Goal: Task Accomplishment & Management: Complete application form

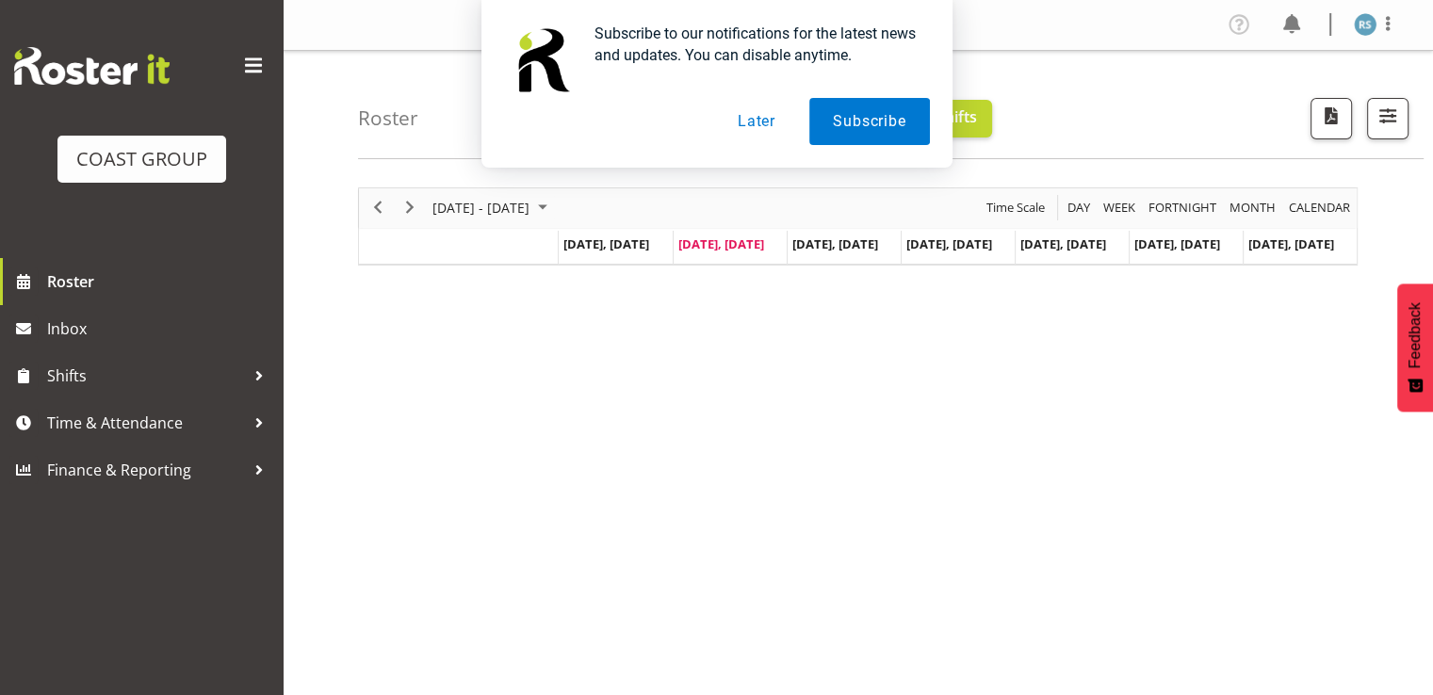
click at [761, 124] on button "Later" at bounding box center [756, 121] width 85 height 47
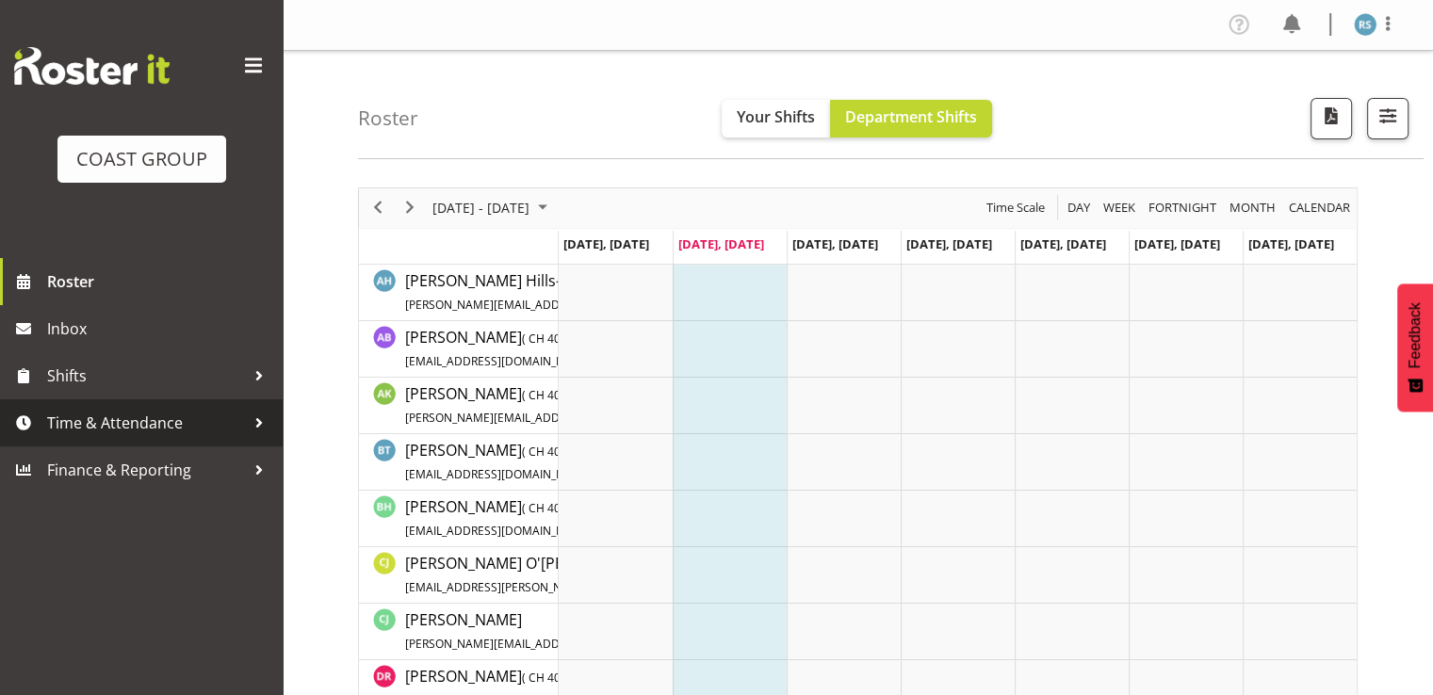
click at [102, 412] on span "Time & Attendance" at bounding box center [146, 423] width 198 height 28
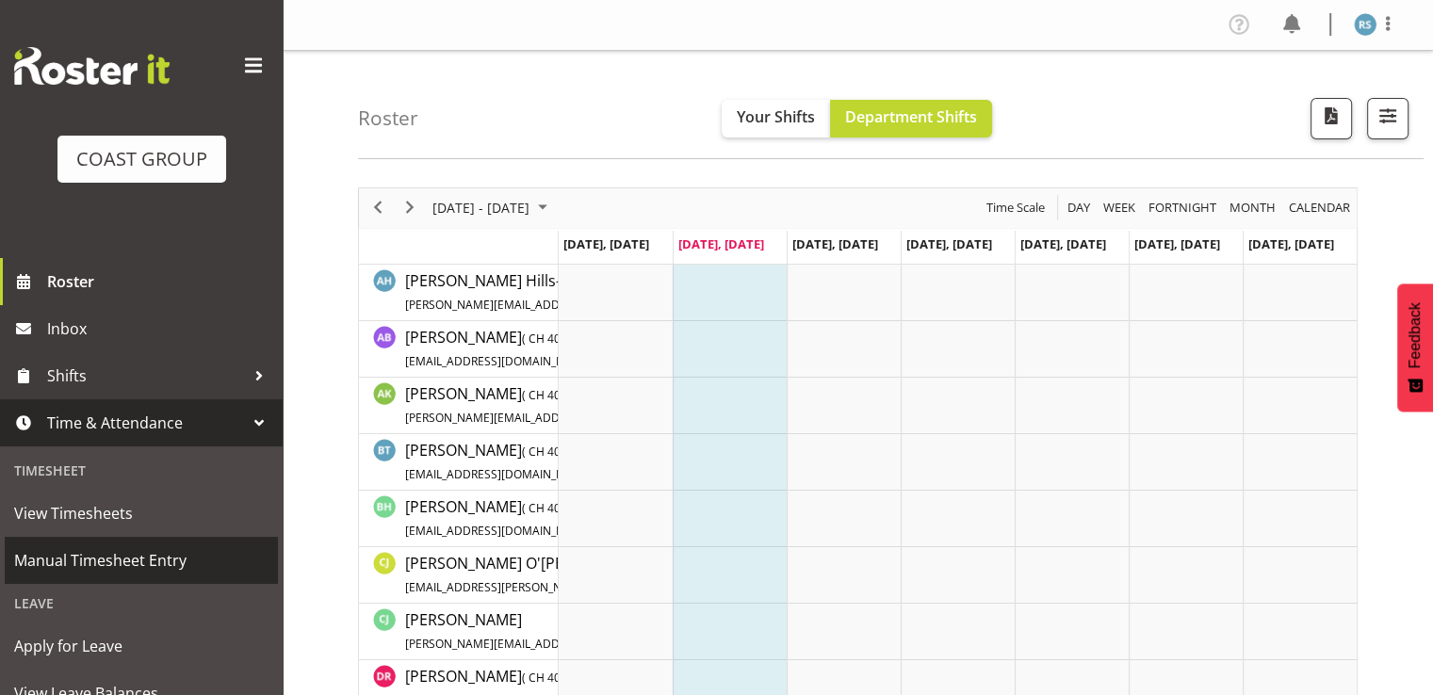
click at [130, 550] on span "Manual Timesheet Entry" at bounding box center [141, 560] width 254 height 28
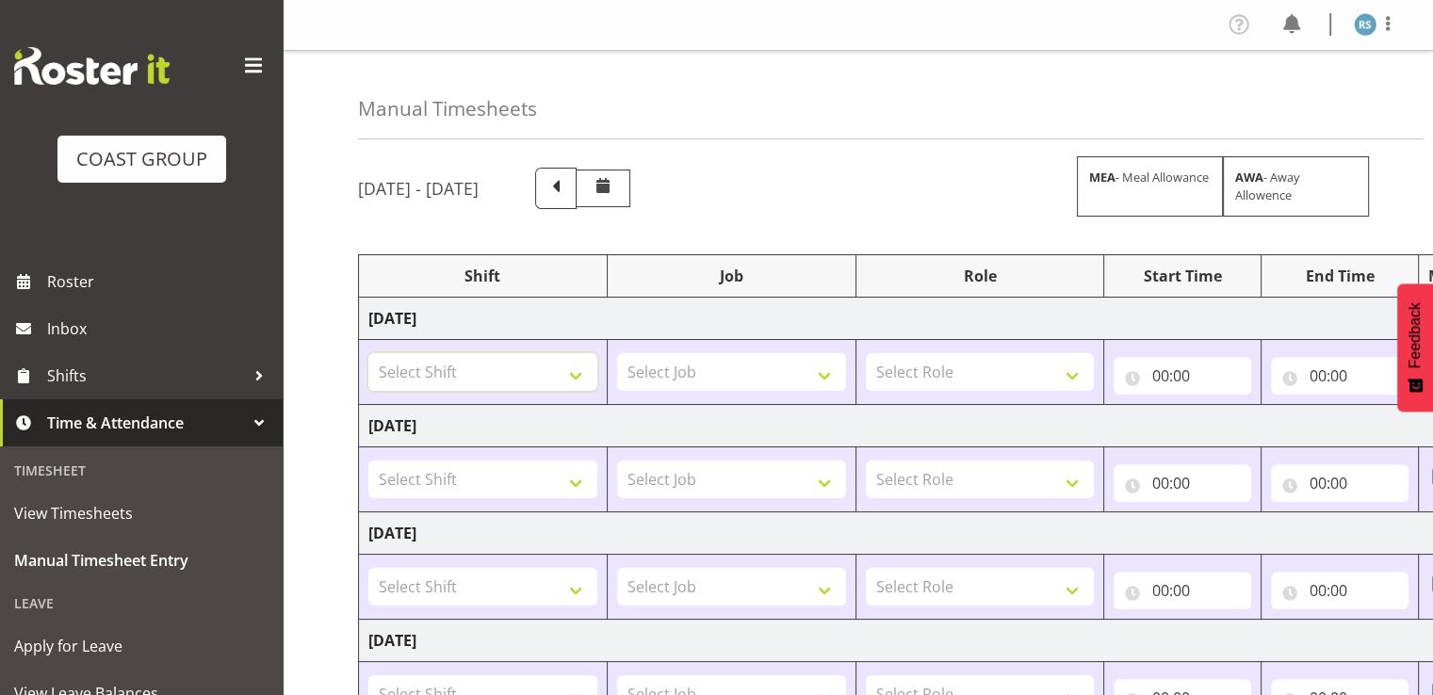
click at [475, 366] on select "Select Shift ARTS CANT [PERSON_NAME] ASBTE ASNZ Exhibitor Build Admin Admin Adm…" at bounding box center [482, 372] width 229 height 38
select select "62216"
click at [368, 353] on select "Select Shift ARTS CANT [PERSON_NAME] ASBTE ASNZ Exhibitor Build Admin Admin Adm…" at bounding box center [482, 372] width 229 height 38
click at [461, 476] on select "Select Shift ARTS CANT [PERSON_NAME] ASBTE ASNZ Exhibitor Build Admin Admin Adm…" at bounding box center [482, 480] width 229 height 38
select select "62216"
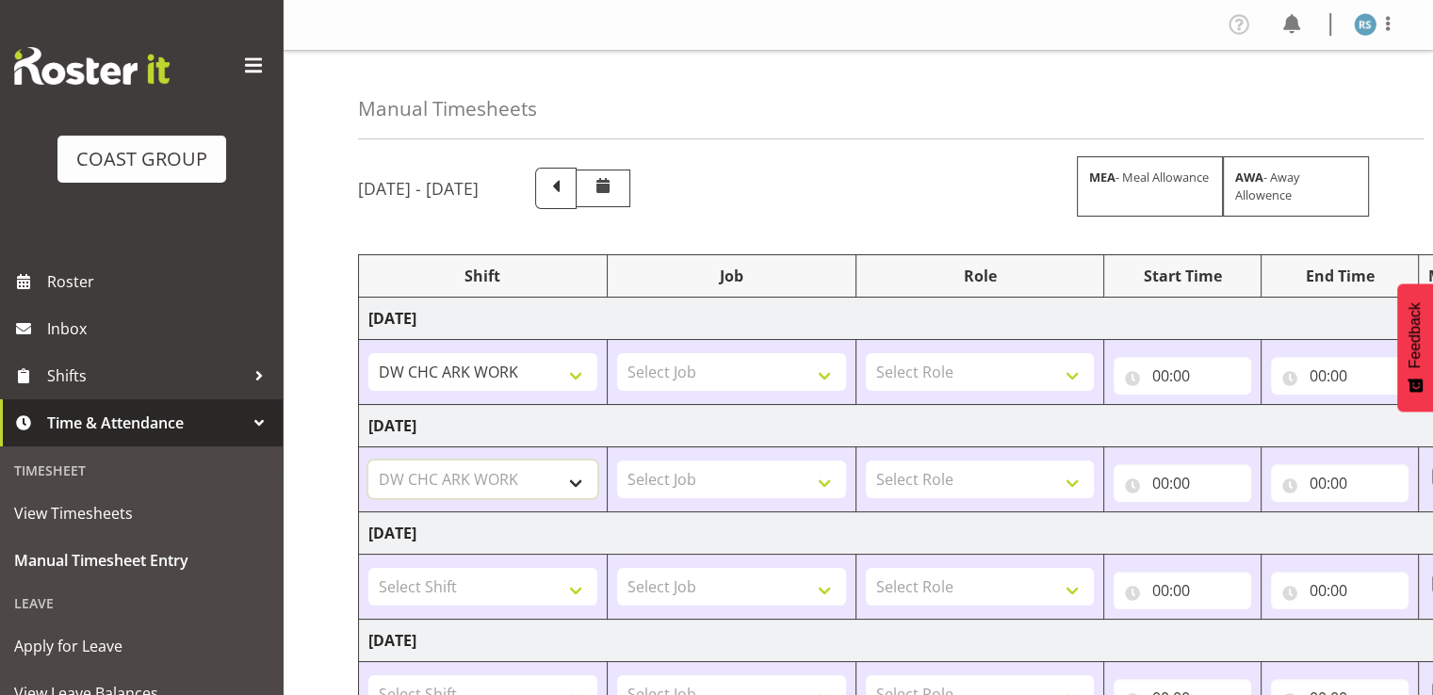
click at [368, 461] on select "Select Shift ARTS CANT [PERSON_NAME] ASBTE ASNZ Exhibitor Build Admin Admin Adm…" at bounding box center [482, 480] width 229 height 38
click at [466, 583] on select "Select Shift ARTS CANT [PERSON_NAME] ASBTE ASNZ Exhibitor Build Admin Admin Adm…" at bounding box center [482, 587] width 229 height 38
select select "62216"
click at [368, 568] on select "Select Shift ARTS CANT [PERSON_NAME] ASBTE ASNZ Exhibitor Build Admin Admin Adm…" at bounding box center [482, 587] width 229 height 38
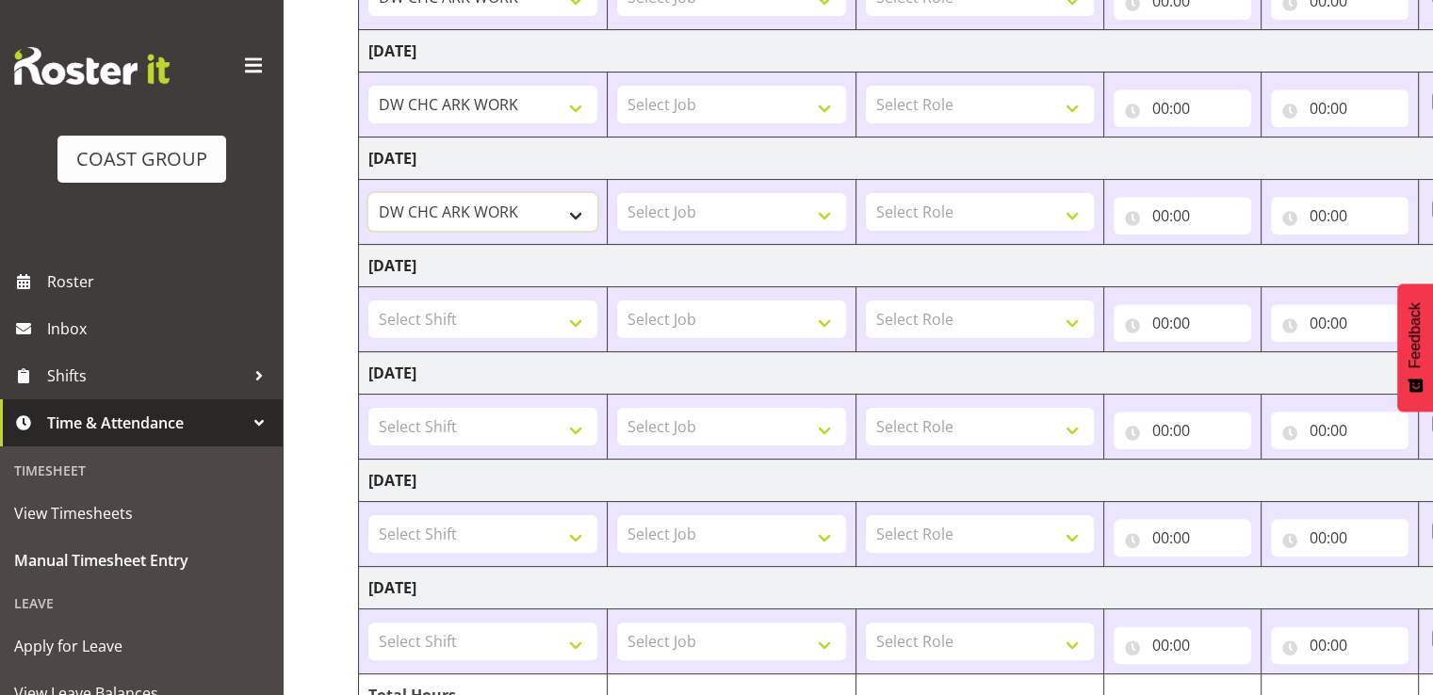
scroll to position [377, 0]
click at [424, 525] on select "Select Shift ARTS CANT [PERSON_NAME] ASBTE ASNZ Exhibitor Build Admin Admin Adm…" at bounding box center [482, 532] width 229 height 38
select select "62216"
click at [368, 513] on select "Select Shift ARTS CANT [PERSON_NAME] ASBTE ASNZ Exhibitor Build Admin Admin Adm…" at bounding box center [482, 532] width 229 height 38
click at [460, 640] on select "Select Shift ARTS CANT [PERSON_NAME] ASBTE ASNZ Exhibitor Build Admin Admin Adm…" at bounding box center [482, 640] width 229 height 38
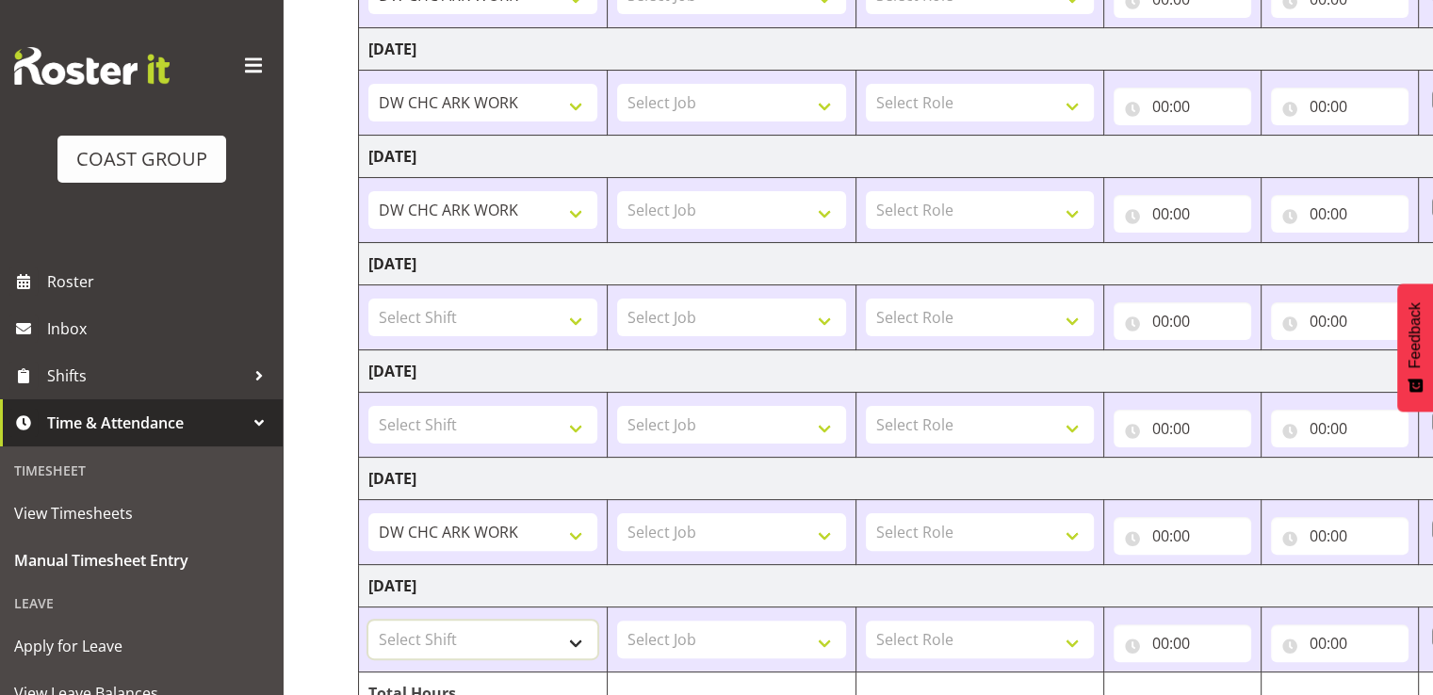
select select "62216"
click at [368, 621] on select "Select Shift ARTS CANT [PERSON_NAME] ASBTE ASNZ Exhibitor Build Admin Admin Adm…" at bounding box center [482, 640] width 229 height 38
click at [685, 638] on select "Select Job 1 Carlton Events 1 [PERSON_NAME][GEOGRAPHIC_DATA] 1 [PERSON_NAME][GE…" at bounding box center [731, 640] width 229 height 38
select select "9476"
click at [617, 621] on select "Select Job 1 Carlton Events 1 [PERSON_NAME][GEOGRAPHIC_DATA] 1 [PERSON_NAME][GE…" at bounding box center [731, 640] width 229 height 38
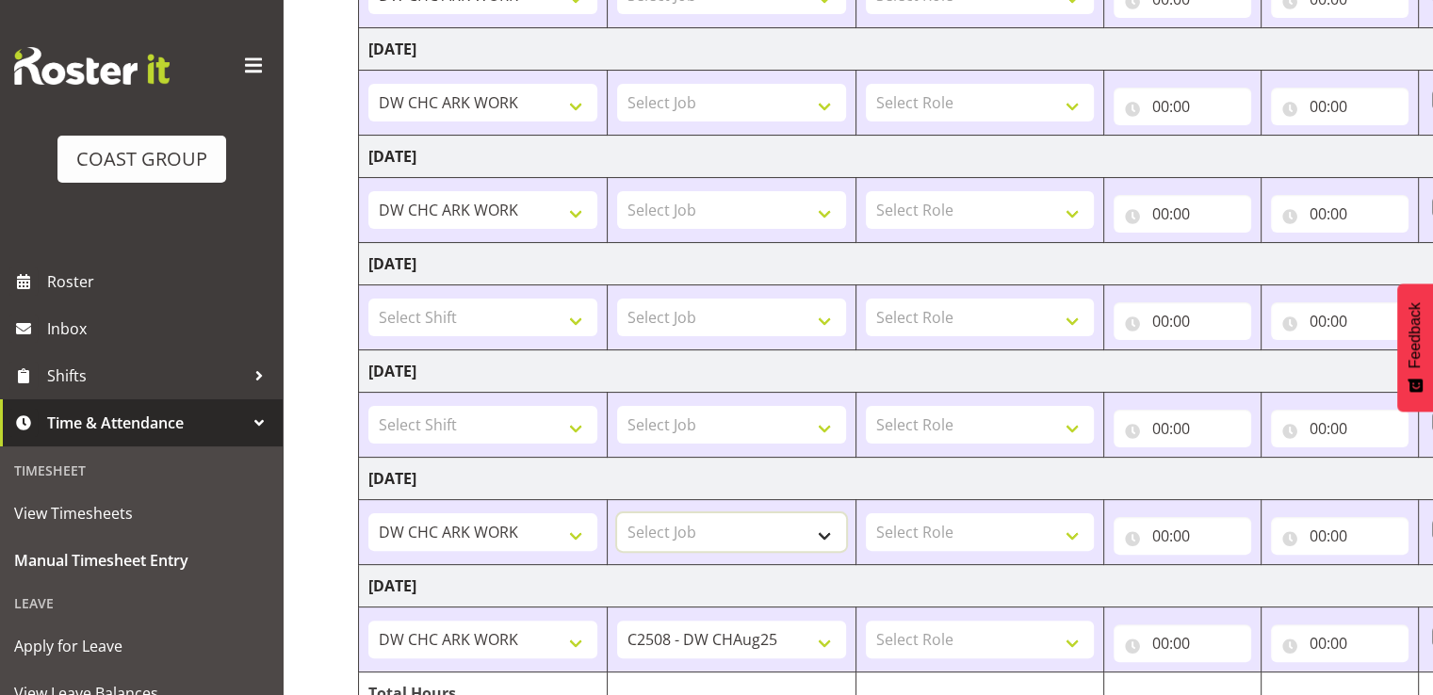
click at [691, 536] on select "Select Job 1 Carlton Events 1 [PERSON_NAME][GEOGRAPHIC_DATA] 1 [PERSON_NAME][GE…" at bounding box center [731, 532] width 229 height 38
select select "9476"
click at [617, 513] on select "Select Job 1 Carlton Events 1 [PERSON_NAME][GEOGRAPHIC_DATA] 1 [PERSON_NAME][GE…" at bounding box center [731, 532] width 229 height 38
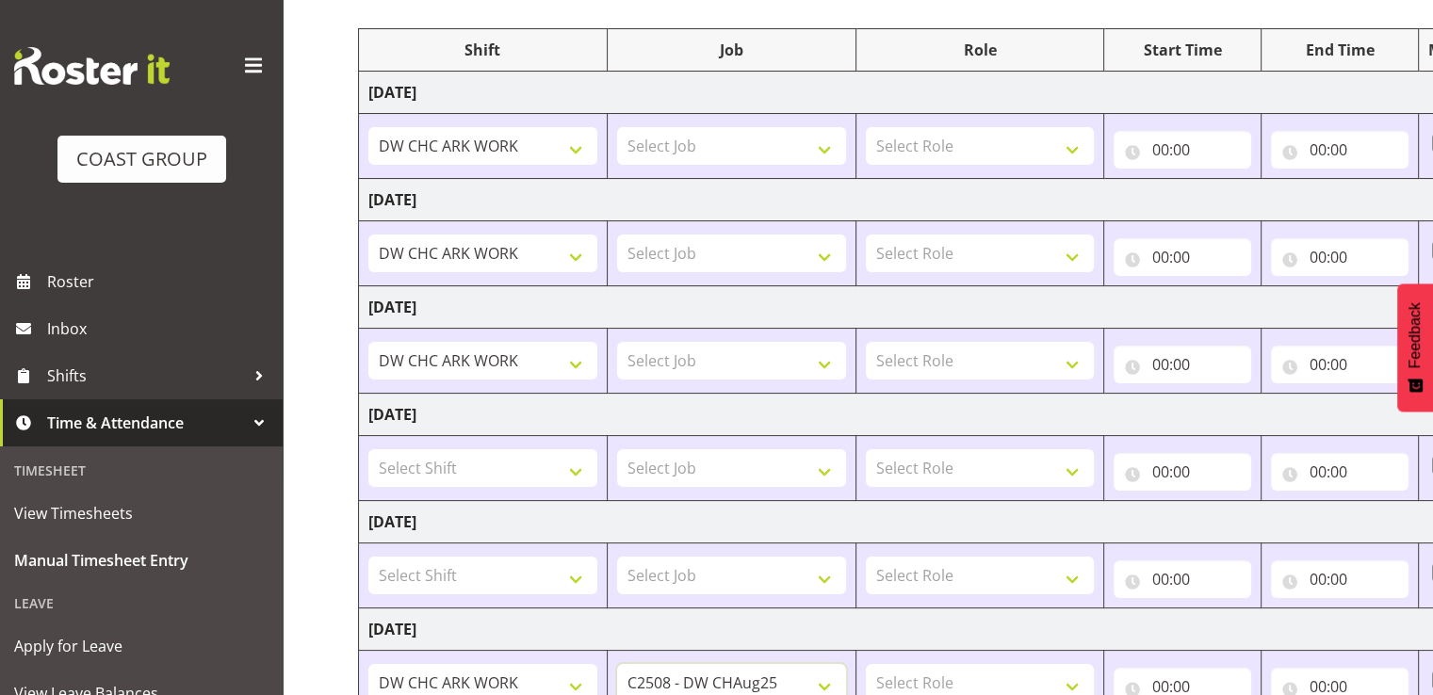
scroll to position [188, 0]
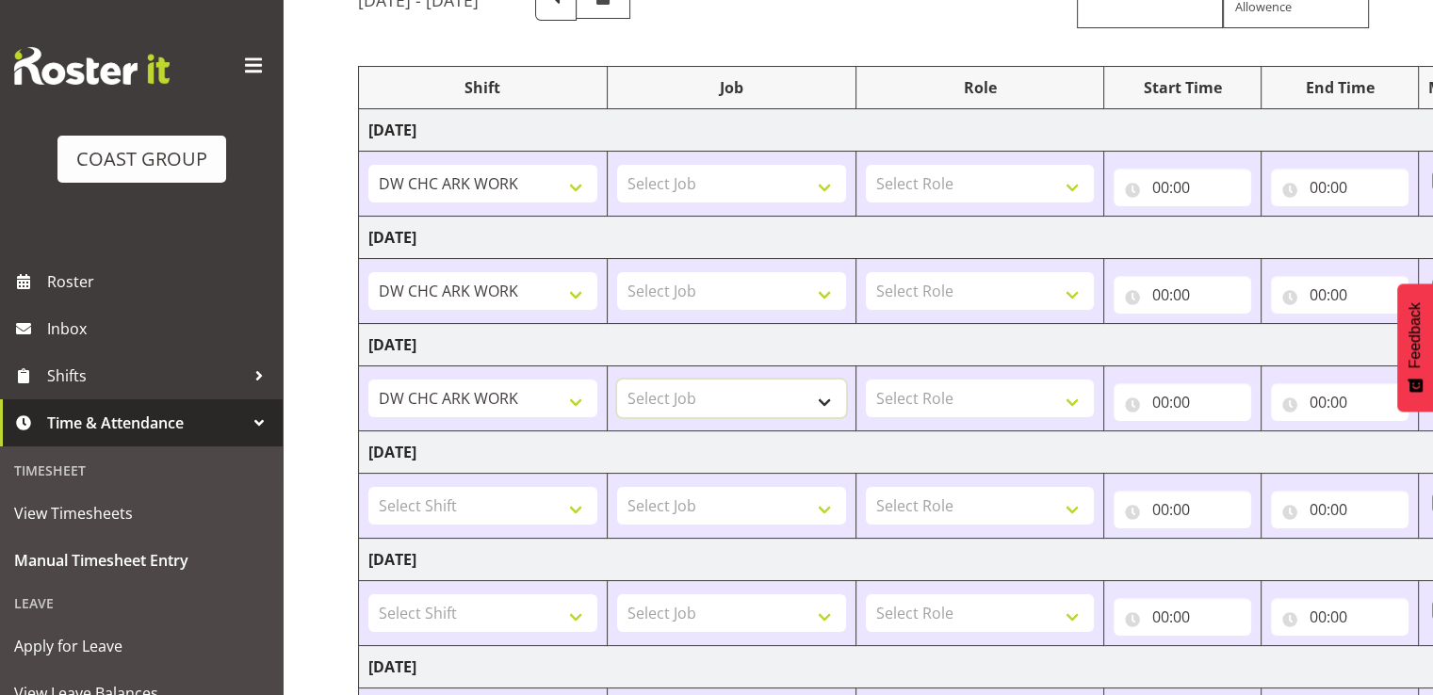
click at [713, 407] on select "Select Job 1 Carlton Events 1 [PERSON_NAME][GEOGRAPHIC_DATA] 1 [PERSON_NAME][GE…" at bounding box center [731, 399] width 229 height 38
select select "9476"
click at [617, 380] on select "Select Job 1 Carlton Events 1 [PERSON_NAME][GEOGRAPHIC_DATA] 1 [PERSON_NAME][GE…" at bounding box center [731, 399] width 229 height 38
click at [729, 295] on select "Select Job 1 Carlton Events 1 [PERSON_NAME][GEOGRAPHIC_DATA] 1 [PERSON_NAME][GE…" at bounding box center [731, 291] width 229 height 38
select select "9476"
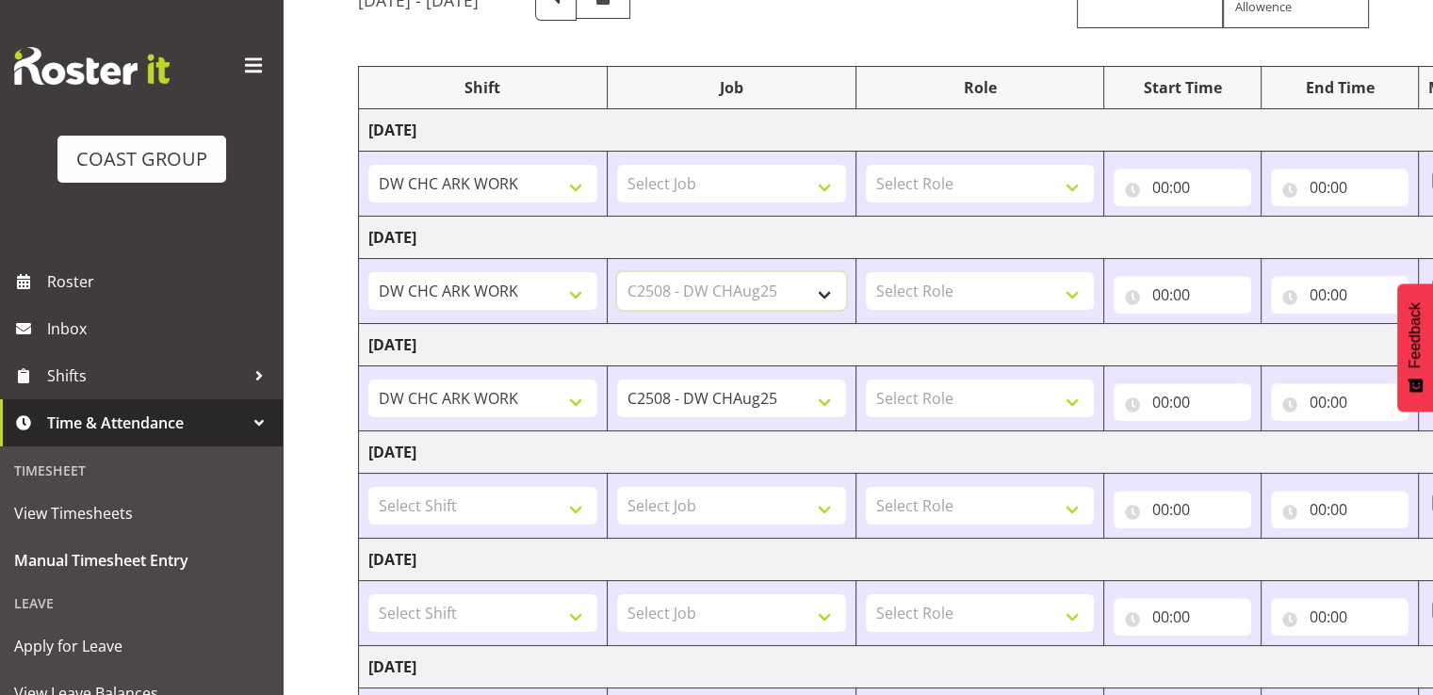
click at [617, 272] on select "Select Job 1 Carlton Events 1 [PERSON_NAME][GEOGRAPHIC_DATA] 1 [PERSON_NAME][GE…" at bounding box center [731, 291] width 229 height 38
click at [744, 204] on td "Select Job 1 Carlton Events 1 [PERSON_NAME][GEOGRAPHIC_DATA] 1 [PERSON_NAME][GE…" at bounding box center [731, 184] width 249 height 65
click at [744, 198] on select "Select Job 1 Carlton Events 1 [PERSON_NAME][GEOGRAPHIC_DATA] 1 [PERSON_NAME][GE…" at bounding box center [731, 184] width 229 height 38
select select "9476"
click at [617, 165] on select "Select Job 1 Carlton Events 1 [PERSON_NAME][GEOGRAPHIC_DATA] 1 [PERSON_NAME][GE…" at bounding box center [731, 184] width 229 height 38
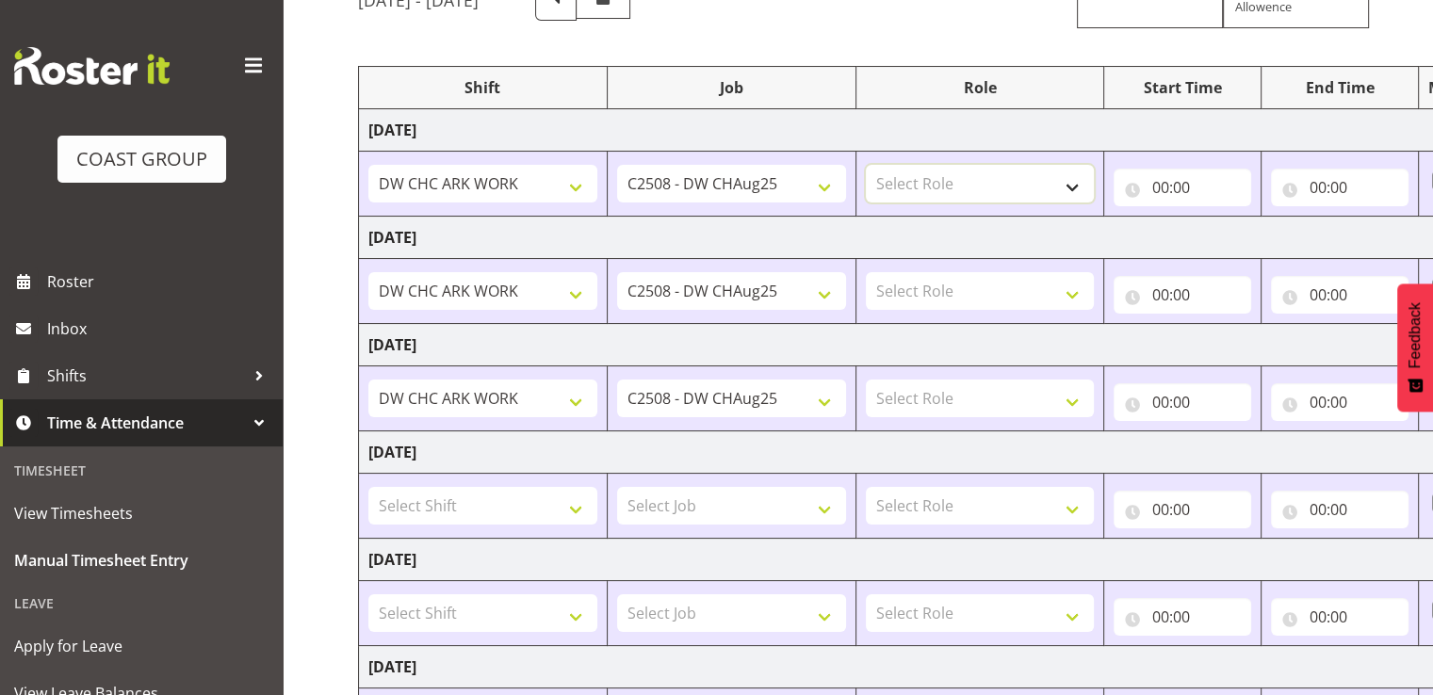
click at [913, 165] on select "Select Role SIGNWRITER Signwriter EHS CHC OPS" at bounding box center [980, 184] width 229 height 38
select select "41"
click at [866, 165] on select "Select Role SIGNWRITER Signwriter EHS CHC OPS" at bounding box center [980, 184] width 229 height 38
click at [919, 292] on select "Select Role SIGNWRITER Signwriter EHS CHC OPS" at bounding box center [980, 291] width 229 height 38
select select "41"
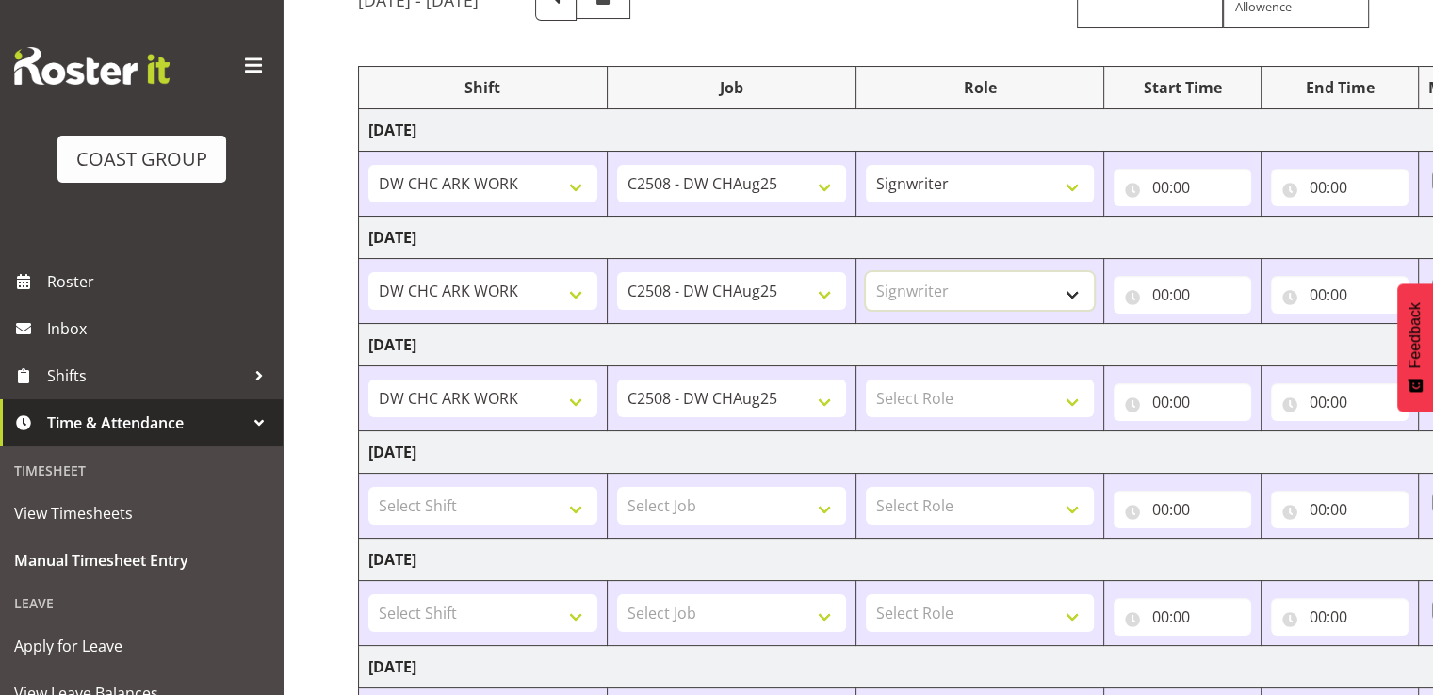
click at [866, 272] on select "Select Role SIGNWRITER Signwriter EHS CHC OPS" at bounding box center [980, 291] width 229 height 38
click at [919, 389] on select "Select Role SIGNWRITER Signwriter EHS CHC OPS" at bounding box center [980, 399] width 229 height 38
select select "41"
click at [866, 380] on select "Select Role SIGNWRITER Signwriter EHS CHC OPS" at bounding box center [980, 399] width 229 height 38
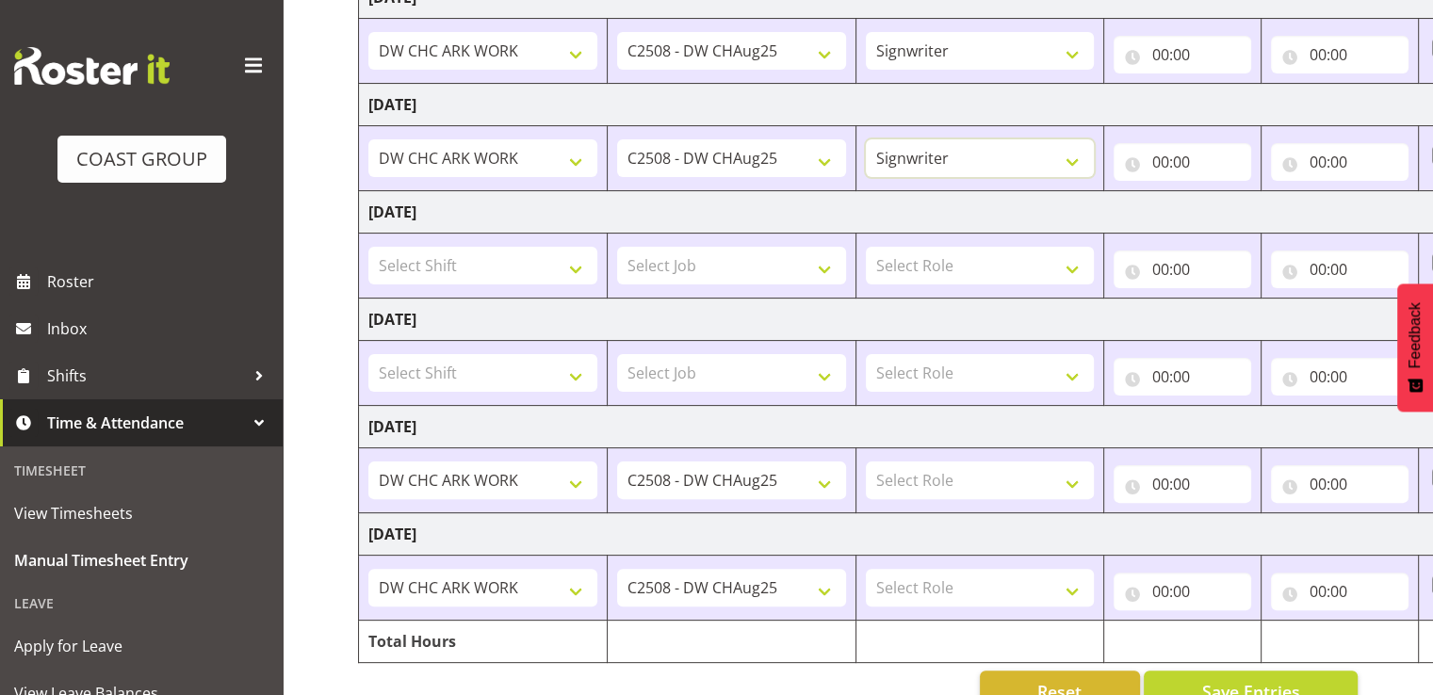
scroll to position [471, 0]
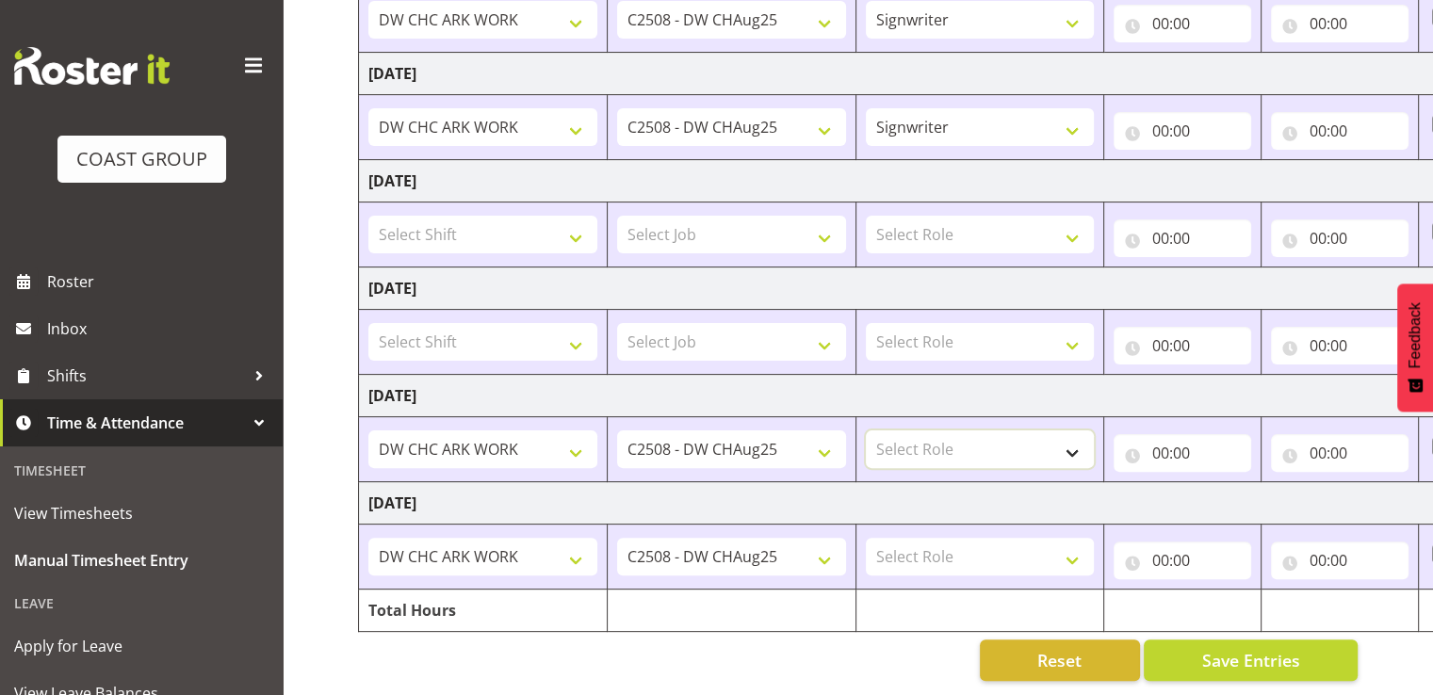
click at [942, 431] on select "Select Role SIGNWRITER Signwriter EHS CHC OPS" at bounding box center [980, 450] width 229 height 38
select select "41"
click at [866, 431] on select "Select Role SIGNWRITER Signwriter EHS CHC OPS" at bounding box center [980, 450] width 229 height 38
drag, startPoint x: 958, startPoint y: 533, endPoint x: 962, endPoint y: 547, distance: 14.6
click at [958, 538] on select "Select Role SIGNWRITER Signwriter EHS CHC OPS" at bounding box center [980, 557] width 229 height 38
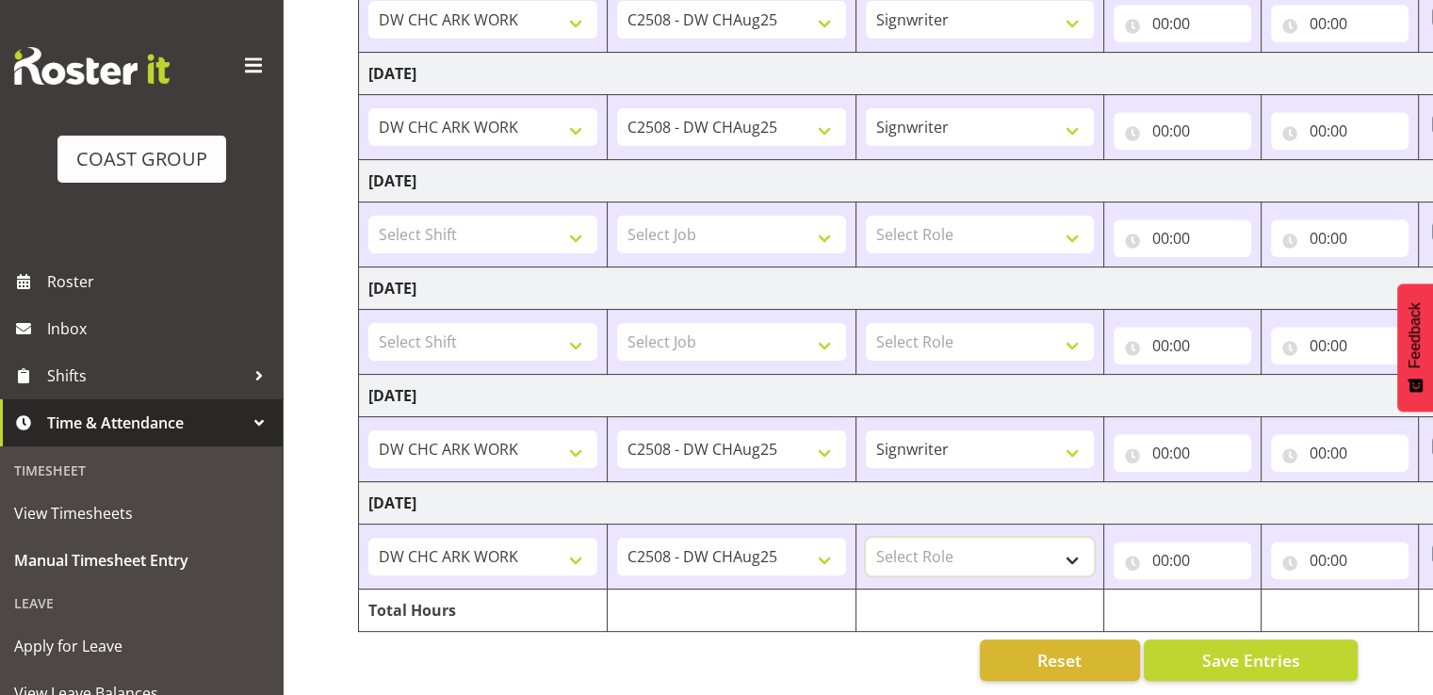
select select "41"
click at [866, 538] on select "Select Role SIGNWRITER Signwriter EHS CHC OPS" at bounding box center [980, 557] width 229 height 38
click at [1189, 542] on input "00:00" at bounding box center [1183, 561] width 138 height 38
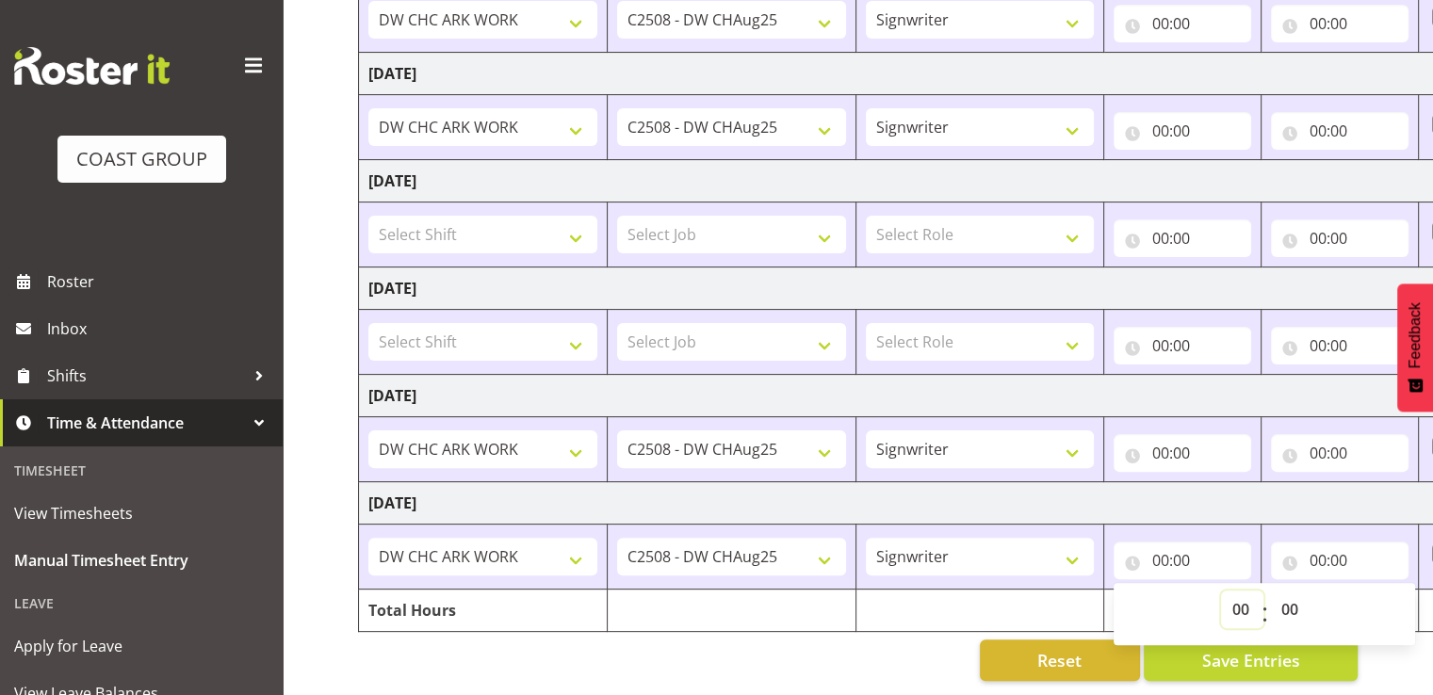
click at [1234, 593] on select "00 01 02 03 04 05 06 07 08 09 10 11 12 13 14 15 16 17 18 19 20 21 22 23" at bounding box center [1242, 610] width 42 height 38
select select "7"
click at [1221, 591] on select "00 01 02 03 04 05 06 07 08 09 10 11 12 13 14 15 16 17 18 19 20 21 22 23" at bounding box center [1242, 610] width 42 height 38
type input "07:00"
click at [1279, 593] on select "00 01 02 03 04 05 06 07 08 09 10 11 12 13 14 15 16 17 18 19 20 21 22 23 24 25 2…" at bounding box center [1291, 610] width 42 height 38
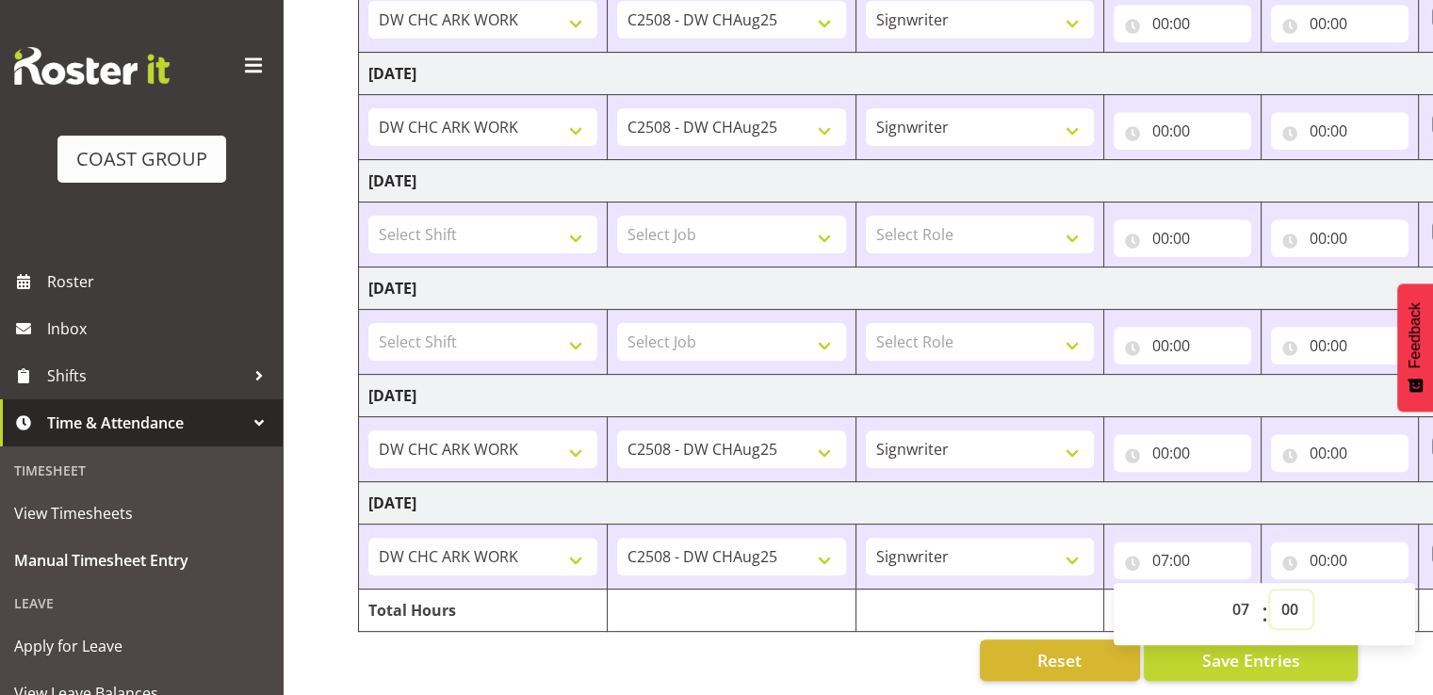
select select "30"
click at [1270, 591] on select "00 01 02 03 04 05 06 07 08 09 10 11 12 13 14 15 16 17 18 19 20 21 22 23 24 25 2…" at bounding box center [1291, 610] width 42 height 38
type input "07:30"
click at [1354, 551] on input "00:00" at bounding box center [1340, 561] width 138 height 38
click at [1390, 596] on select "00 01 02 03 04 05 06 07 08 09 10 11 12 13 14 15 16 17 18 19 20 21 22 23" at bounding box center [1399, 610] width 42 height 38
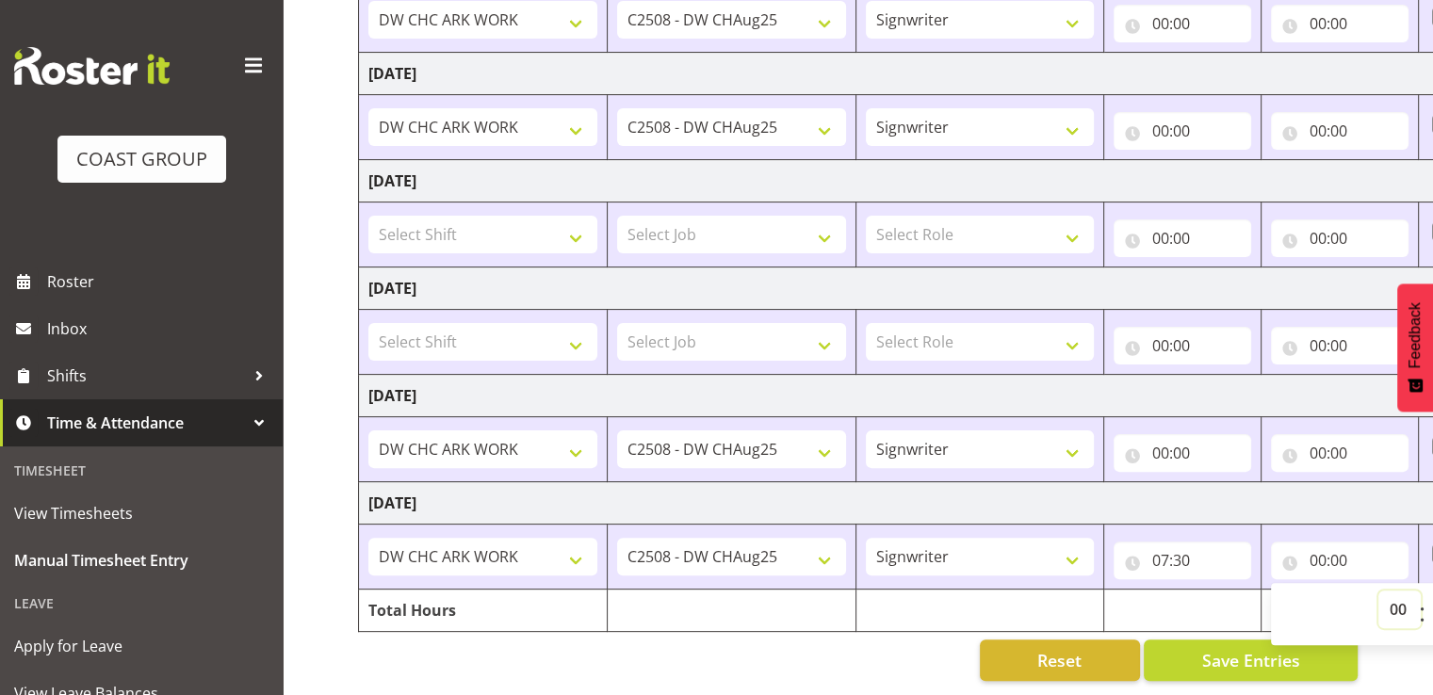
select select "17"
click at [1378, 591] on select "00 01 02 03 04 05 06 07 08 09 10 11 12 13 14 15 16 17 18 19 20 21 22 23" at bounding box center [1399, 610] width 42 height 38
type input "17:00"
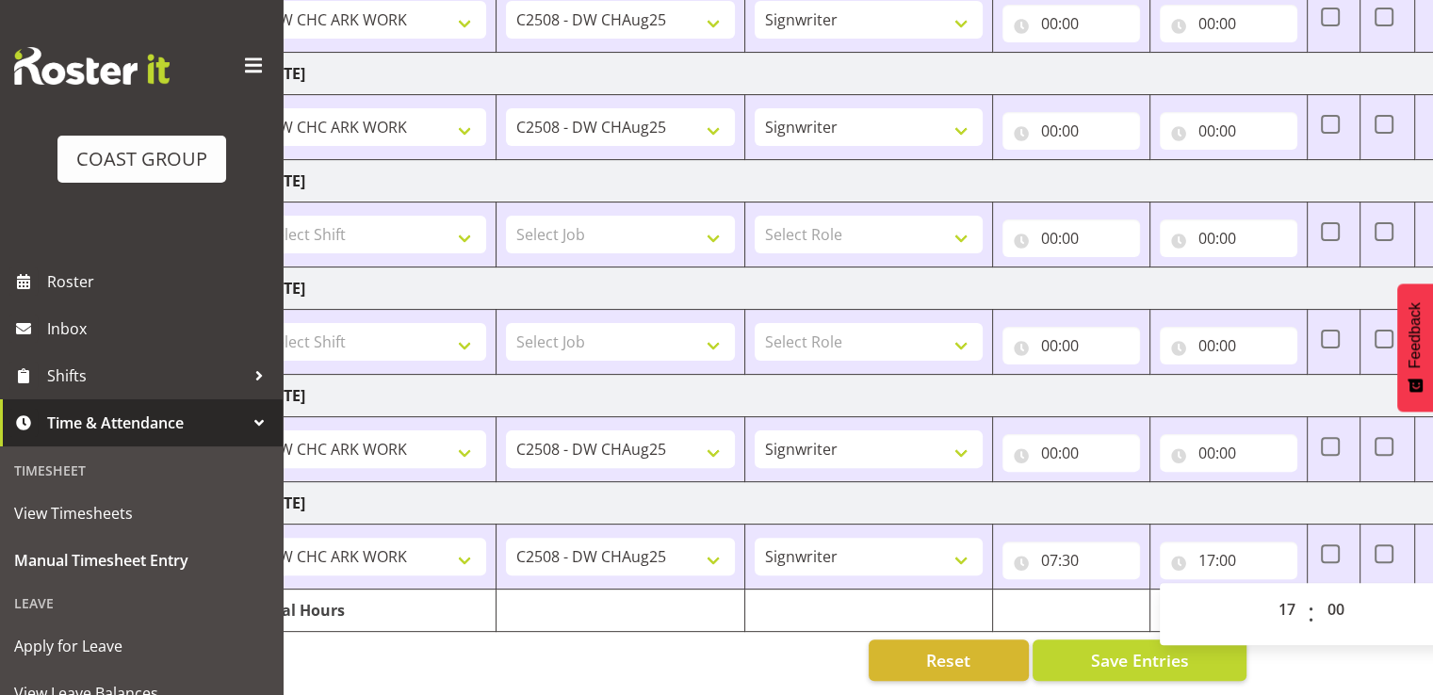
scroll to position [0, 118]
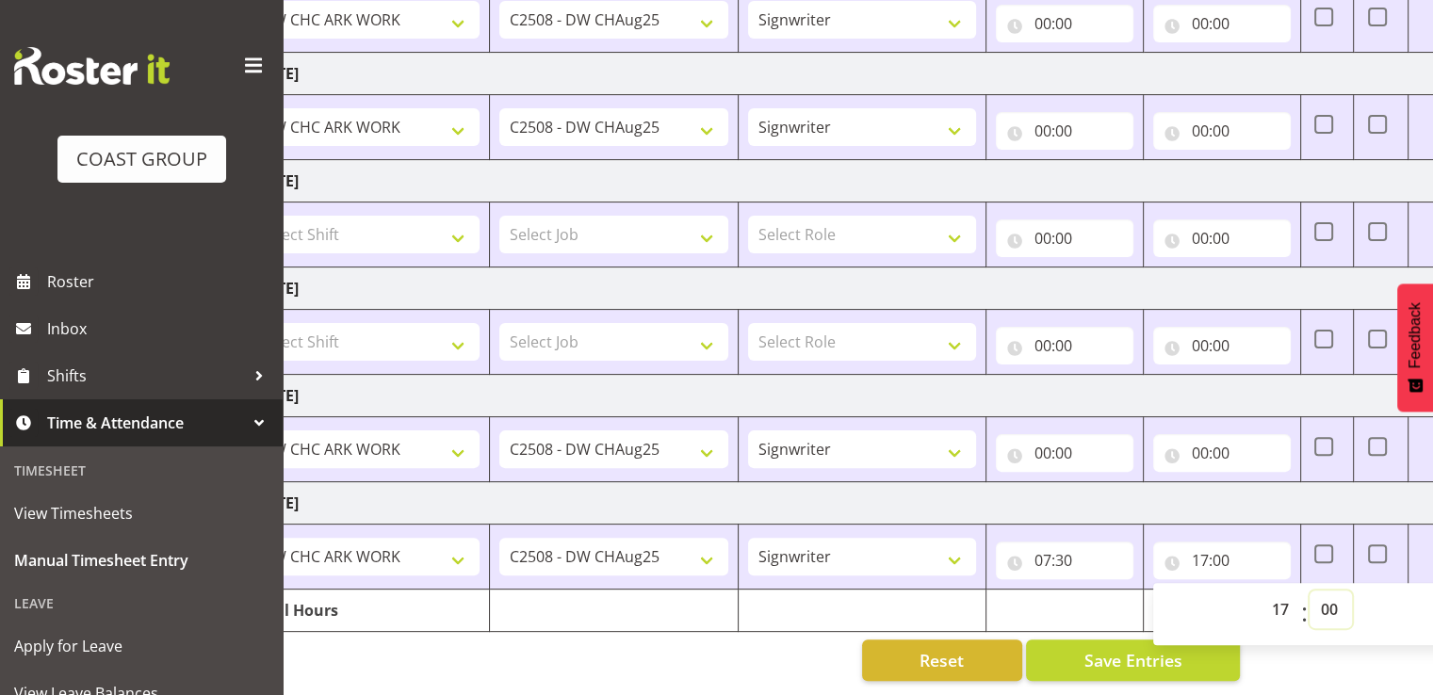
click at [1330, 591] on select "00 01 02 03 04 05 06 07 08 09 10 11 12 13 14 15 16 17 18 19 20 21 22 23 24 25 2…" at bounding box center [1330, 610] width 42 height 38
select select "30"
click at [1309, 591] on select "00 01 02 03 04 05 06 07 08 09 10 11 12 13 14 15 16 17 18 19 20 21 22 23 24 25 2…" at bounding box center [1330, 610] width 42 height 38
type input "17:30"
click at [1261, 492] on td "[DATE]" at bounding box center [900, 503] width 1318 height 42
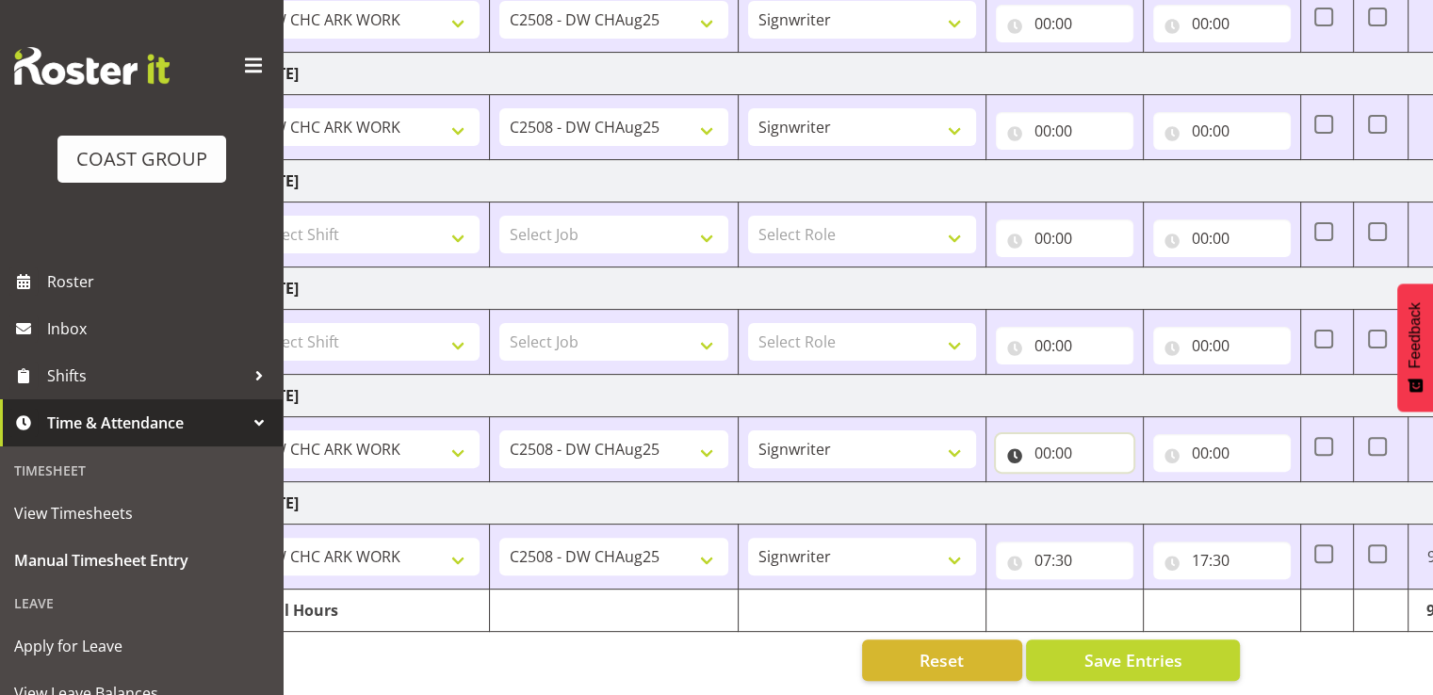
click at [1090, 440] on input "00:00" at bounding box center [1065, 453] width 138 height 38
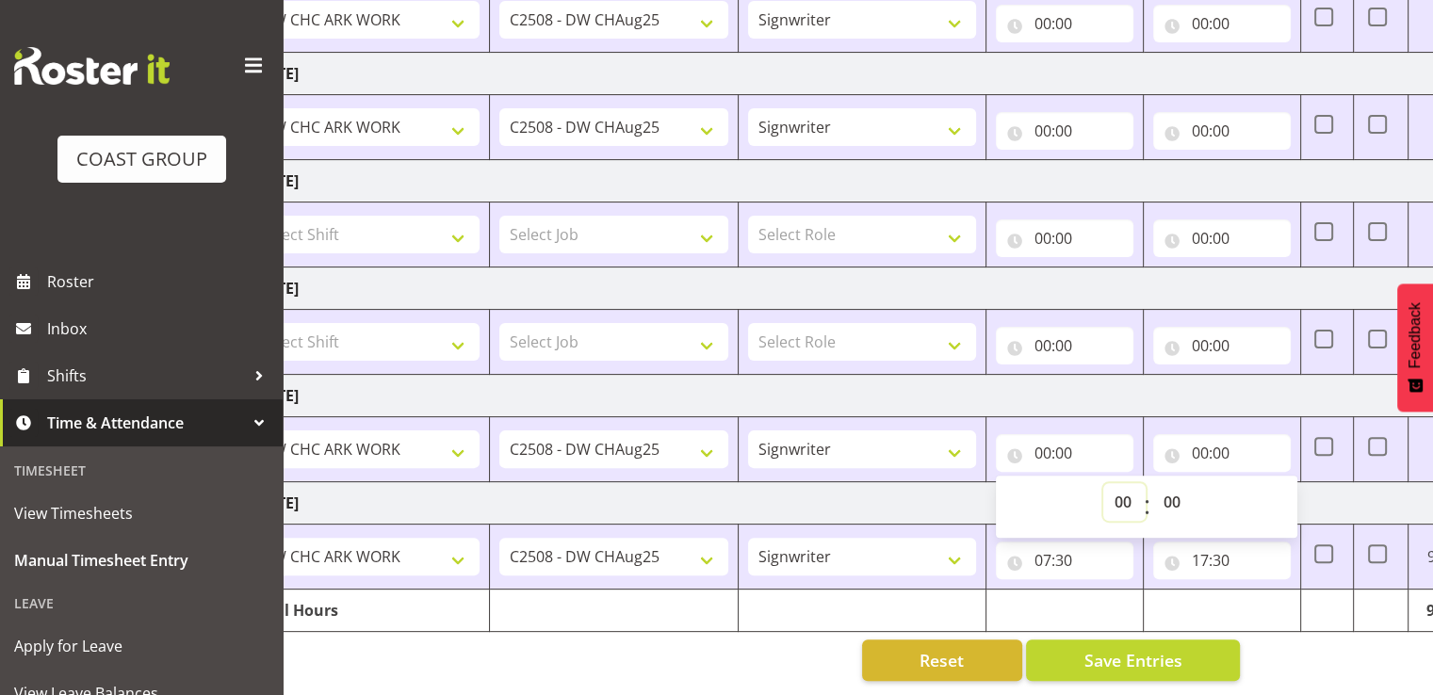
click at [1120, 495] on select "00 01 02 03 04 05 06 07 08 09 10 11 12 13 14 15 16 17 18 19 20 21 22 23" at bounding box center [1124, 502] width 42 height 38
select select "7"
click at [1103, 483] on select "00 01 02 03 04 05 06 07 08 09 10 11 12 13 14 15 16 17 18 19 20 21 22 23" at bounding box center [1124, 502] width 42 height 38
type input "07:00"
click at [1225, 442] on input "00:00" at bounding box center [1222, 453] width 138 height 38
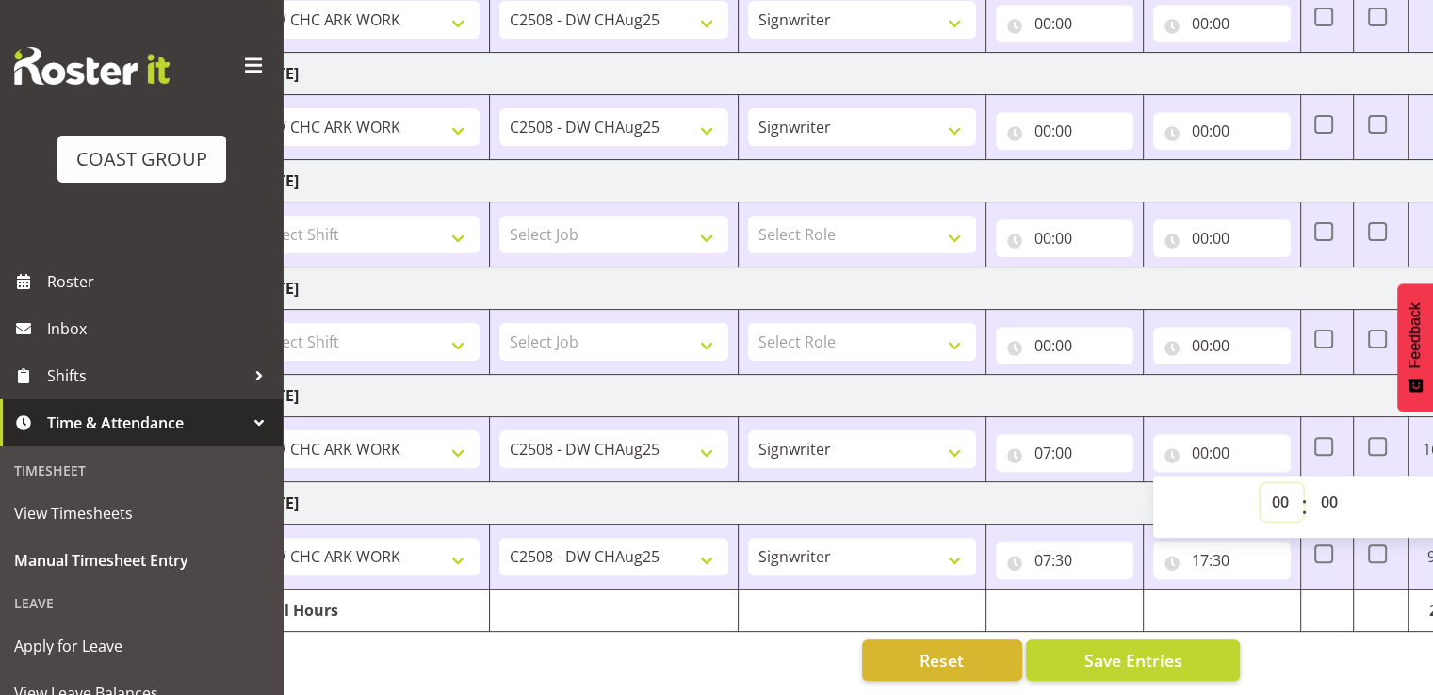
click at [1280, 483] on select "00 01 02 03 04 05 06 07 08 09 10 11 12 13 14 15 16 17 18 19 20 21 22 23" at bounding box center [1282, 502] width 42 height 38
select select "17"
click at [1261, 483] on select "00 01 02 03 04 05 06 07 08 09 10 11 12 13 14 15 16 17 18 19 20 21 22 23" at bounding box center [1282, 502] width 42 height 38
type input "17:00"
click at [1329, 491] on select "00 01 02 03 04 05 06 07 08 09 10 11 12 13 14 15 16 17 18 19 20 21 22 23 24 25 2…" at bounding box center [1330, 502] width 42 height 38
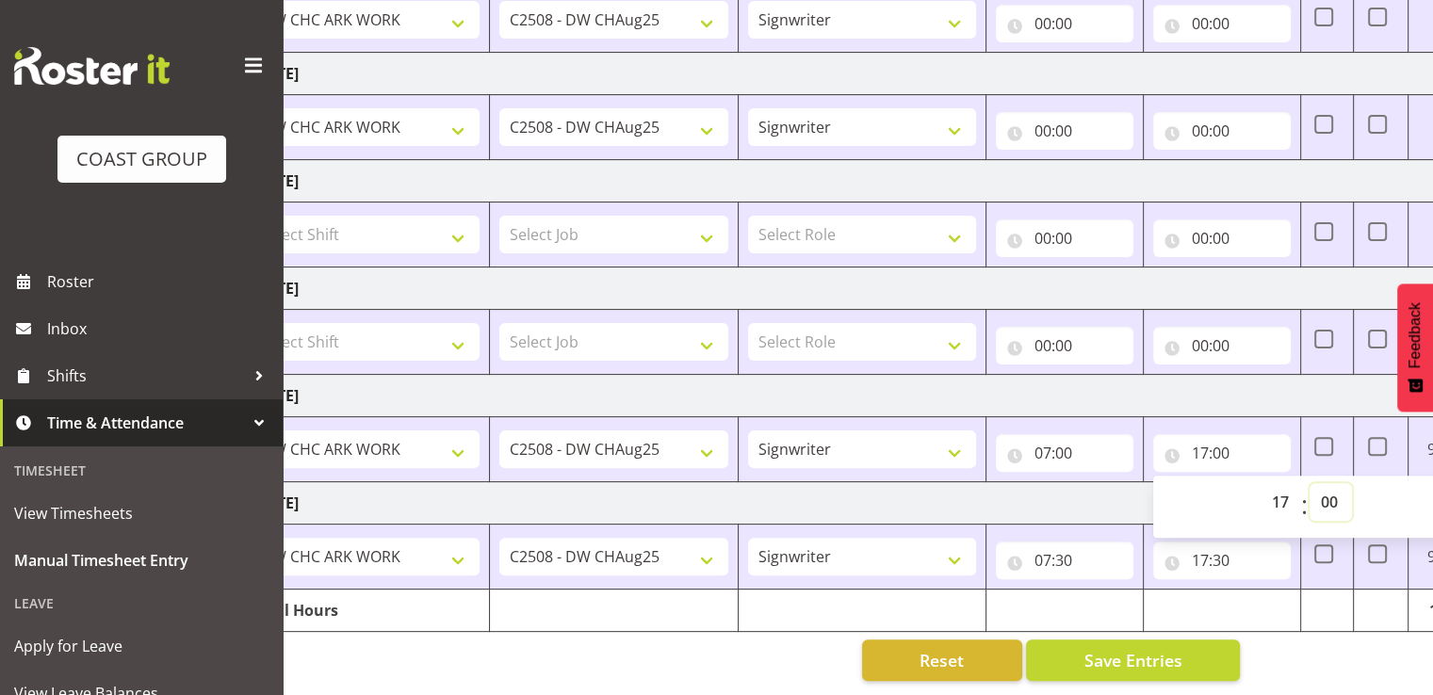
select select "30"
click at [1309, 483] on select "00 01 02 03 04 05 06 07 08 09 10 11 12 13 14 15 16 17 18 19 20 21 22 23 24 25 2…" at bounding box center [1330, 502] width 42 height 38
type input "17:30"
click at [1245, 375] on td "[DATE]" at bounding box center [900, 396] width 1318 height 42
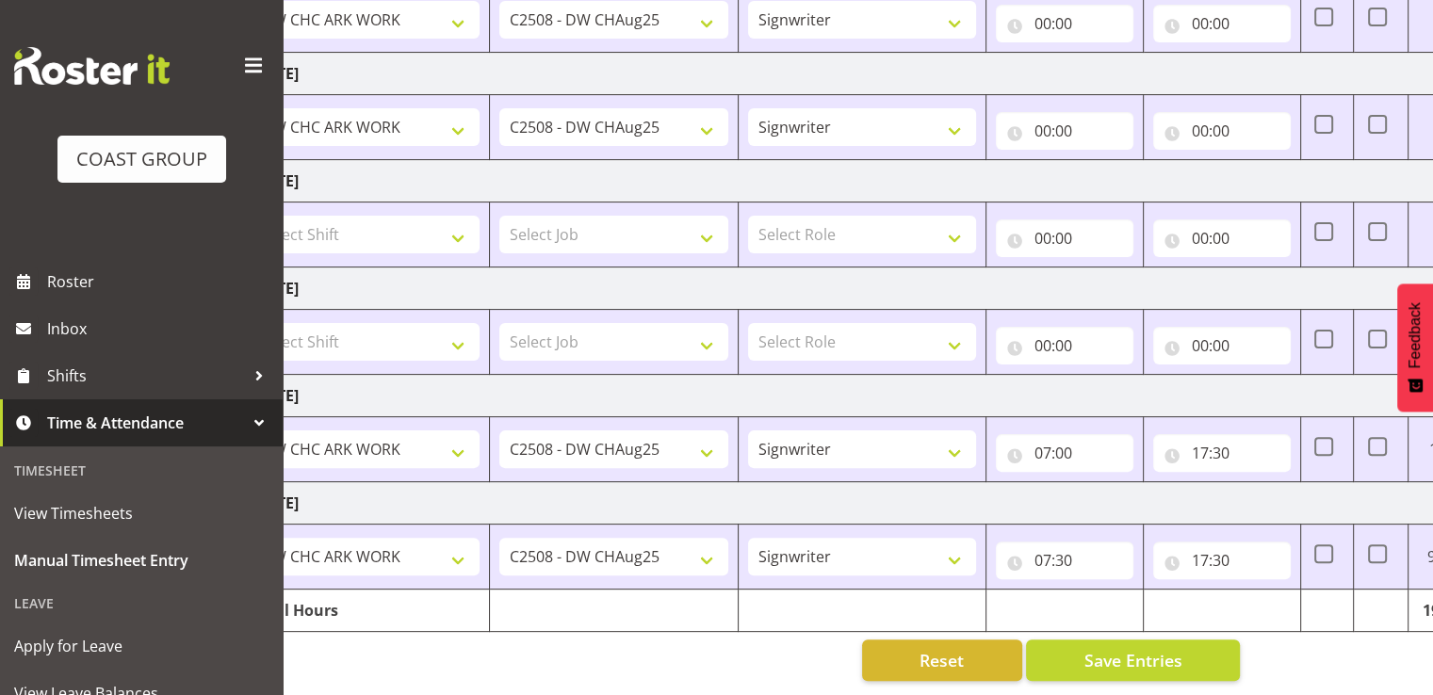
scroll to position [0, 0]
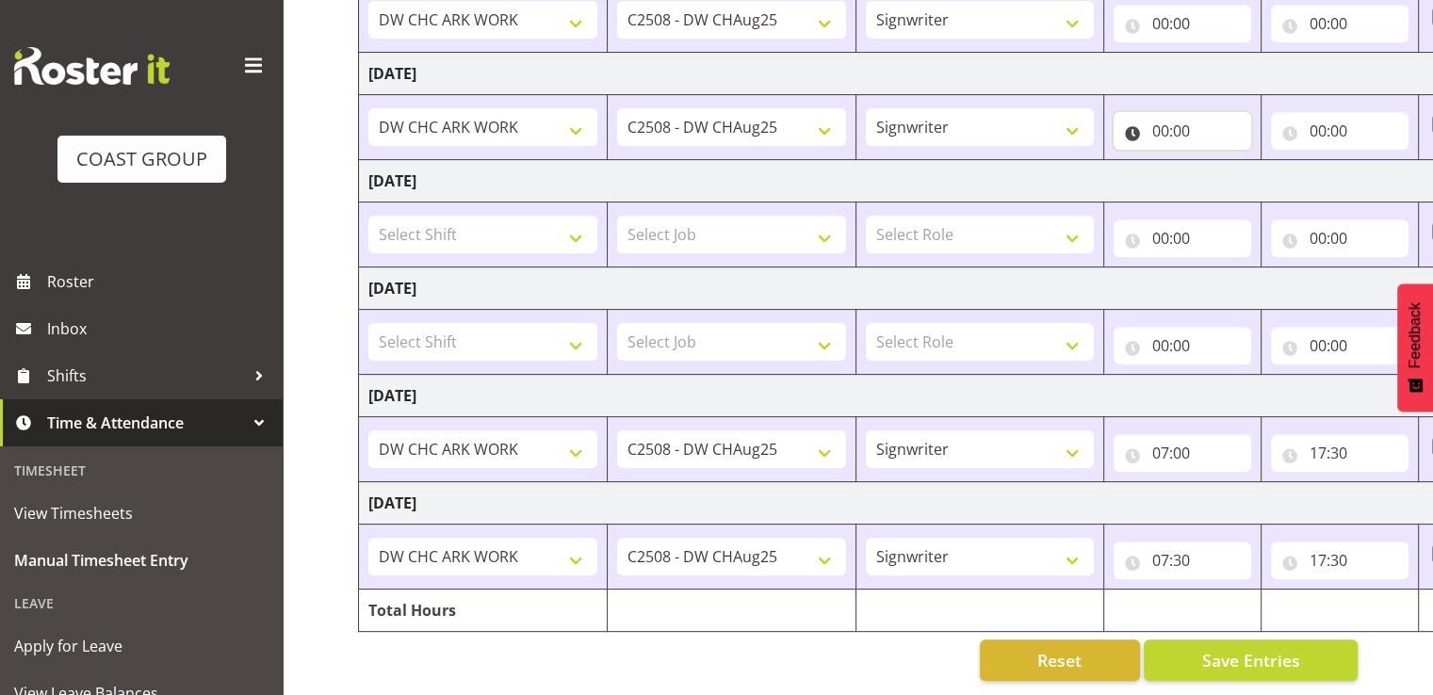
click at [1163, 125] on input "00:00" at bounding box center [1183, 131] width 138 height 38
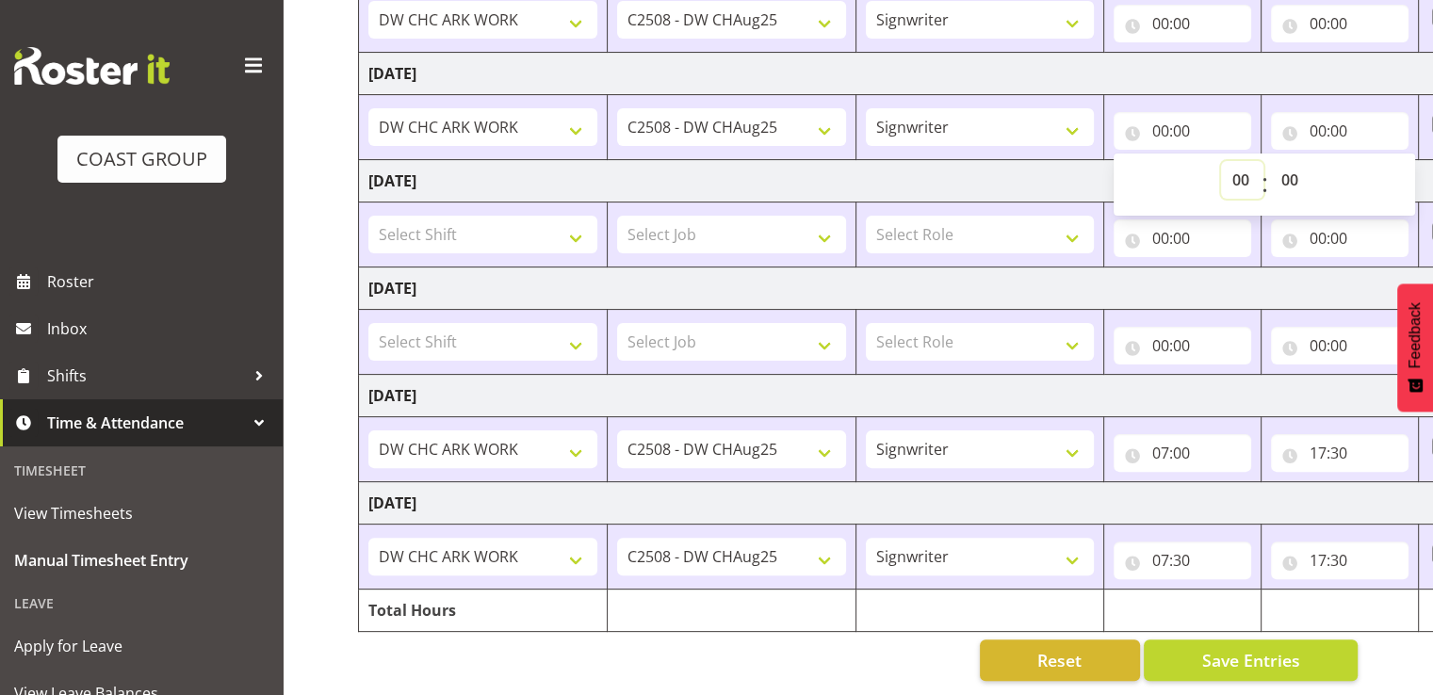
click at [1234, 161] on select "00 01 02 03 04 05 06 07 08 09 10 11 12 13 14 15 16 17 18 19 20 21 22 23" at bounding box center [1242, 180] width 42 height 38
select select "7"
click at [1221, 161] on select "00 01 02 03 04 05 06 07 08 09 10 11 12 13 14 15 16 17 18 19 20 21 22 23" at bounding box center [1242, 180] width 42 height 38
type input "07:00"
drag, startPoint x: 1295, startPoint y: 171, endPoint x: 1295, endPoint y: 183, distance: 12.2
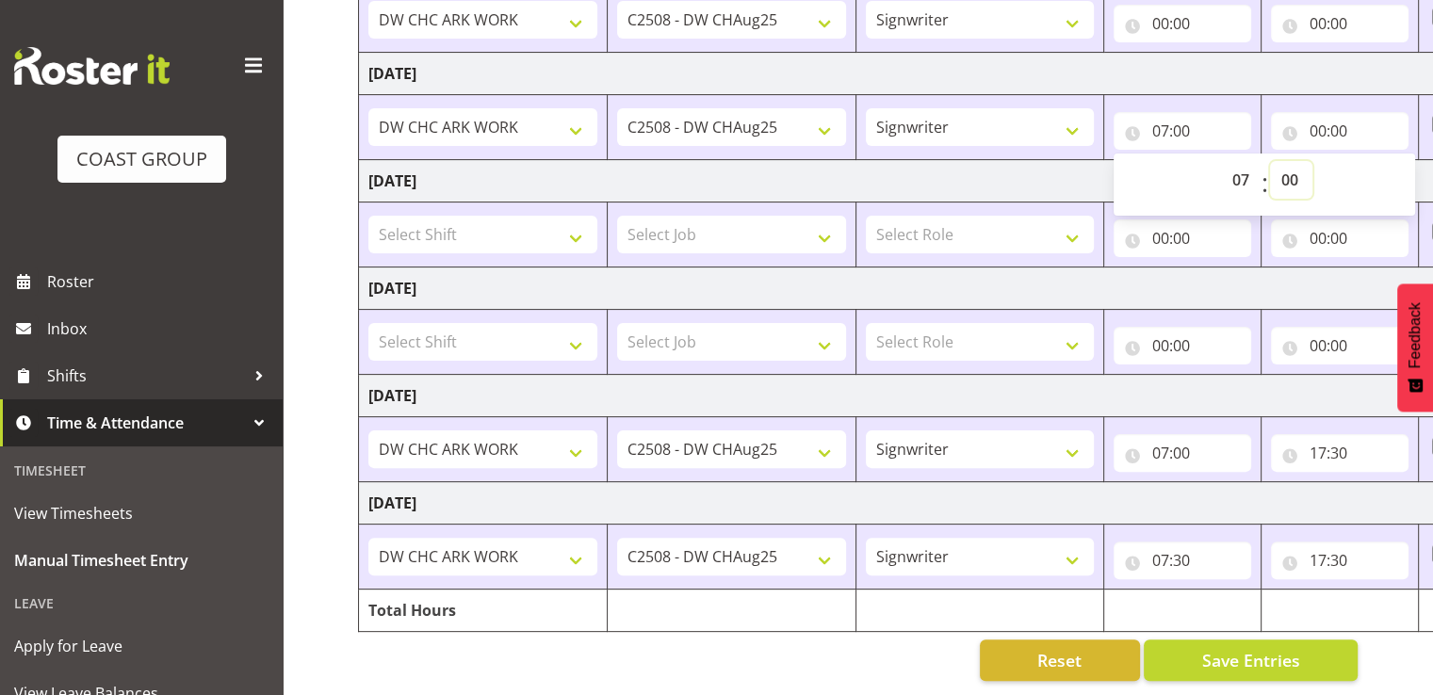
click at [1295, 171] on select "00 01 02 03 04 05 06 07 08 09 10 11 12 13 14 15 16 17 18 19 20 21 22 23 24 25 2…" at bounding box center [1291, 180] width 42 height 38
select select "30"
click at [1270, 161] on select "00 01 02 03 04 05 06 07 08 09 10 11 12 13 14 15 16 17 18 19 20 21 22 23 24 25 2…" at bounding box center [1291, 180] width 42 height 38
type input "07:30"
click at [1326, 114] on input "00:00" at bounding box center [1340, 131] width 138 height 38
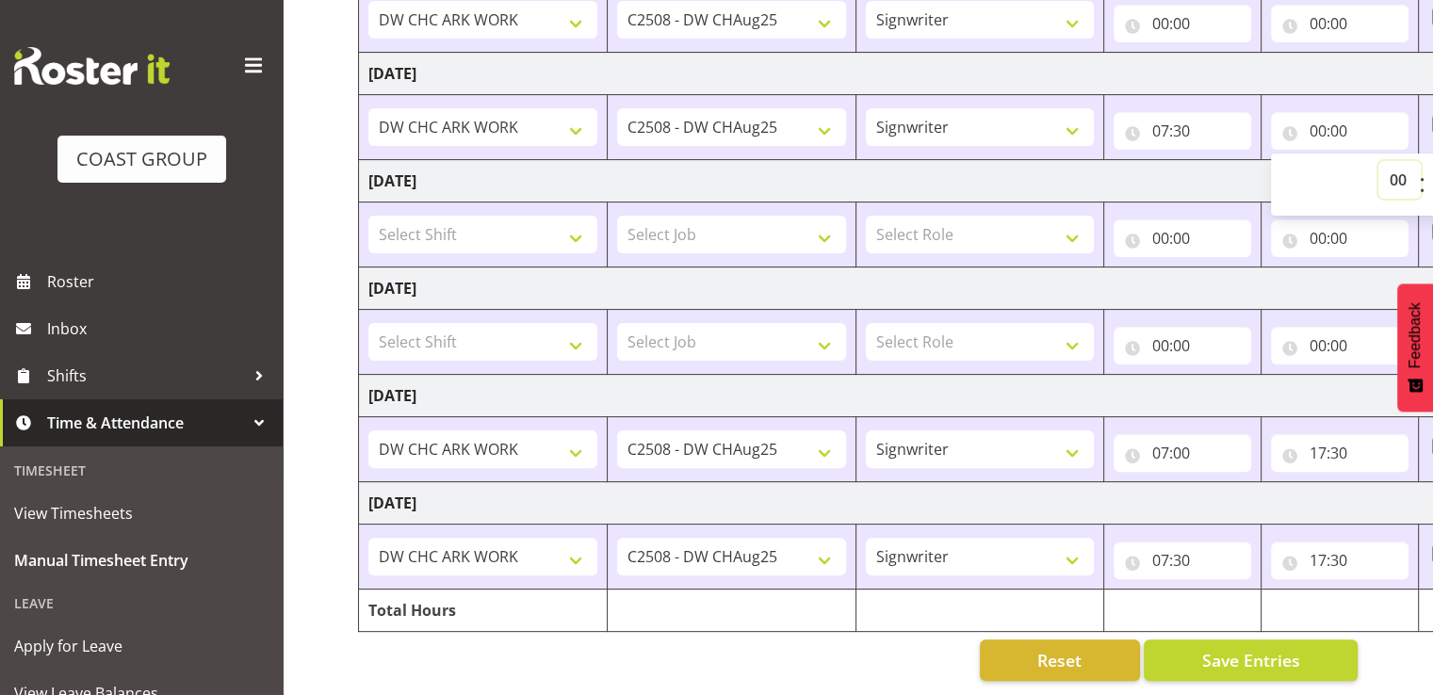
click at [1394, 164] on select "00 01 02 03 04 05 06 07 08 09 10 11 12 13 14 15 16 17 18 19 20 21 22 23" at bounding box center [1399, 180] width 42 height 38
select select "16"
click at [1378, 161] on select "00 01 02 03 04 05 06 07 08 09 10 11 12 13 14 15 16 17 18 19 20 21 22 23" at bounding box center [1399, 180] width 42 height 38
type input "16:00"
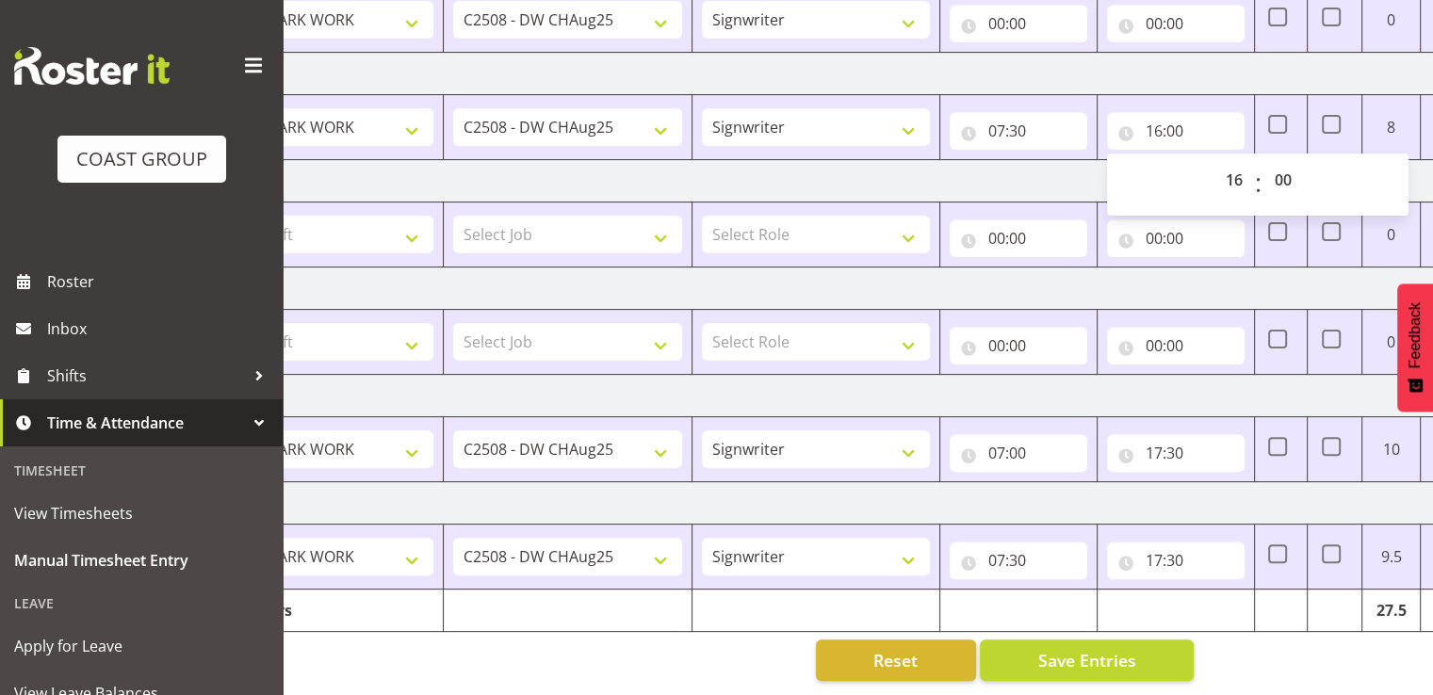
scroll to position [0, 171]
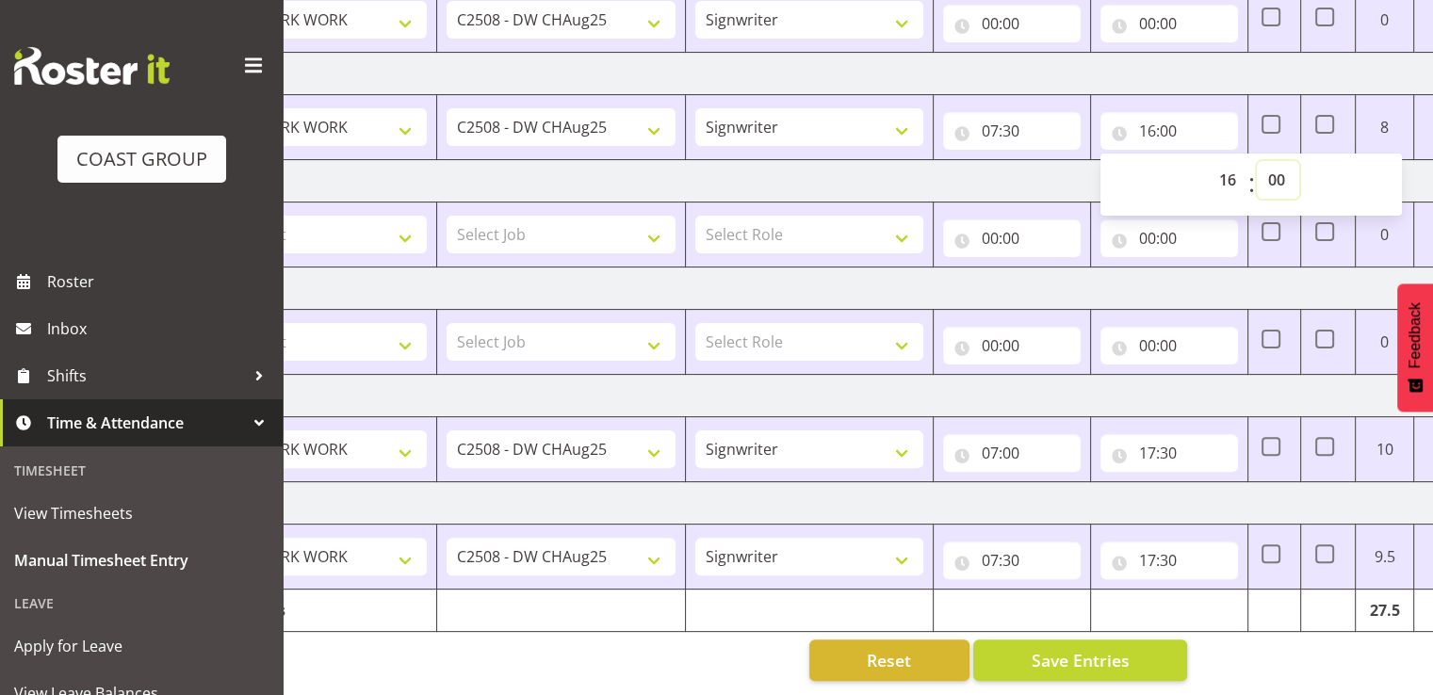
click at [1271, 163] on select "00 01 02 03 04 05 06 07 08 09 10 11 12 13 14 15 16 17 18 19 20 21 22 23 24 25 2…" at bounding box center [1278, 180] width 42 height 38
select select "30"
click at [1257, 161] on select "00 01 02 03 04 05 06 07 08 09 10 11 12 13 14 15 16 17 18 19 20 21 22 23 24 25 2…" at bounding box center [1278, 180] width 42 height 38
type input "16:30"
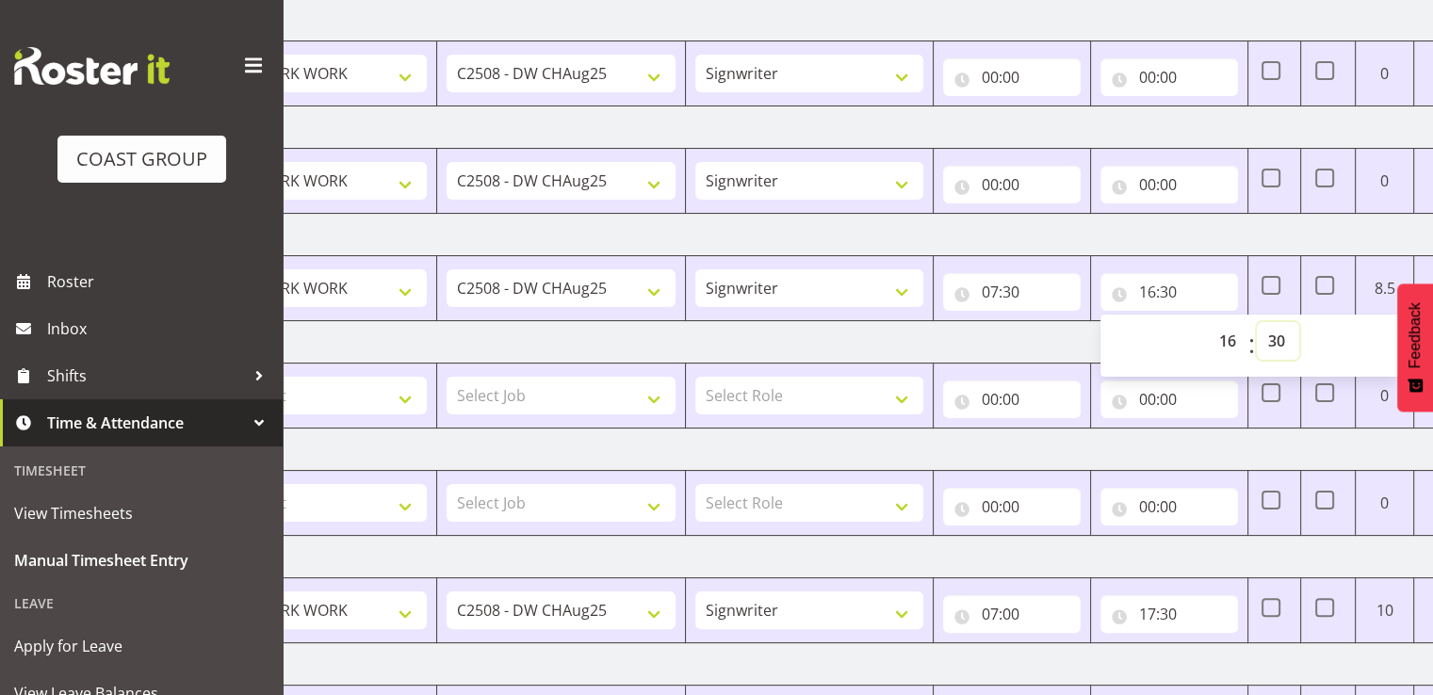
scroll to position [283, 0]
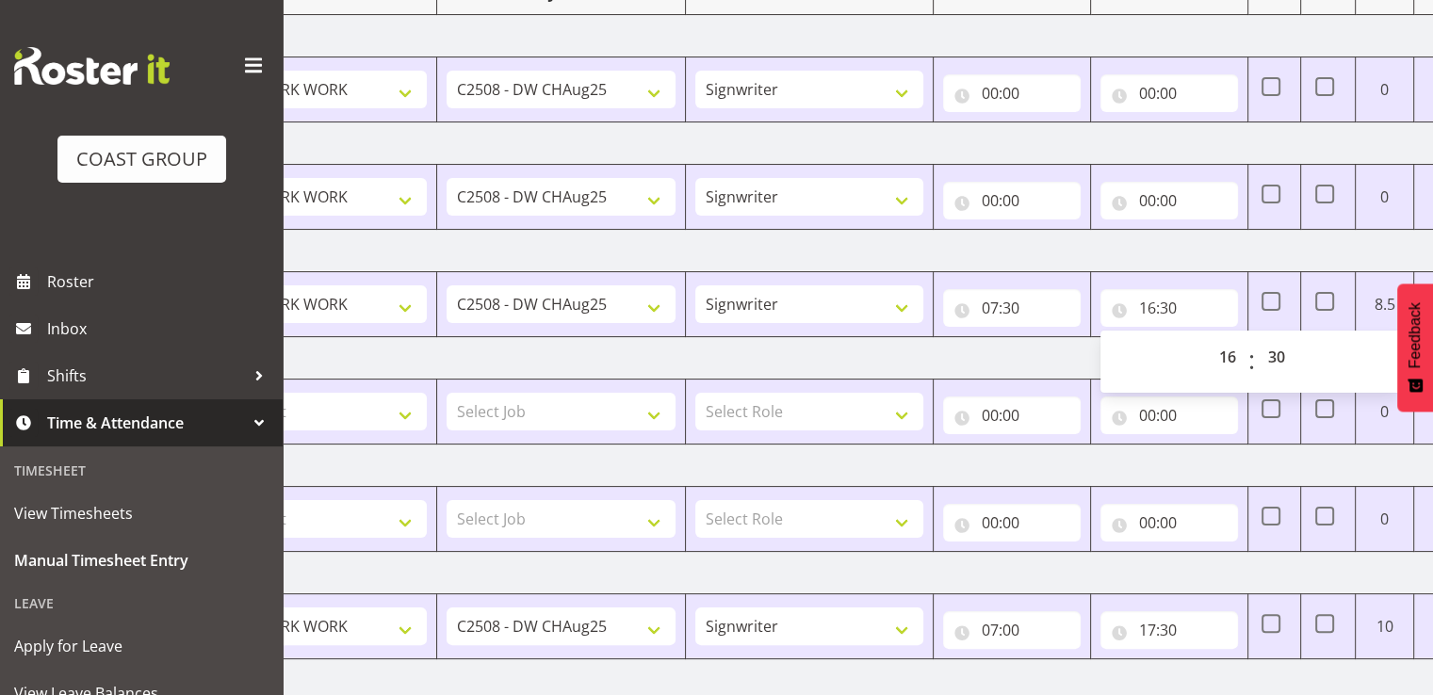
click at [1037, 241] on td "[DATE]" at bounding box center [847, 251] width 1318 height 42
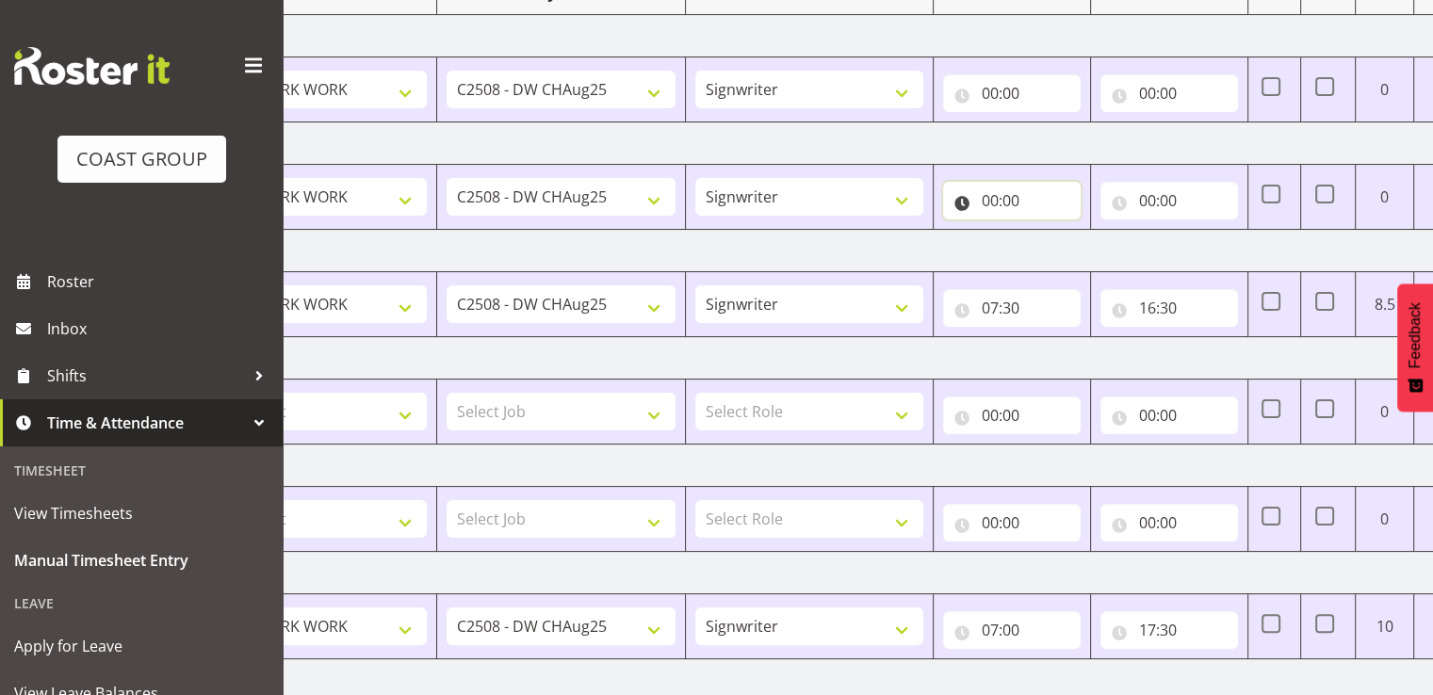
click at [1003, 203] on input "00:00" at bounding box center [1012, 201] width 138 height 38
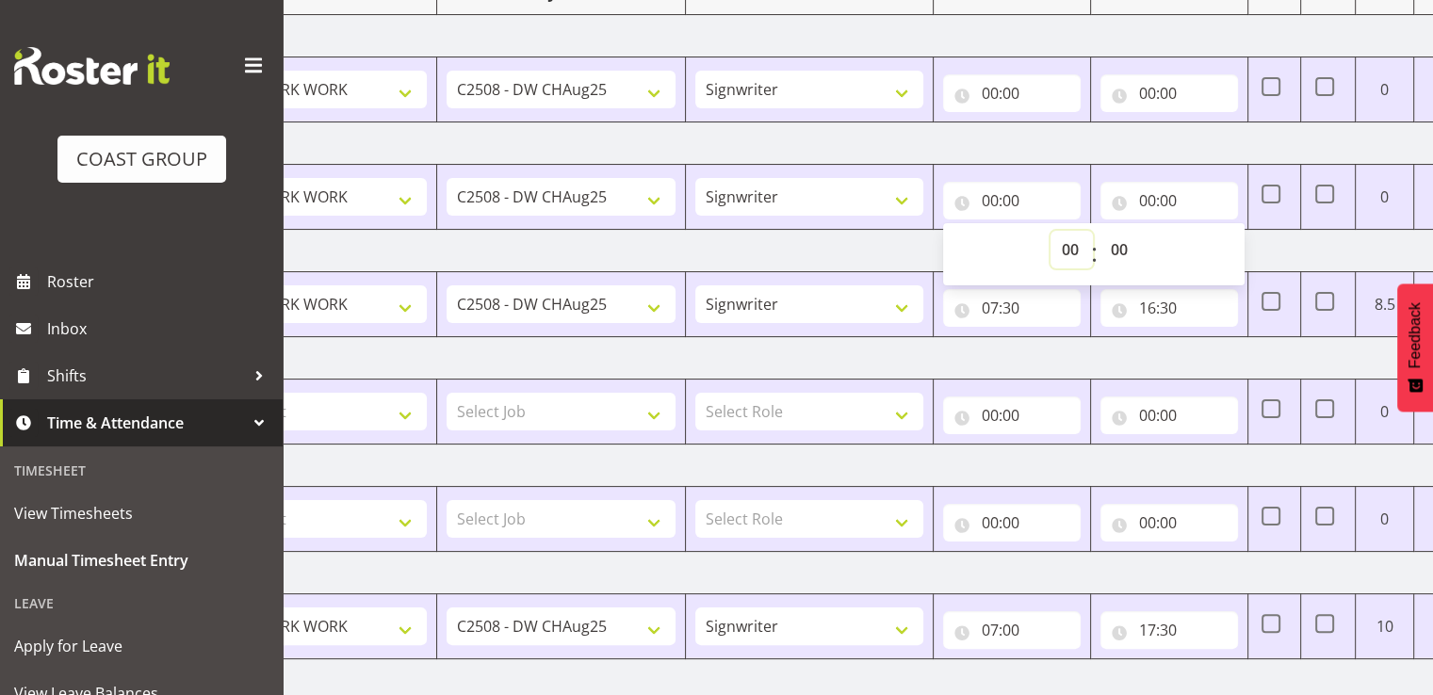
click at [1070, 248] on select "00 01 02 03 04 05 06 07 08 09 10 11 12 13 14 15 16 17 18 19 20 21 22 23" at bounding box center [1071, 250] width 42 height 38
select select "8"
click at [1050, 231] on select "00 01 02 03 04 05 06 07 08 09 10 11 12 13 14 15 16 17 18 19 20 21 22 23" at bounding box center [1071, 250] width 42 height 38
type input "08:00"
click at [1174, 205] on input "00:00" at bounding box center [1169, 201] width 138 height 38
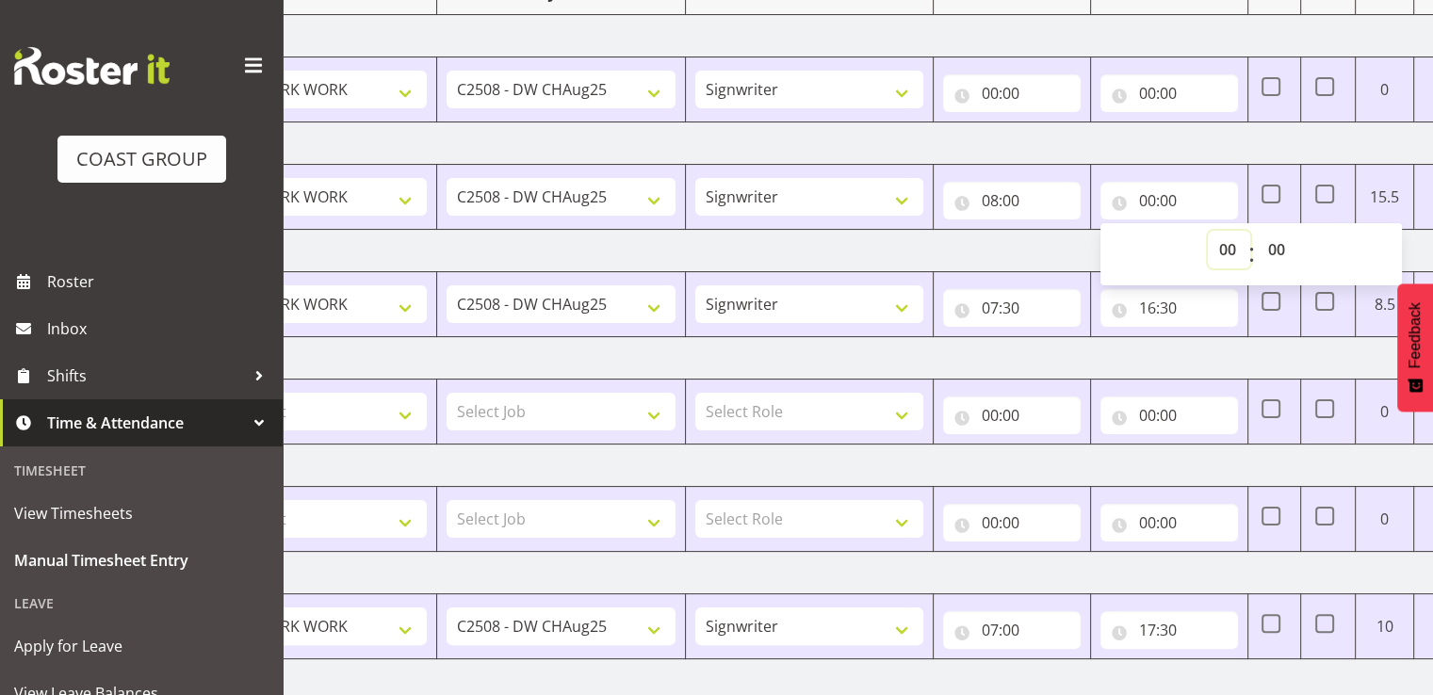
click at [1225, 250] on select "00 01 02 03 04 05 06 07 08 09 10 11 12 13 14 15 16 17 18 19 20 21 22 23" at bounding box center [1229, 250] width 42 height 38
select select "17"
click at [1208, 231] on select "00 01 02 03 04 05 06 07 08 09 10 11 12 13 14 15 16 17 18 19 20 21 22 23" at bounding box center [1229, 250] width 42 height 38
type input "17:00"
click at [1280, 252] on select "00 01 02 03 04 05 06 07 08 09 10 11 12 13 14 15 16 17 18 19 20 21 22 23 24 25 2…" at bounding box center [1278, 250] width 42 height 38
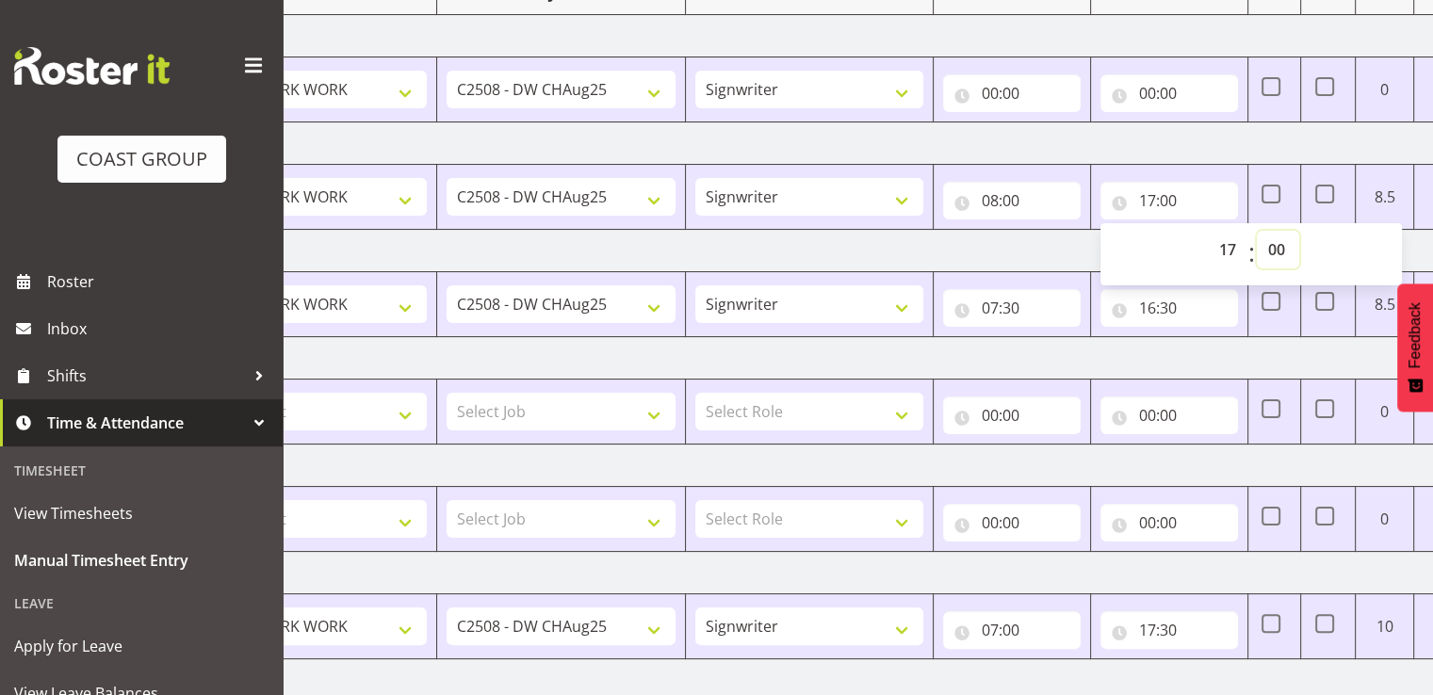
select select "30"
click at [1257, 231] on select "00 01 02 03 04 05 06 07 08 09 10 11 12 13 14 15 16 17 18 19 20 21 22 23 24 25 2…" at bounding box center [1278, 250] width 42 height 38
type input "17:30"
click at [1055, 248] on td "[DATE]" at bounding box center [847, 251] width 1318 height 42
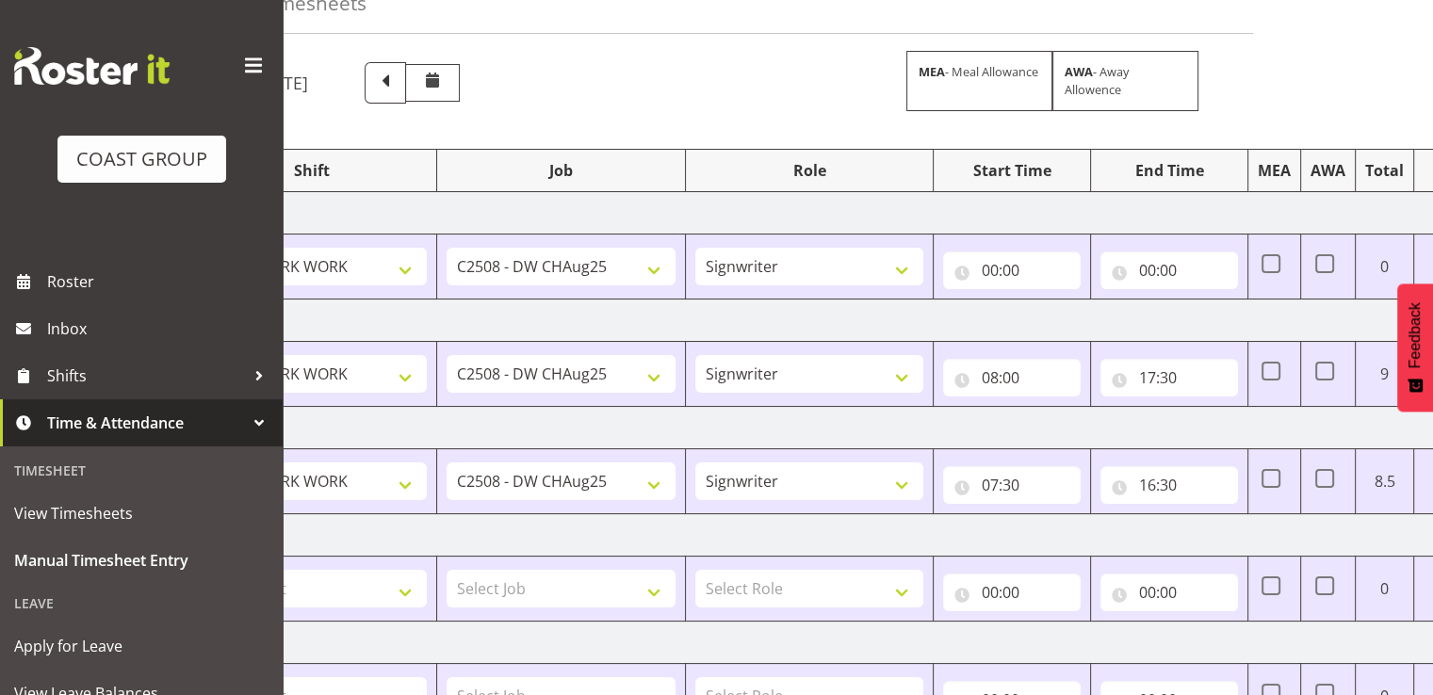
scroll to position [94, 0]
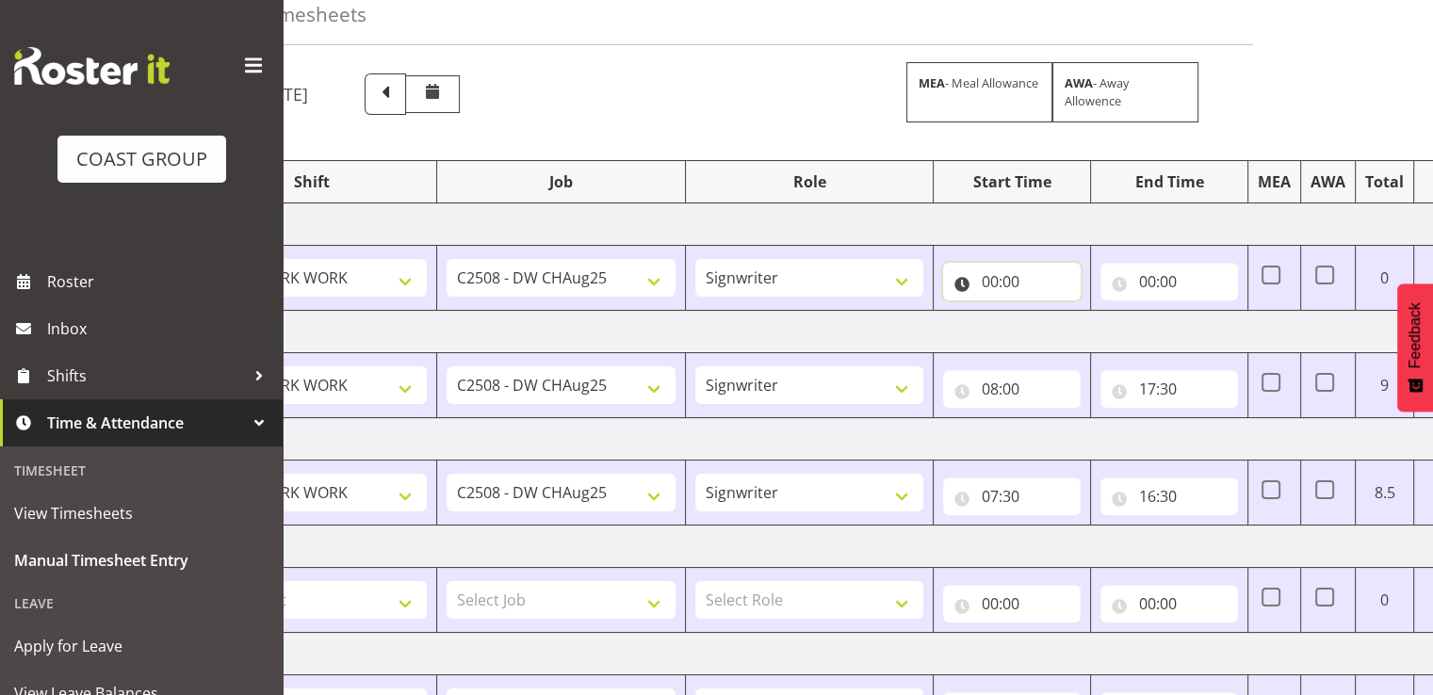
click at [1012, 284] on input "00:00" at bounding box center [1012, 282] width 138 height 38
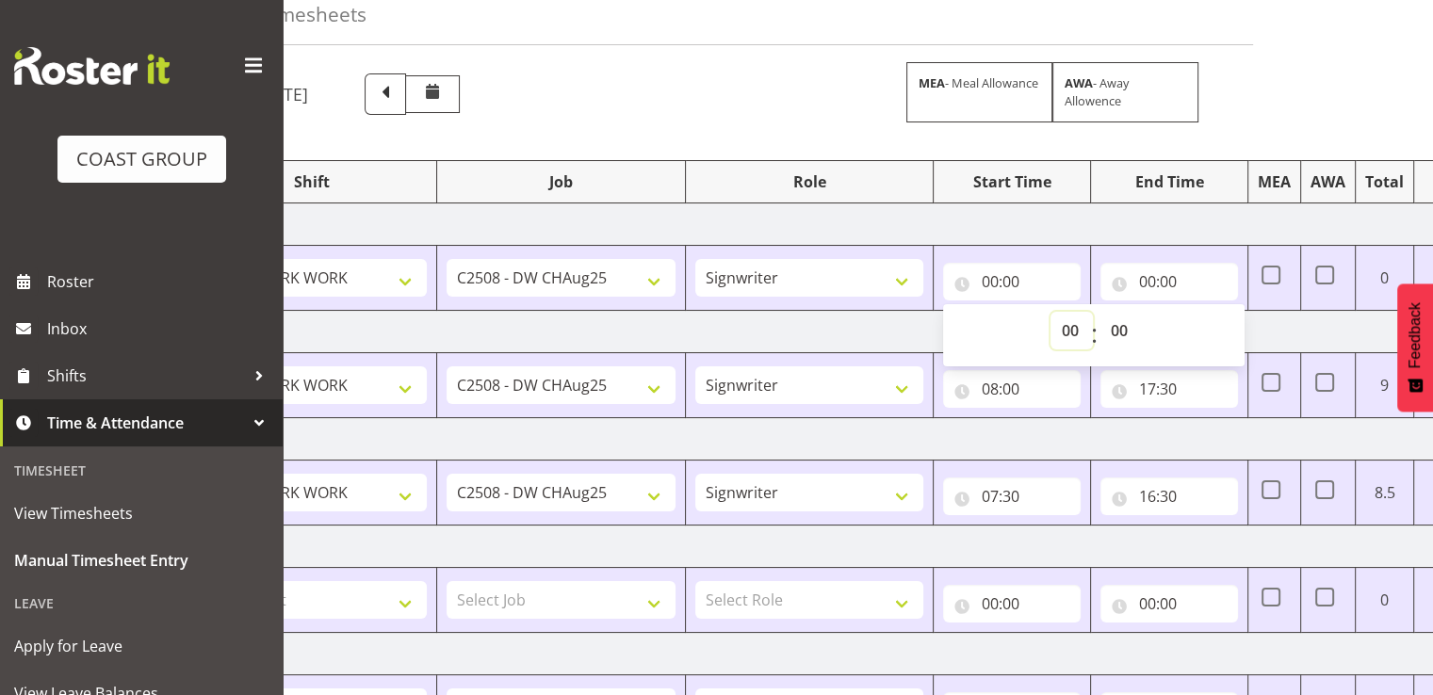
click at [1058, 329] on select "00 01 02 03 04 05 06 07 08 09 10 11 12 13 14 15 16 17 18 19 20 21 22 23" at bounding box center [1071, 331] width 42 height 38
select select "7"
click at [1050, 312] on select "00 01 02 03 04 05 06 07 08 09 10 11 12 13 14 15 16 17 18 19 20 21 22 23" at bounding box center [1071, 331] width 42 height 38
type input "07:00"
click at [1118, 322] on select "00 01 02 03 04 05 06 07 08 09 10 11 12 13 14 15 16 17 18 19 20 21 22 23 24 25 2…" at bounding box center [1120, 331] width 42 height 38
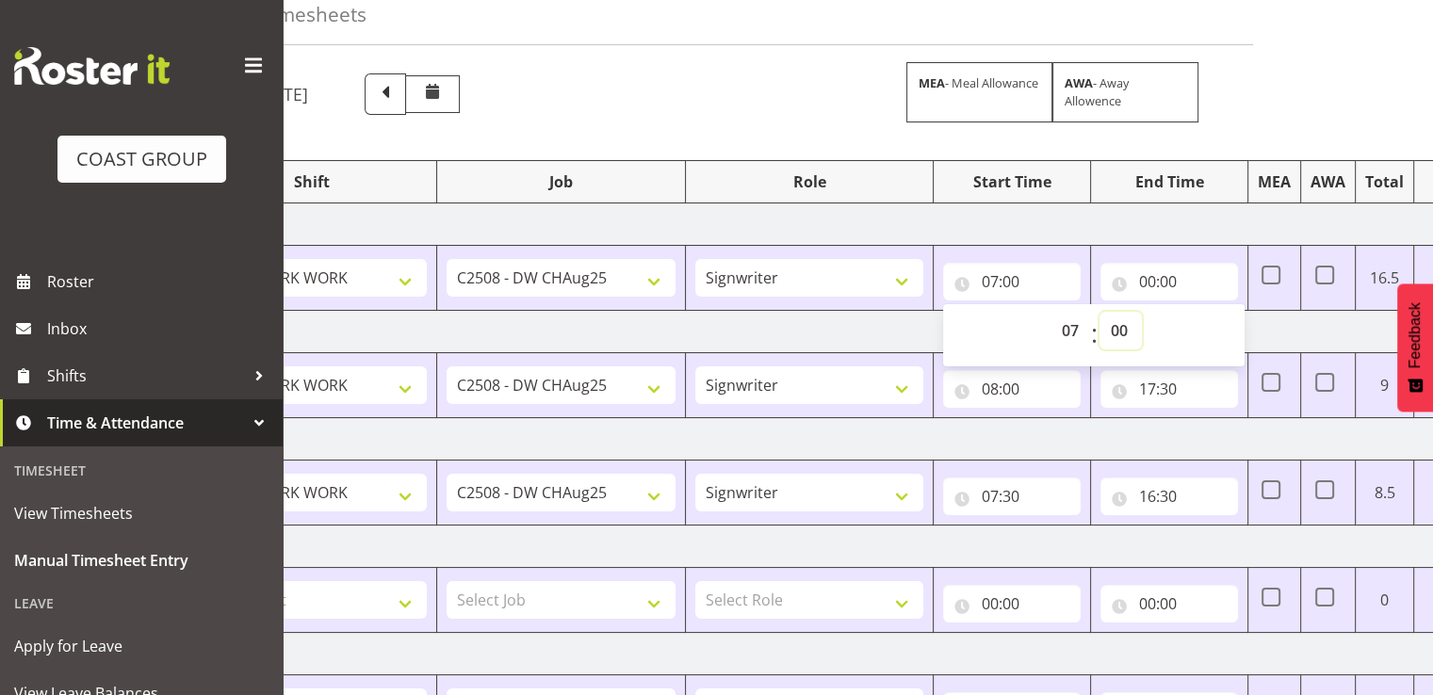
select select "30"
click at [1099, 312] on select "00 01 02 03 04 05 06 07 08 09 10 11 12 13 14 15 16 17 18 19 20 21 22 23 24 25 2…" at bounding box center [1120, 331] width 42 height 38
type input "07:30"
click at [1162, 276] on input "00:00" at bounding box center [1169, 282] width 138 height 38
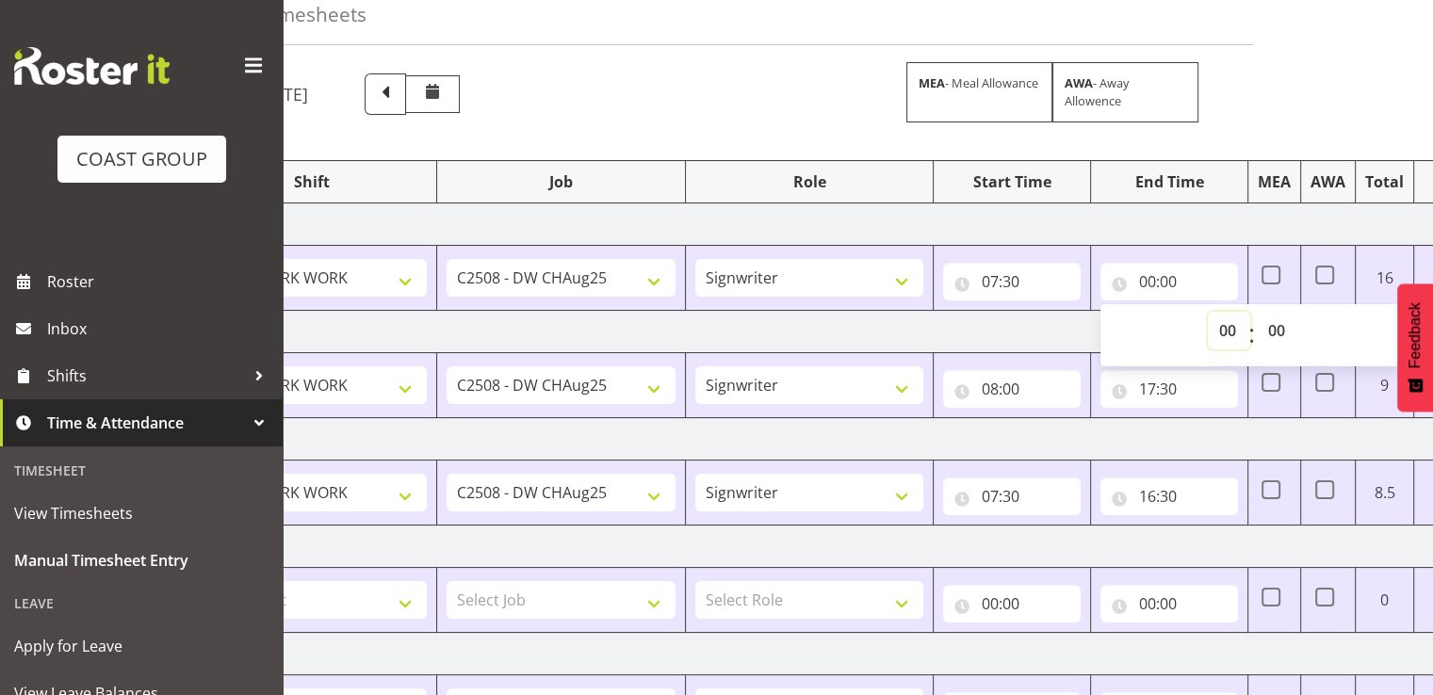
click at [1225, 333] on select "00 01 02 03 04 05 06 07 08 09 10 11 12 13 14 15 16 17 18 19 20 21 22 23" at bounding box center [1229, 331] width 42 height 38
select select "17"
click at [1208, 312] on select "00 01 02 03 04 05 06 07 08 09 10 11 12 13 14 15 16 17 18 19 20 21 22 23" at bounding box center [1229, 331] width 42 height 38
type input "17:00"
click at [1211, 224] on td "[DATE]" at bounding box center [847, 224] width 1318 height 42
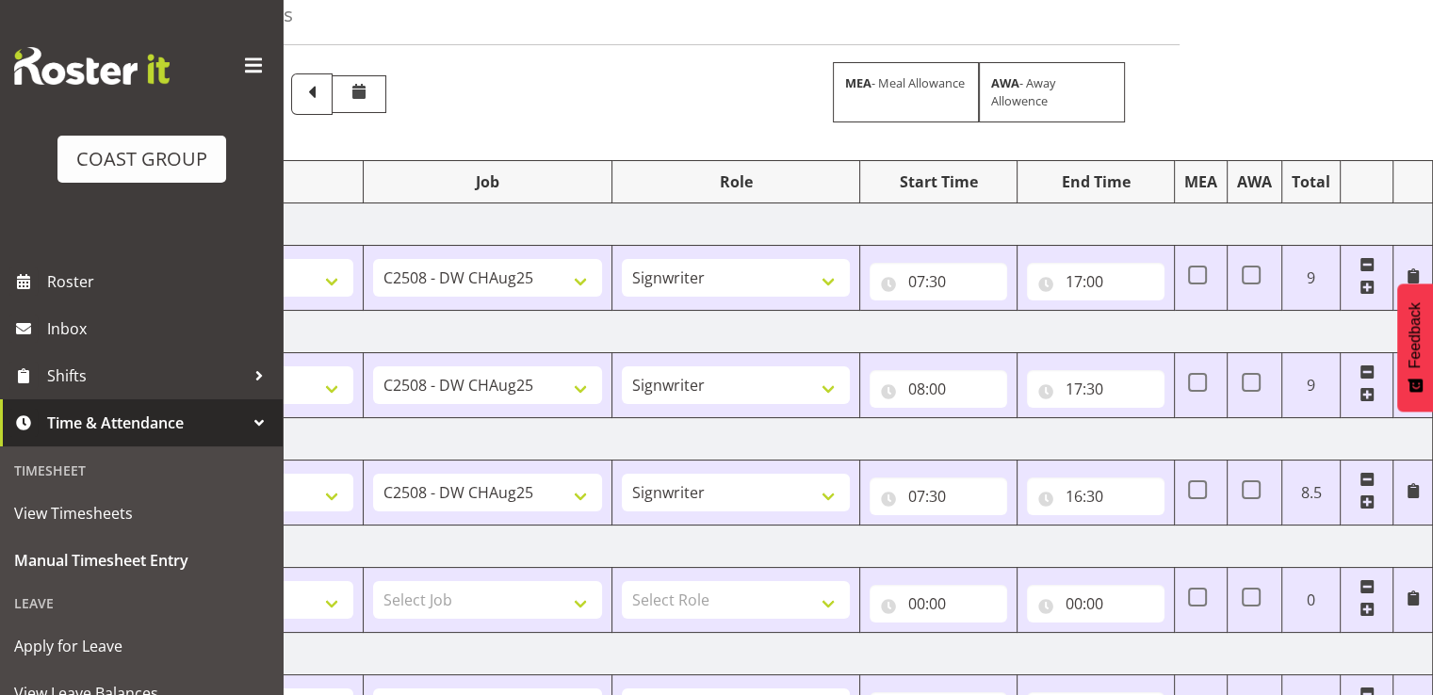
scroll to position [471, 0]
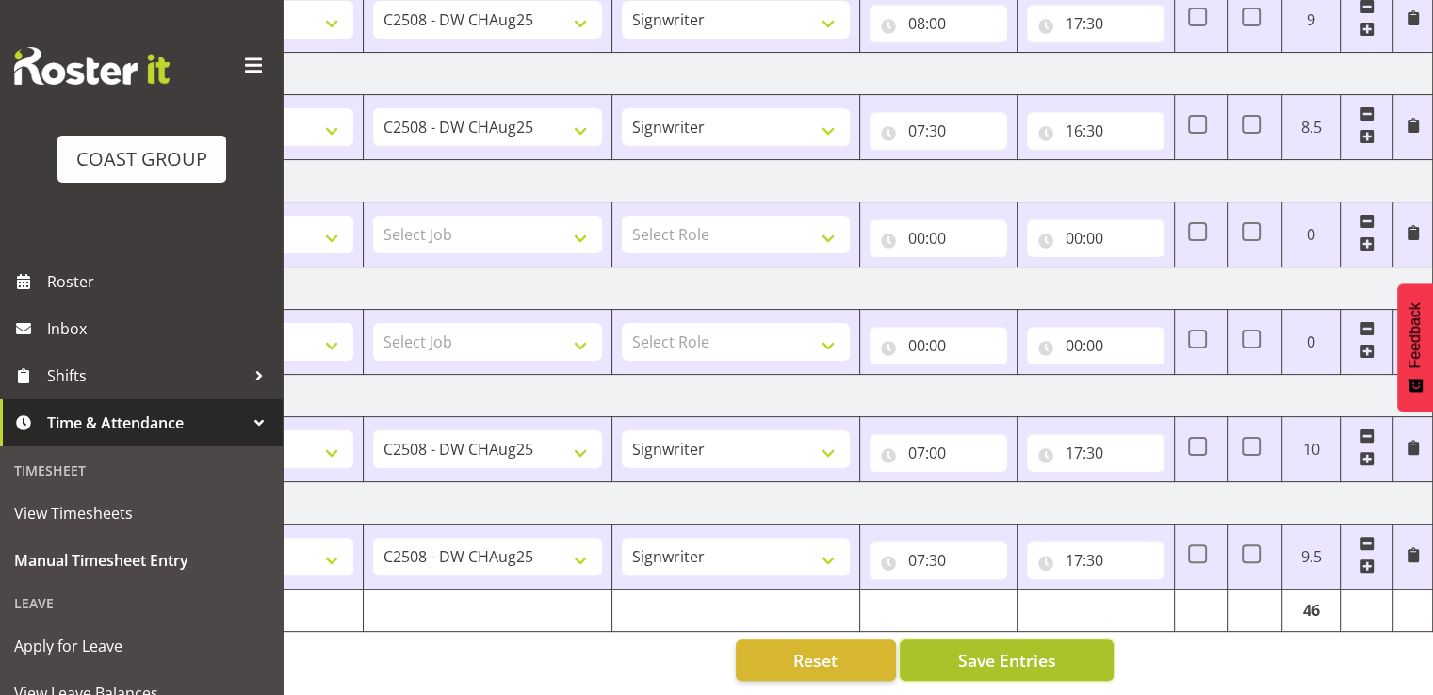
click at [1066, 643] on button "Save Entries" at bounding box center [1007, 660] width 214 height 41
click at [1079, 545] on input "17:30" at bounding box center [1096, 561] width 138 height 38
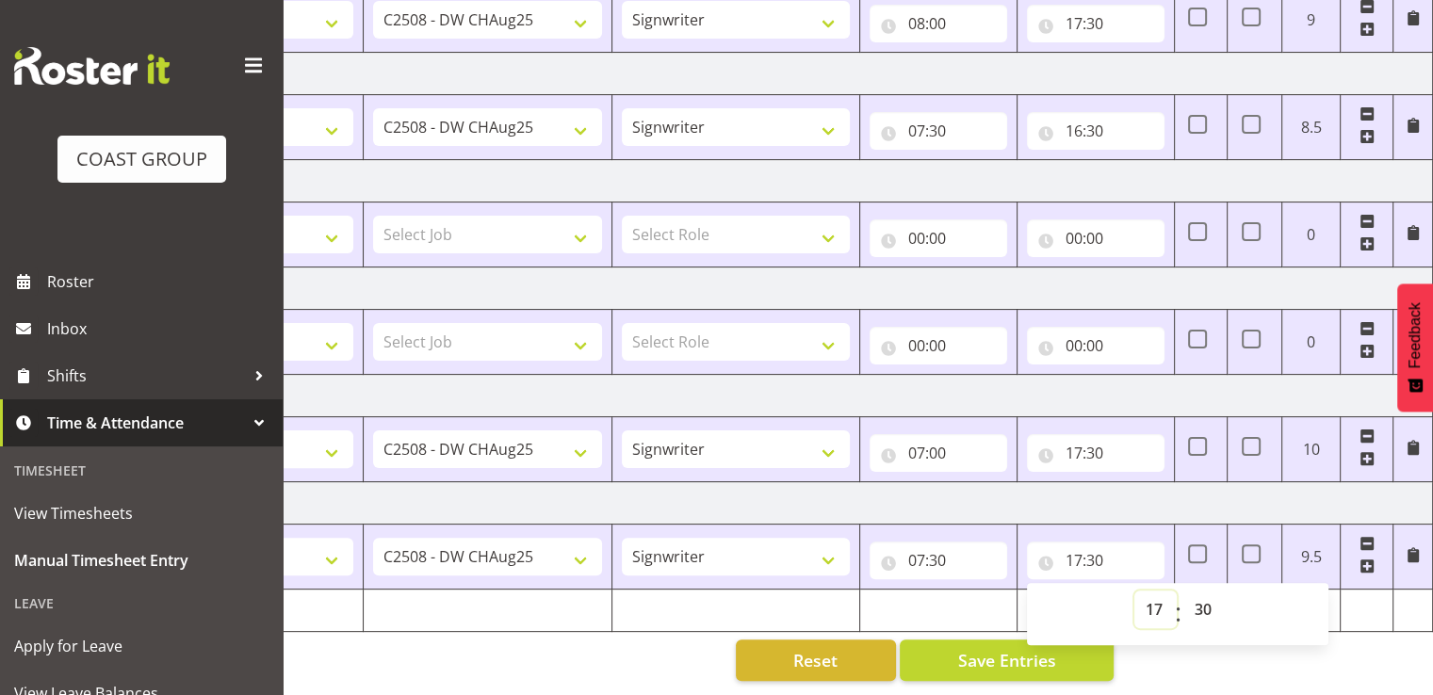
click at [1150, 596] on select "00 01 02 03 04 05 06 07 08 09 10 11 12 13 14 15 16 17 18 19 20 21 22 23" at bounding box center [1155, 610] width 42 height 38
select select "18"
click at [1134, 591] on select "00 01 02 03 04 05 06 07 08 09 10 11 12 13 14 15 16 17 18 19 20 21 22 23" at bounding box center [1155, 610] width 42 height 38
type input "18:30"
click at [976, 544] on input "07:30" at bounding box center [939, 561] width 138 height 38
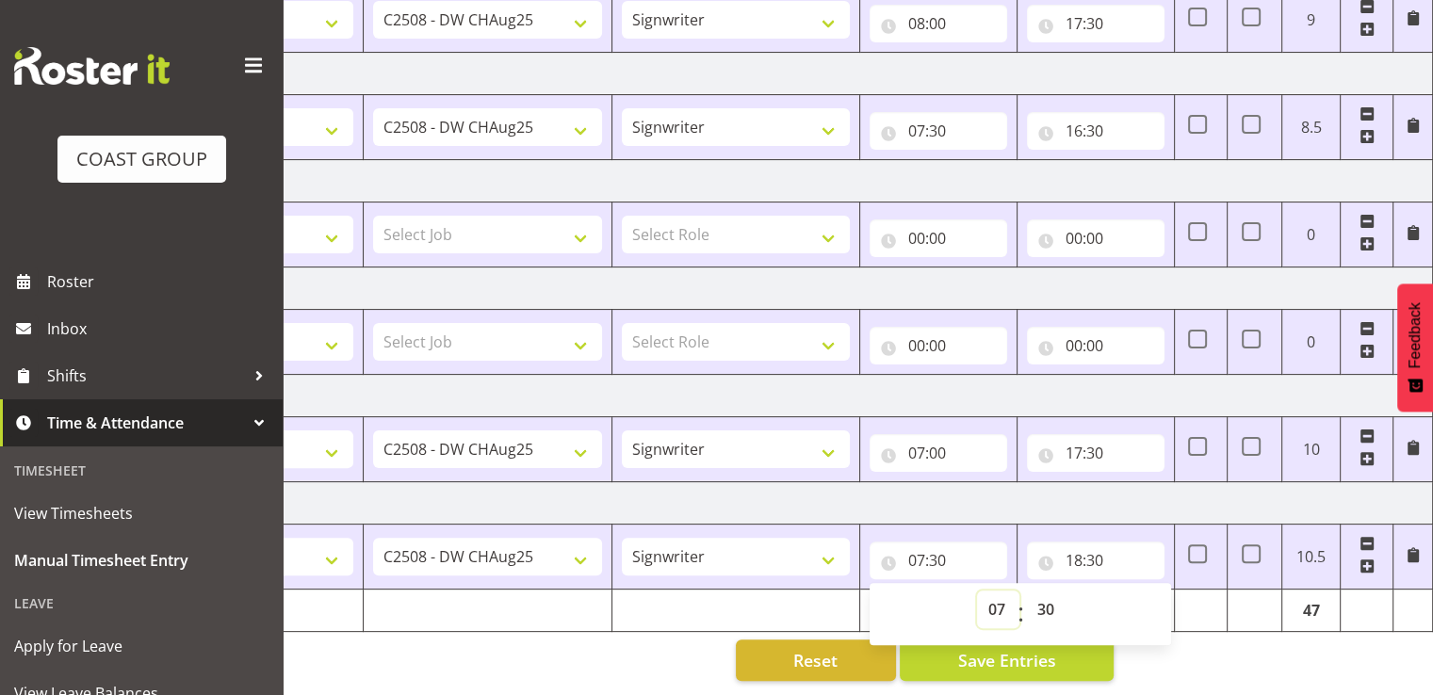
click at [1002, 594] on select "00 01 02 03 04 05 06 07 08 09 10 11 12 13 14 15 16 17 18 19 20 21 22 23" at bounding box center [998, 610] width 42 height 38
select select "6"
click at [977, 591] on select "00 01 02 03 04 05 06 07 08 09 10 11 12 13 14 15 16 17 18 19 20 21 22 23" at bounding box center [998, 610] width 42 height 38
type input "06:30"
click at [955, 434] on input "07:00" at bounding box center [939, 453] width 138 height 38
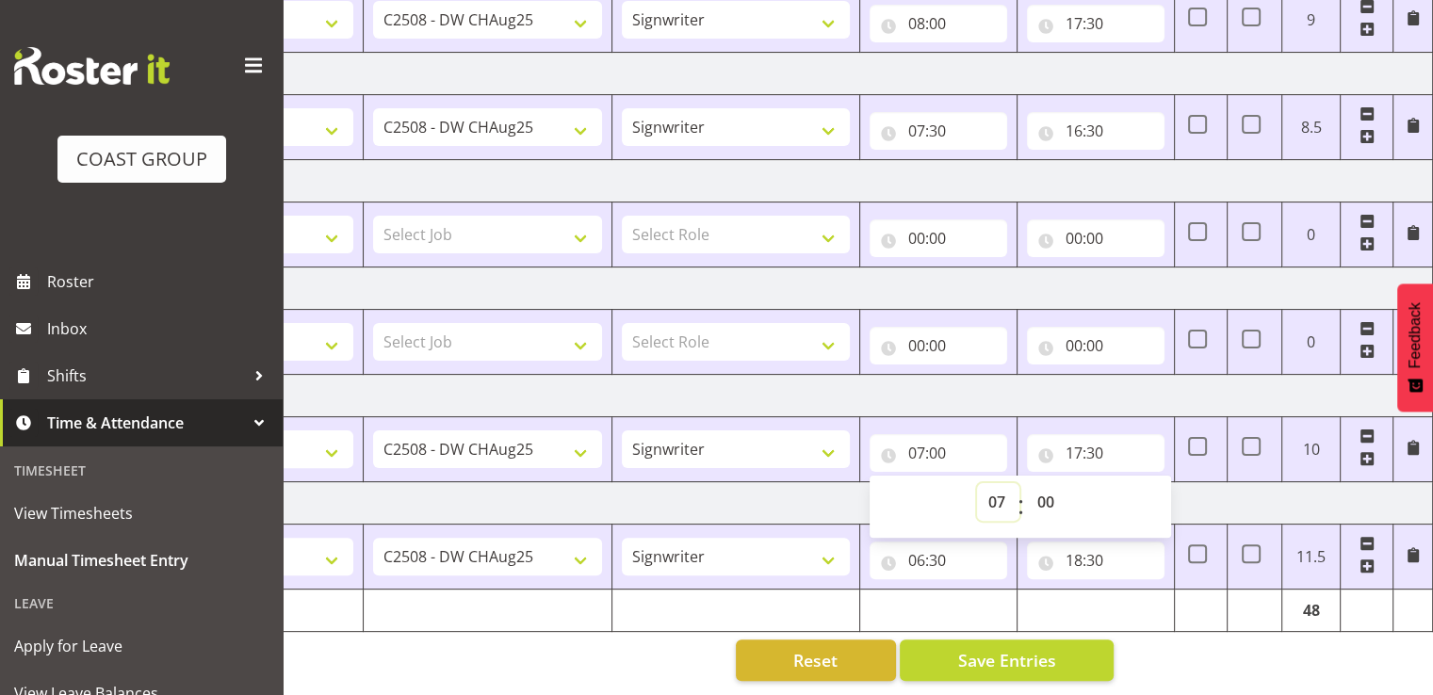
drag, startPoint x: 989, startPoint y: 479, endPoint x: 1033, endPoint y: 474, distance: 43.6
click at [989, 483] on select "00 01 02 03 04 05 06 07 08 09 10 11 12 13 14 15 16 17 18 19 20 21 22 23" at bounding box center [998, 502] width 42 height 38
select select "6"
click at [977, 483] on select "00 01 02 03 04 05 06 07 08 09 10 11 12 13 14 15 16 17 18 19 20 21 22 23" at bounding box center [998, 502] width 42 height 38
type input "06:00"
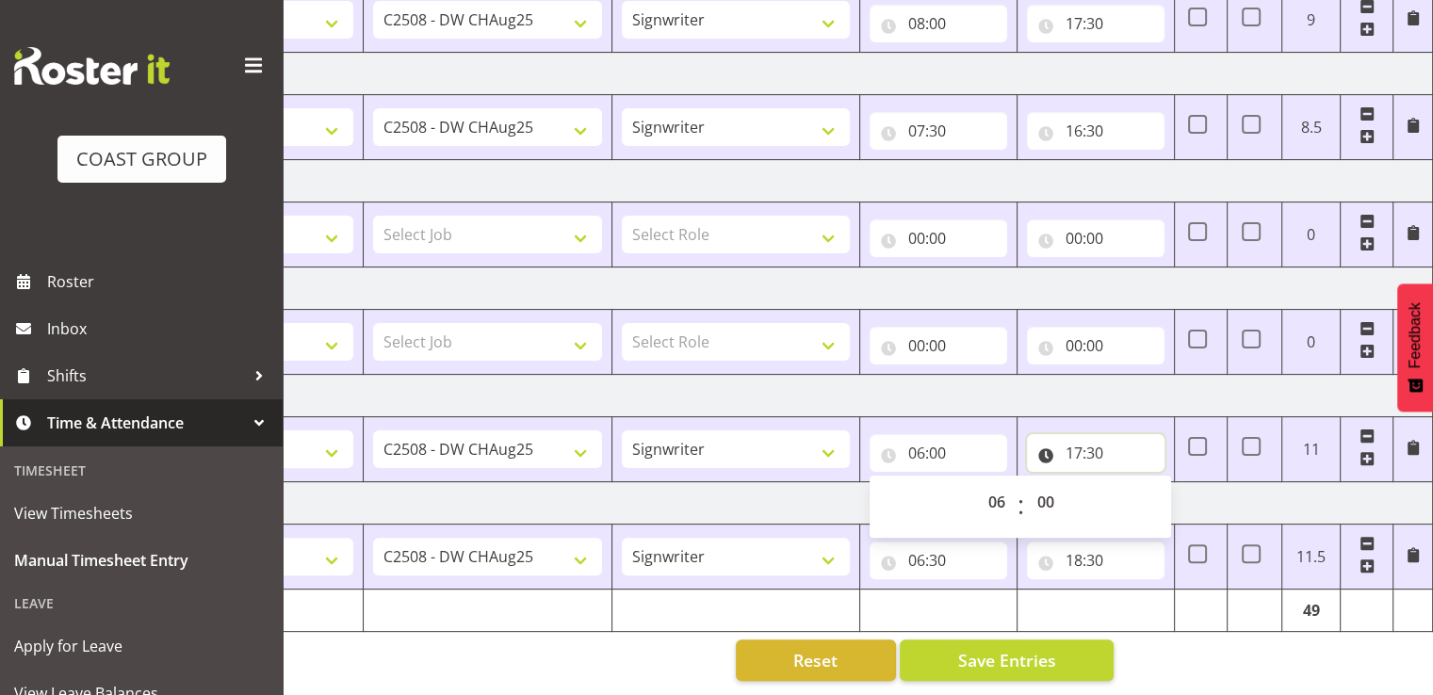
click at [1085, 440] on input "17:30" at bounding box center [1096, 453] width 138 height 38
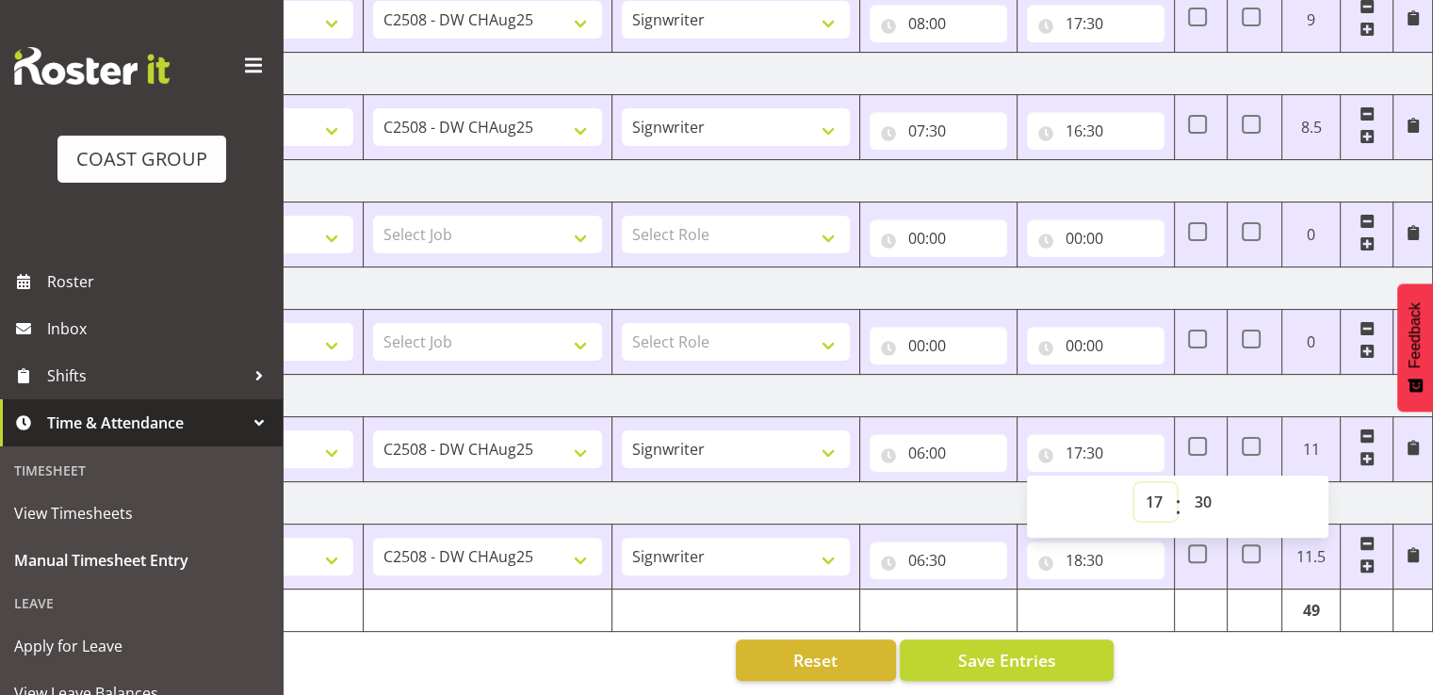
drag, startPoint x: 1151, startPoint y: 494, endPoint x: 1180, endPoint y: 487, distance: 29.9
click at [1151, 494] on select "00 01 02 03 04 05 06 07 08 09 10 11 12 13 14 15 16 17 18 19 20 21 22 23" at bounding box center [1155, 502] width 42 height 38
select select "18"
click at [1134, 483] on select "00 01 02 03 04 05 06 07 08 09 10 11 12 13 14 15 16 17 18 19 20 21 22 23" at bounding box center [1155, 502] width 42 height 38
type input "18:30"
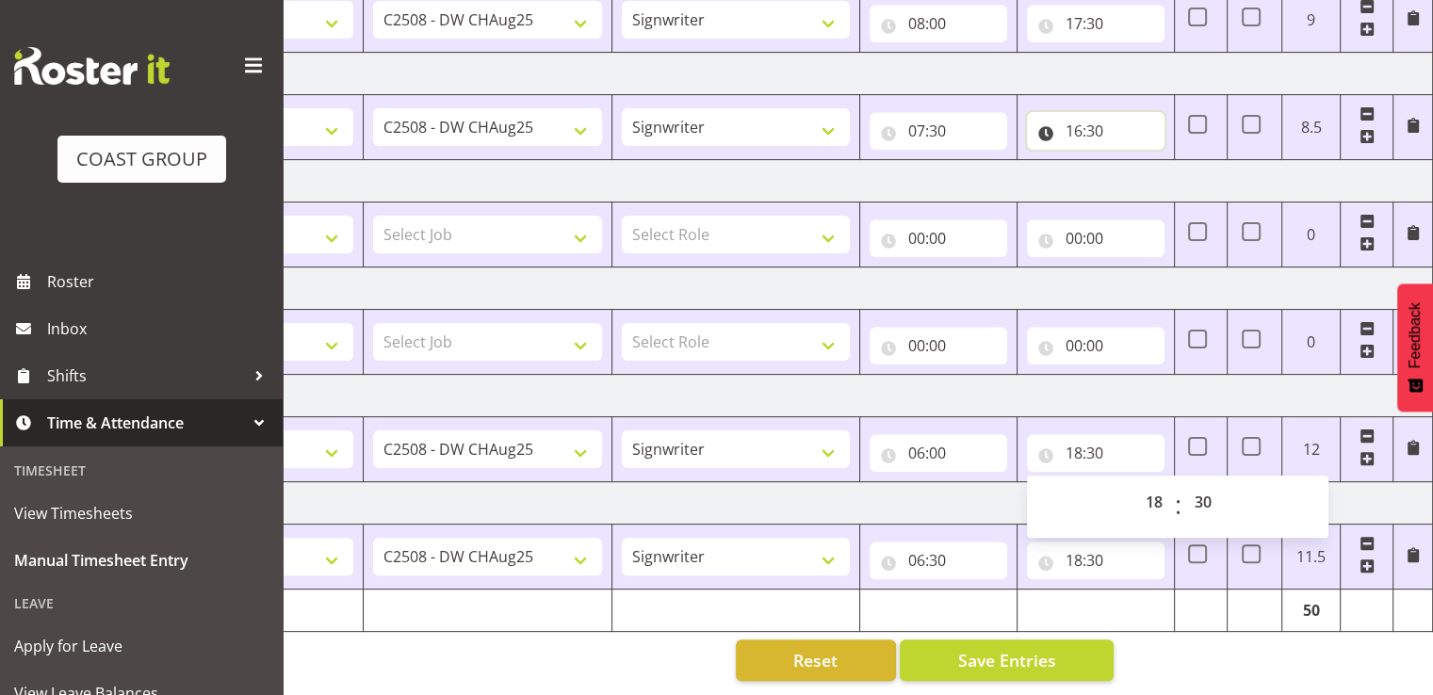
click at [1095, 128] on input "16:30" at bounding box center [1096, 131] width 138 height 38
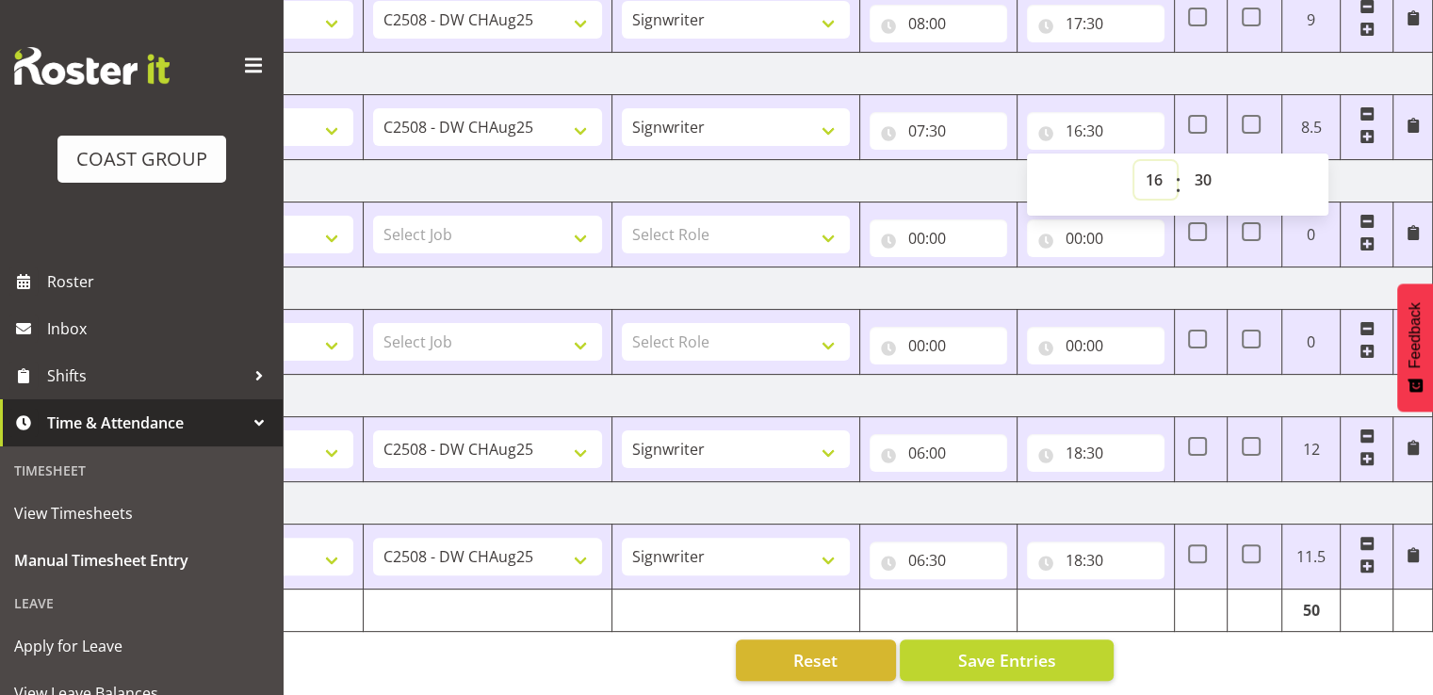
click at [1153, 171] on select "00 01 02 03 04 05 06 07 08 09 10 11 12 13 14 15 16 17 18 19 20 21 22 23" at bounding box center [1155, 180] width 42 height 38
select select "17"
click at [1134, 161] on select "00 01 02 03 04 05 06 07 08 09 10 11 12 13 14 15 16 17 18 19 20 21 22 23" at bounding box center [1155, 180] width 42 height 38
type input "17:30"
click at [981, 125] on input "07:30" at bounding box center [939, 131] width 138 height 38
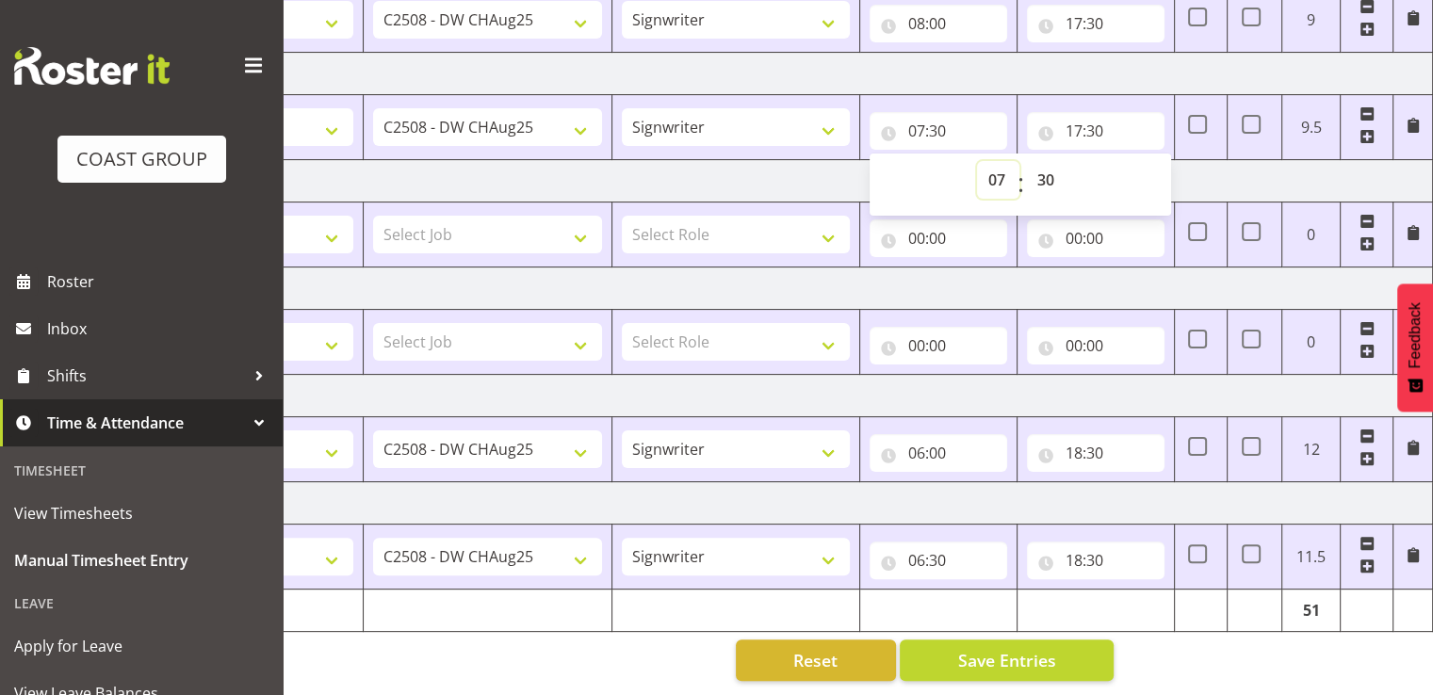
click at [1006, 165] on select "00 01 02 03 04 05 06 07 08 09 10 11 12 13 14 15 16 17 18 19 20 21 22 23" at bounding box center [998, 180] width 42 height 38
select select "6"
click at [977, 161] on select "00 01 02 03 04 05 06 07 08 09 10 11 12 13 14 15 16 17 18 19 20 21 22 23" at bounding box center [998, 180] width 42 height 38
type input "06:30"
click at [949, 14] on input "08:00" at bounding box center [939, 24] width 138 height 38
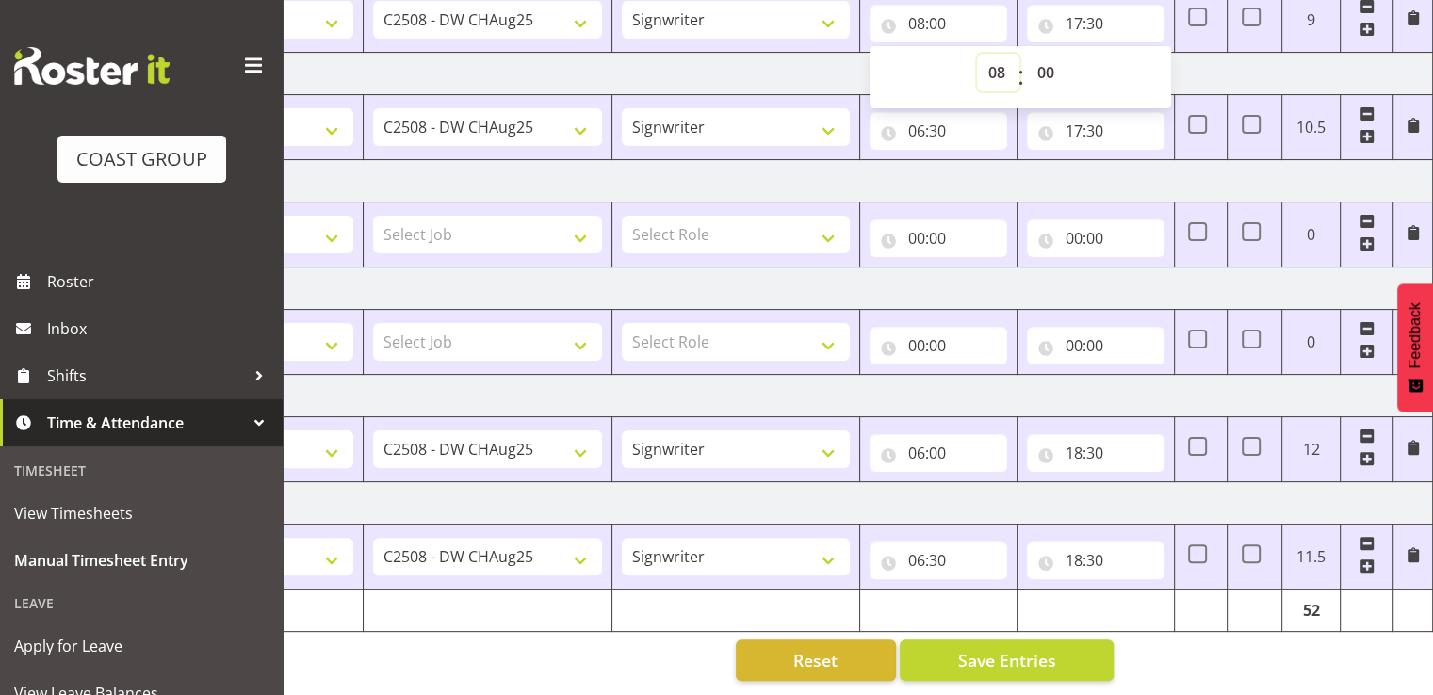
click at [995, 57] on select "00 01 02 03 04 05 06 07 08 09 10 11 12 13 14 15 16 17 18 19 20 21 22 23" at bounding box center [998, 73] width 42 height 38
select select "7"
click at [977, 54] on select "00 01 02 03 04 05 06 07 08 09 10 11 12 13 14 15 16 17 18 19 20 21 22 23" at bounding box center [998, 73] width 42 height 38
type input "07:00"
click at [1084, 13] on input "17:30" at bounding box center [1096, 24] width 138 height 38
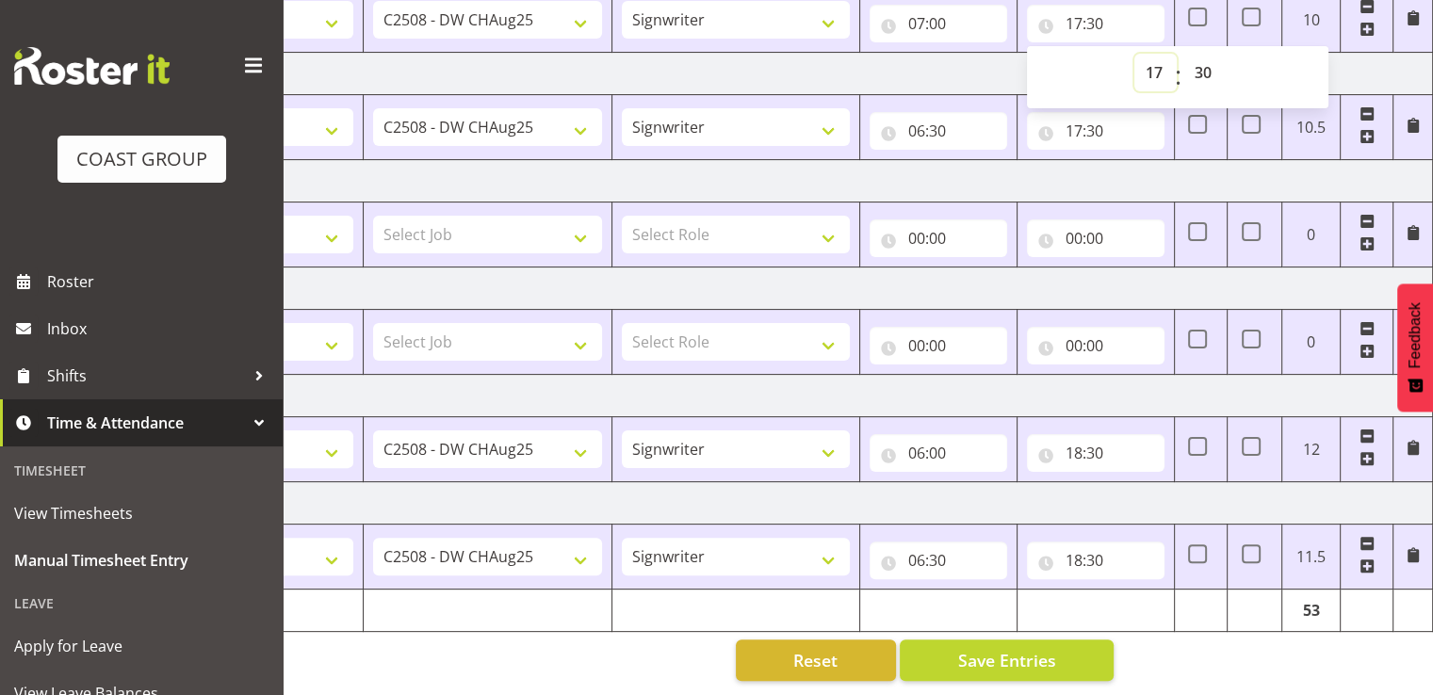
click at [1159, 57] on select "00 01 02 03 04 05 06 07 08 09 10 11 12 13 14 15 16 17 18 19 20 21 22 23" at bounding box center [1155, 73] width 42 height 38
select select "18"
click at [1134, 54] on select "00 01 02 03 04 05 06 07 08 09 10 11 12 13 14 15 16 17 18 19 20 21 22 23" at bounding box center [1155, 73] width 42 height 38
type input "18:30"
click at [988, 67] on td "[DATE]" at bounding box center [774, 74] width 1318 height 42
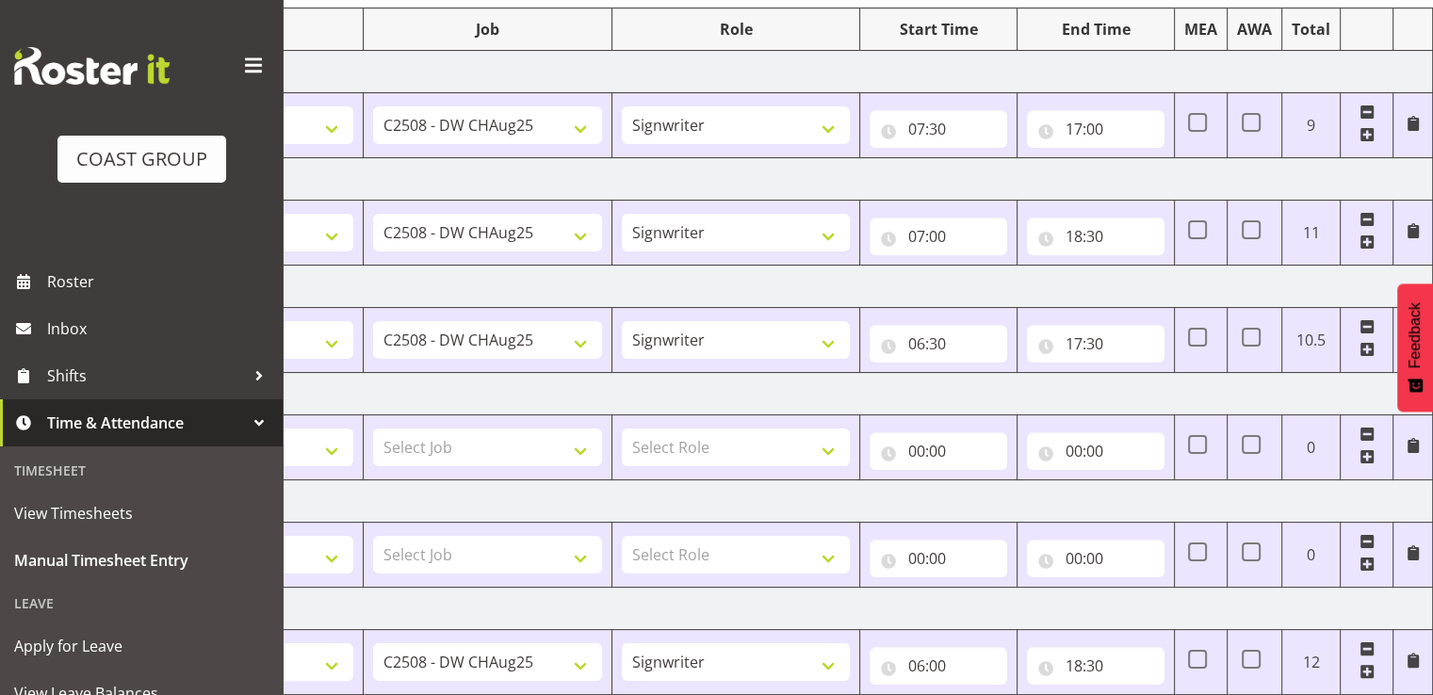
scroll to position [188, 0]
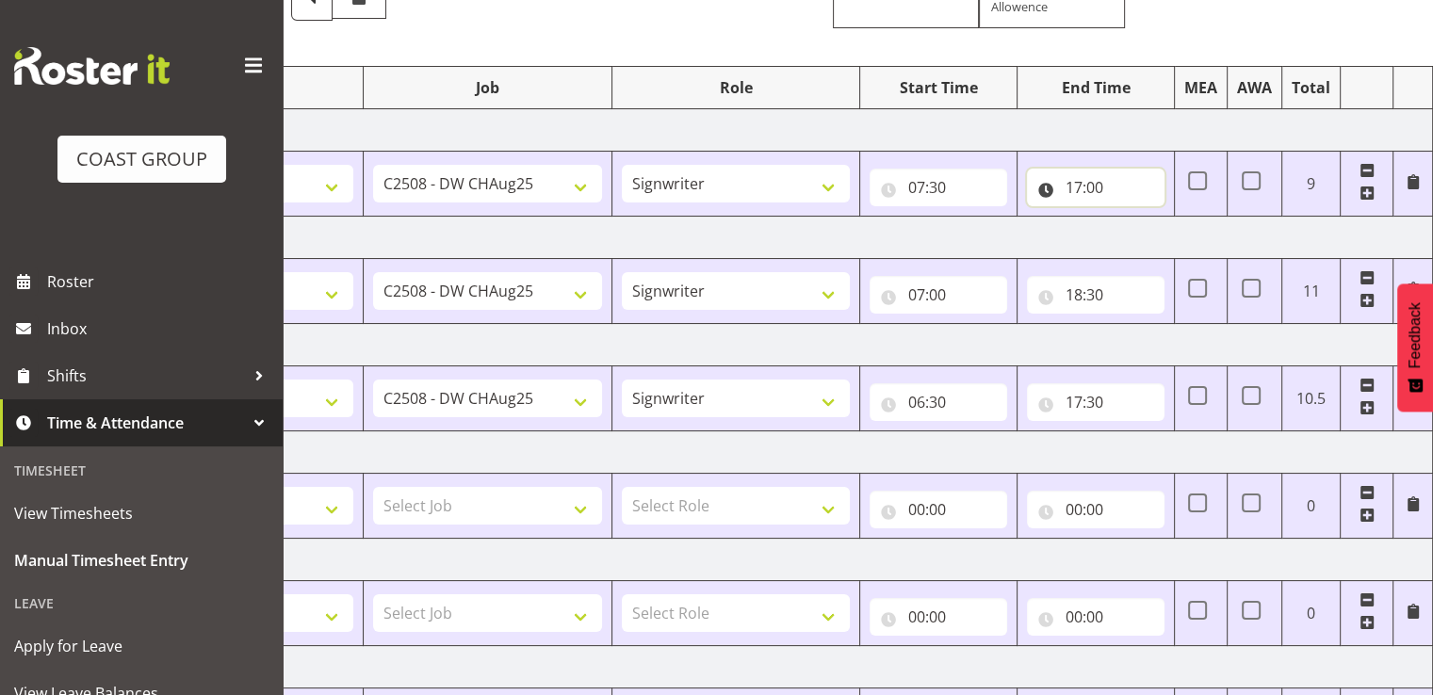
click at [1094, 194] on input "17:00" at bounding box center [1096, 188] width 138 height 38
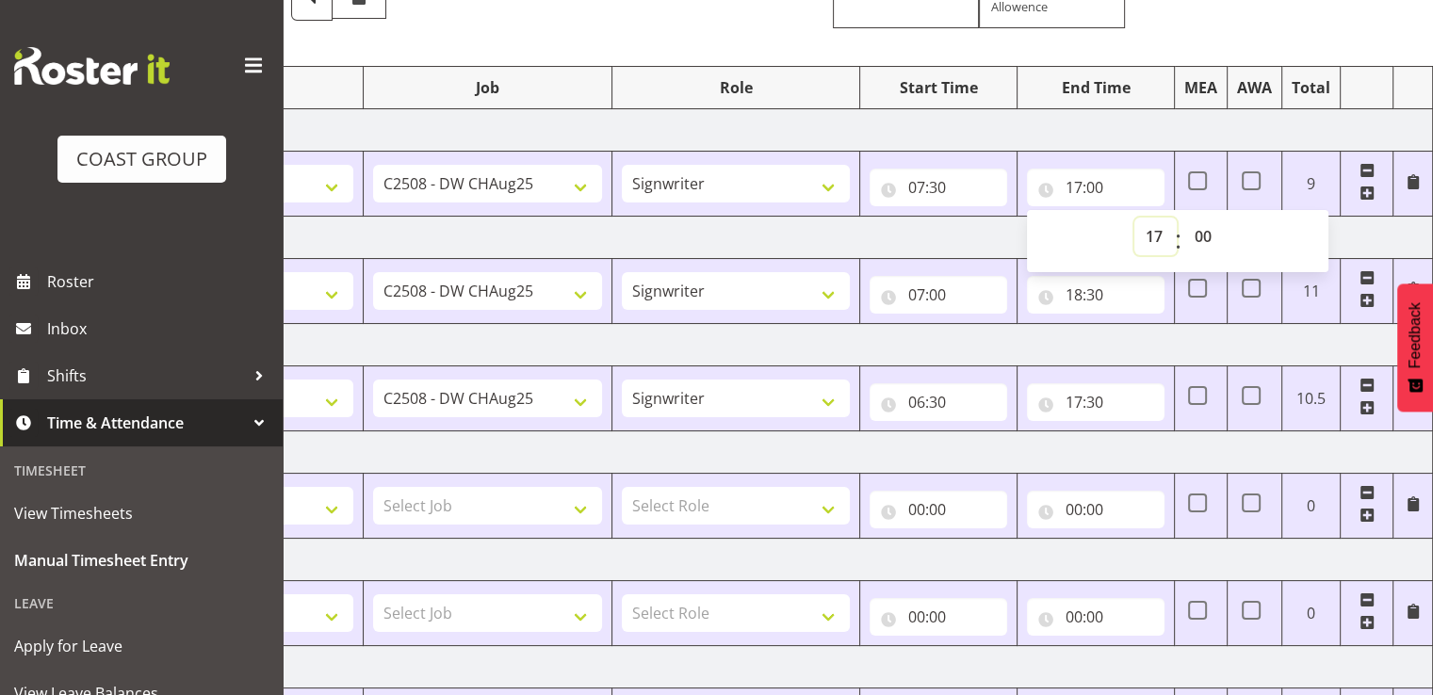
click at [1146, 231] on select "00 01 02 03 04 05 06 07 08 09 10 11 12 13 14 15 16 17 18 19 20 21 22 23" at bounding box center [1155, 237] width 42 height 38
select select "18"
click at [1134, 218] on select "00 01 02 03 04 05 06 07 08 09 10 11 12 13 14 15 16 17 18 19 20 21 22 23" at bounding box center [1155, 237] width 42 height 38
type input "18:00"
click at [964, 180] on input "07:30" at bounding box center [939, 188] width 138 height 38
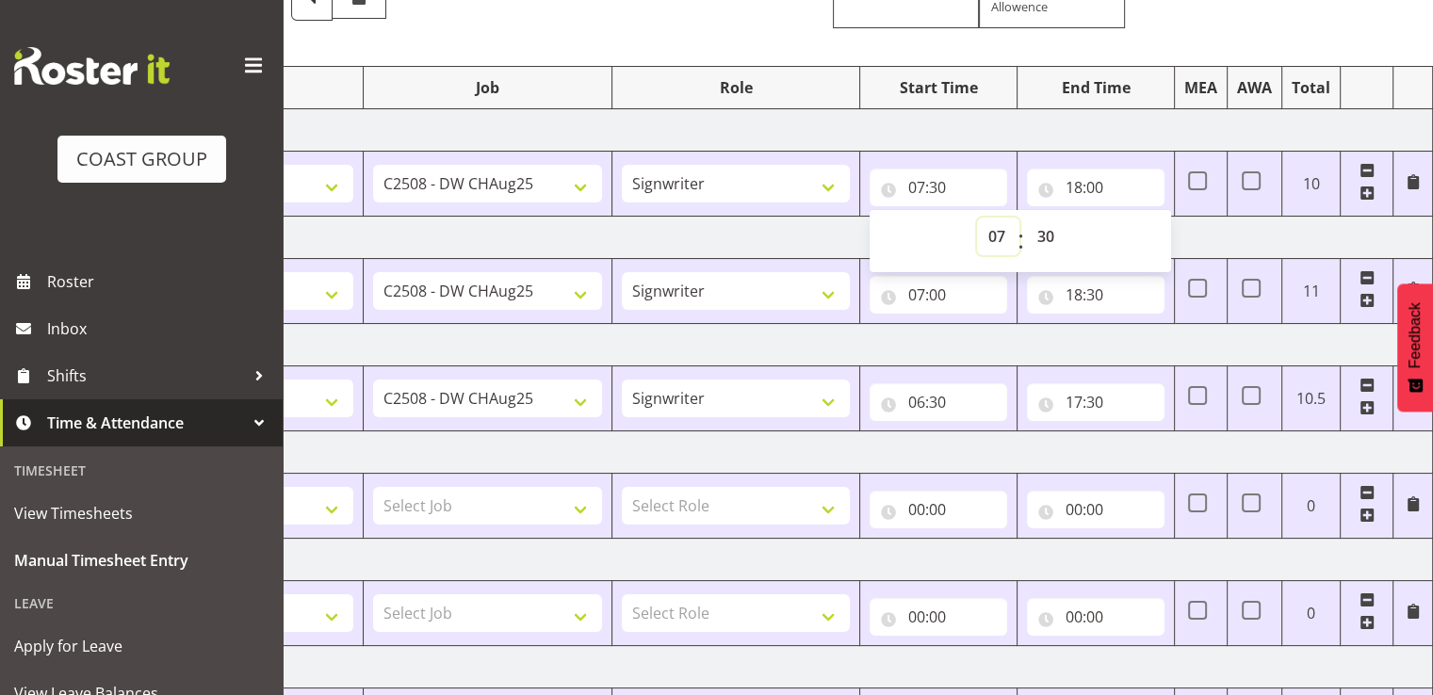
click at [1002, 238] on select "00 01 02 03 04 05 06 07 08 09 10 11 12 13 14 15 16 17 18 19 20 21 22 23" at bounding box center [998, 237] width 42 height 38
select select "6"
click at [977, 218] on select "00 01 02 03 04 05 06 07 08 09 10 11 12 13 14 15 16 17 18 19 20 21 22 23" at bounding box center [998, 237] width 42 height 38
type input "06:30"
click at [828, 249] on td "[DATE]" at bounding box center [774, 238] width 1318 height 42
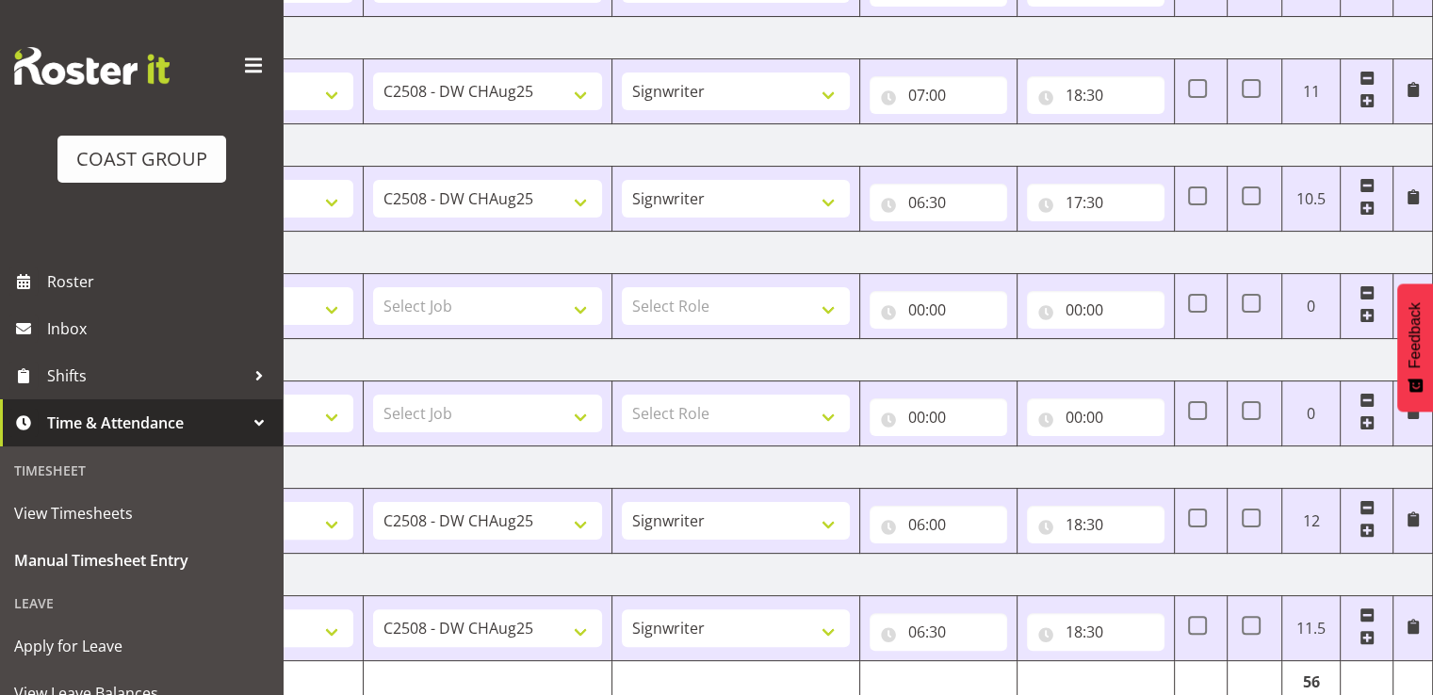
scroll to position [471, 0]
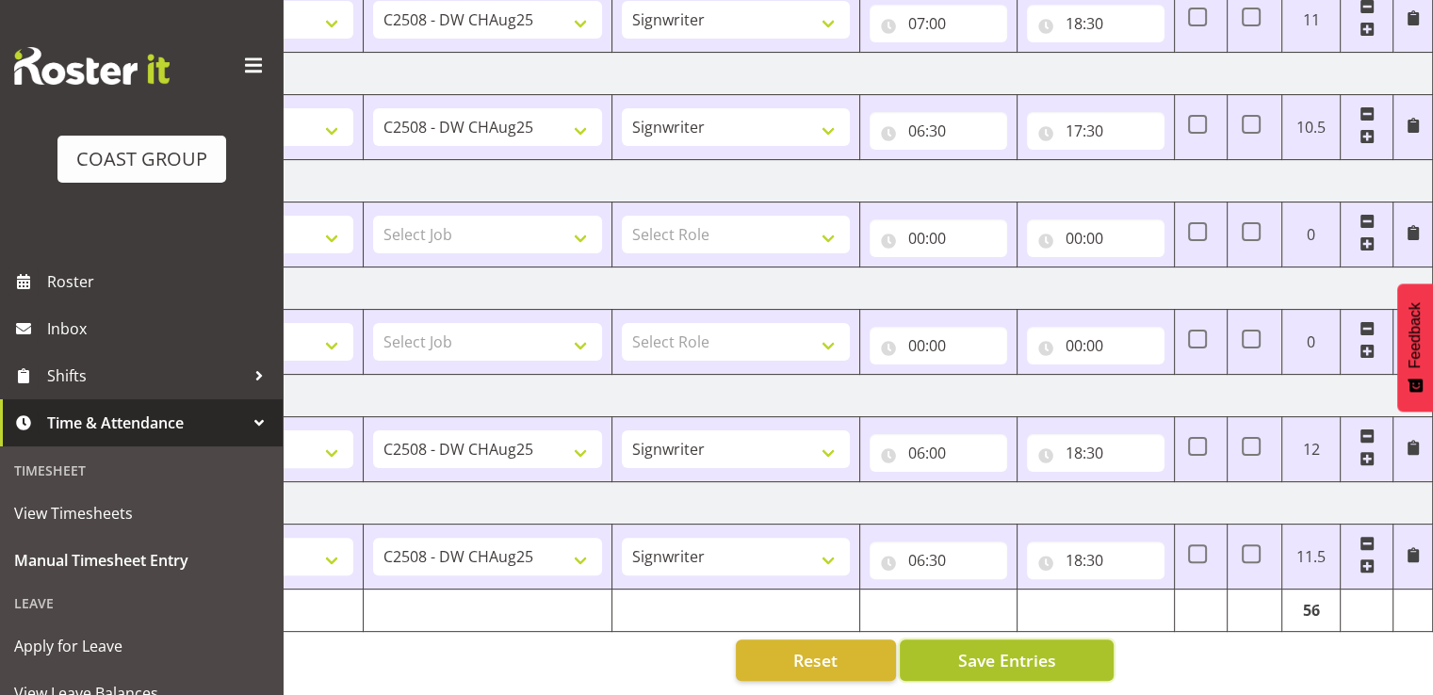
click at [1066, 642] on button "Save Entries" at bounding box center [1007, 660] width 214 height 41
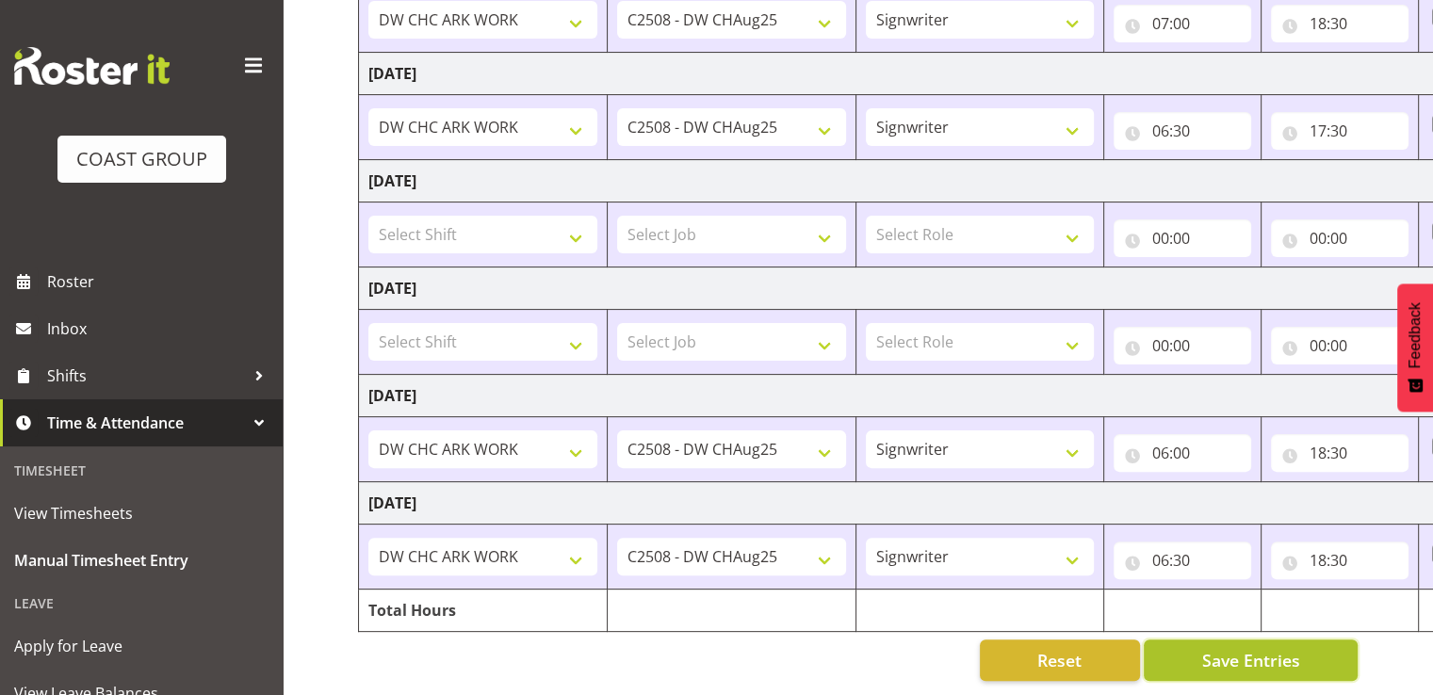
click at [1246, 648] on span "Save Entries" at bounding box center [1250, 660] width 98 height 24
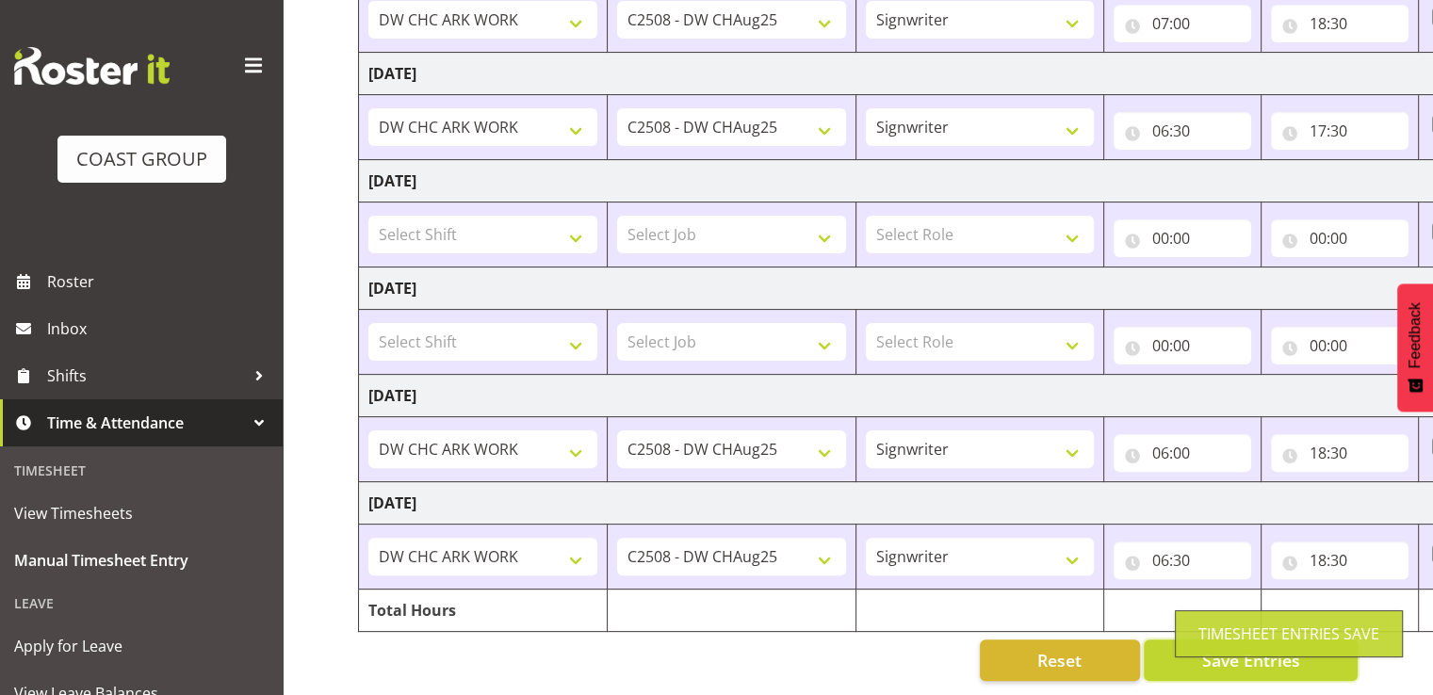
scroll to position [0, 0]
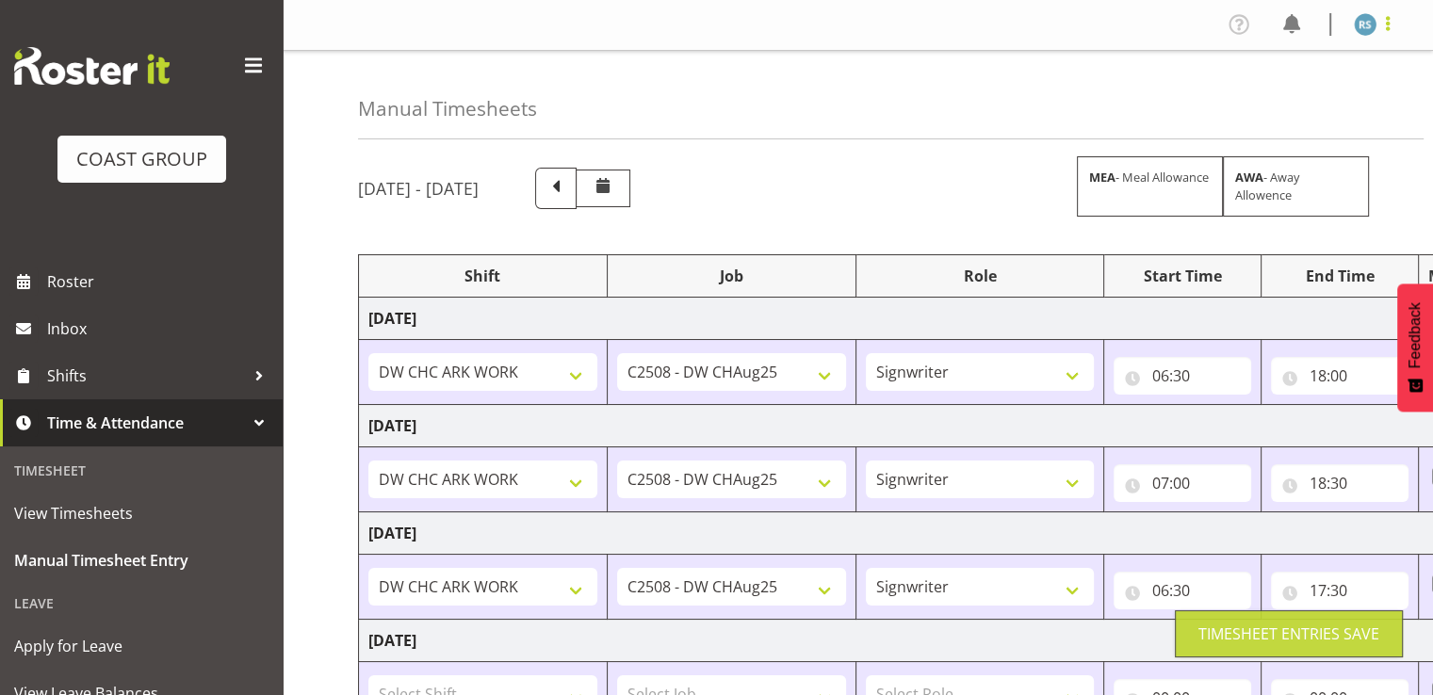
click at [1390, 26] on span at bounding box center [1387, 23] width 23 height 23
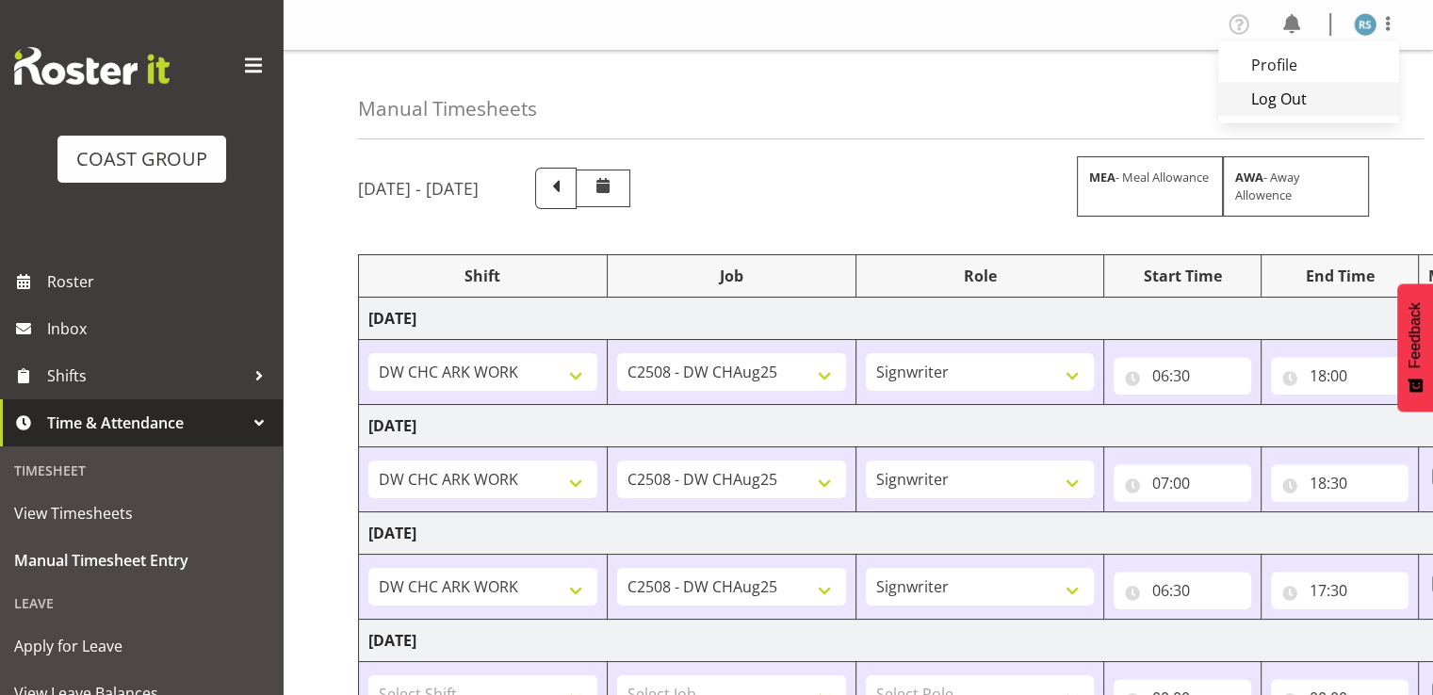
click at [1323, 103] on link "Log Out" at bounding box center [1308, 99] width 181 height 34
